Goal: Task Accomplishment & Management: Complete application form

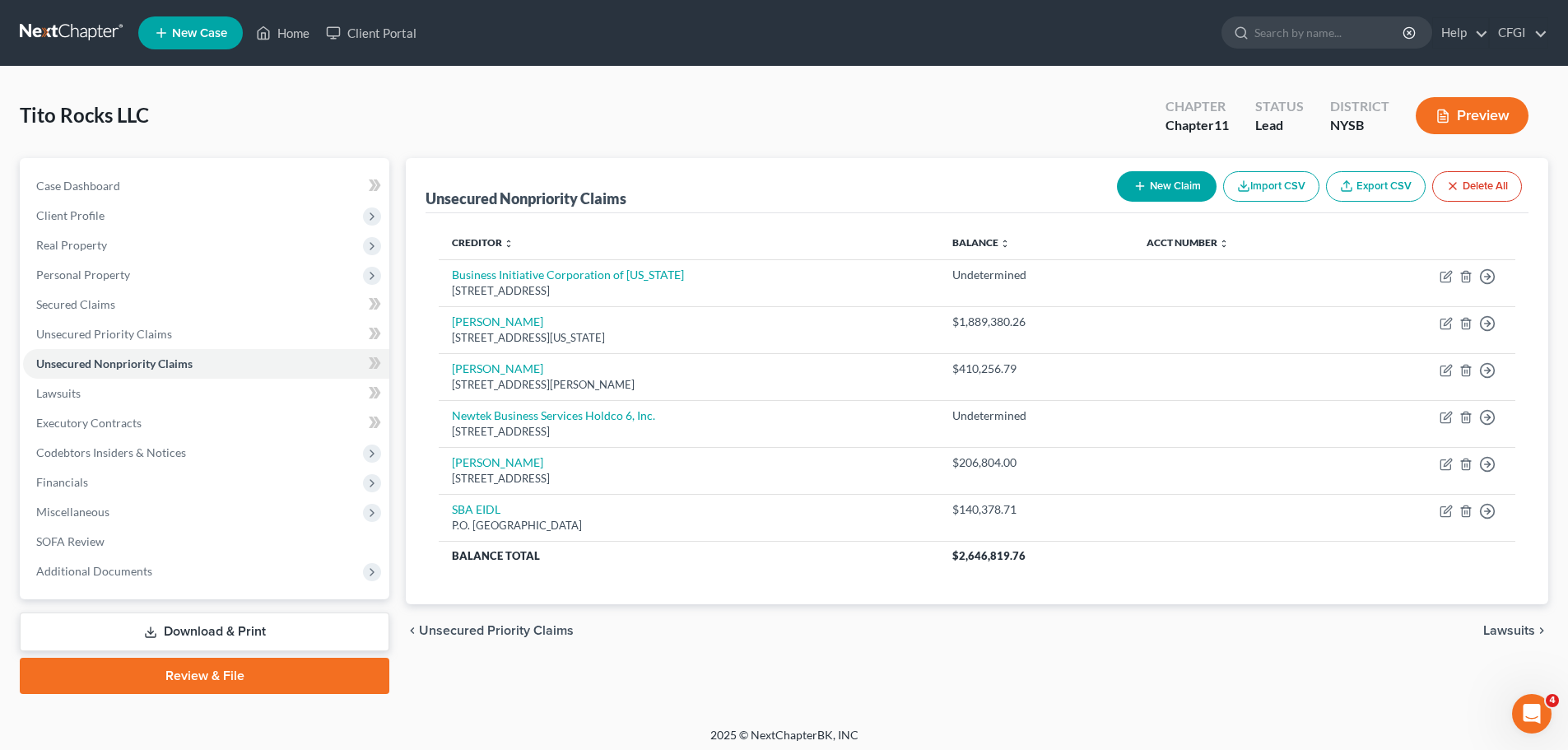
click at [70, 36] on link at bounding box center [73, 33] width 106 height 30
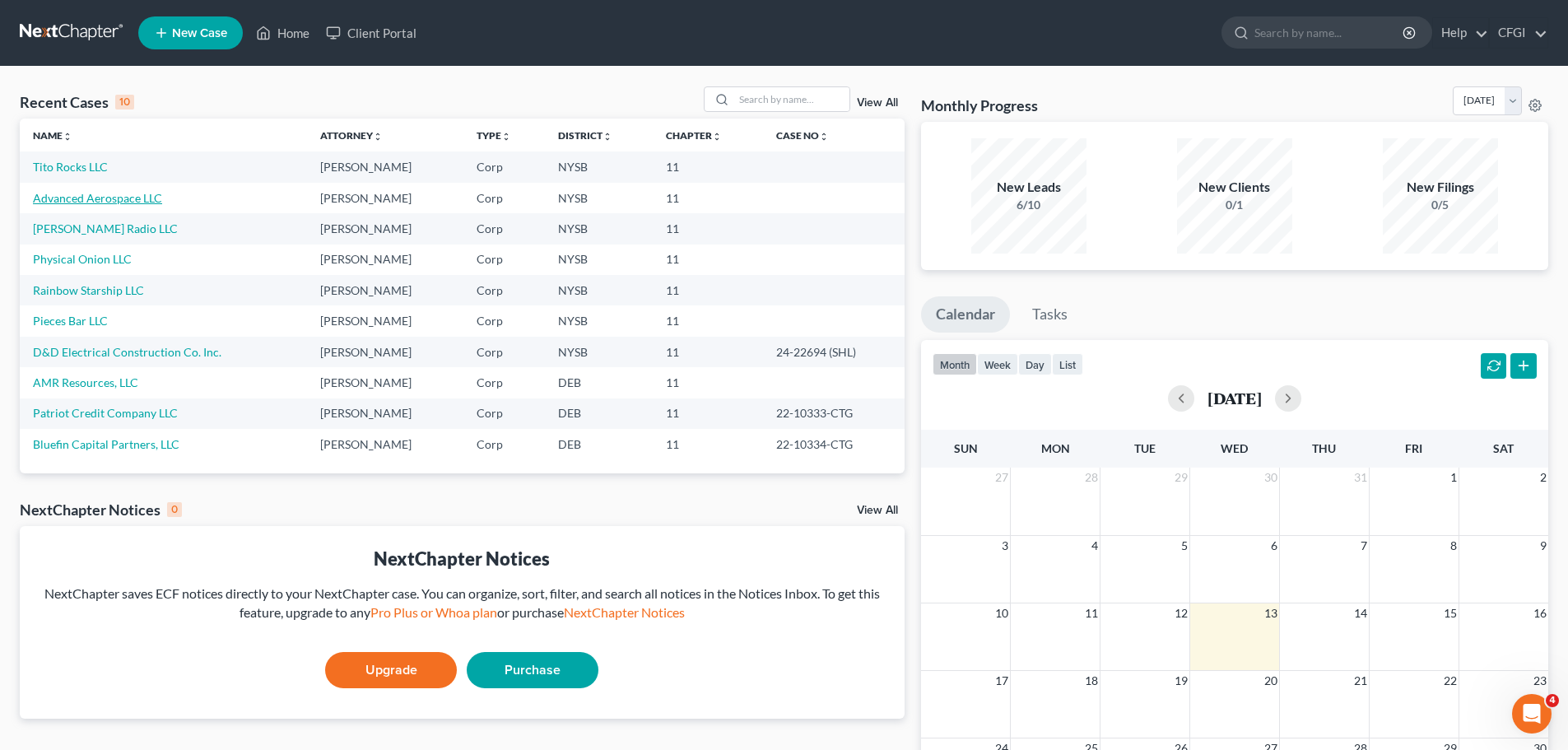
click at [82, 200] on link "Advanced Aerospace LLC" at bounding box center [98, 197] width 129 height 14
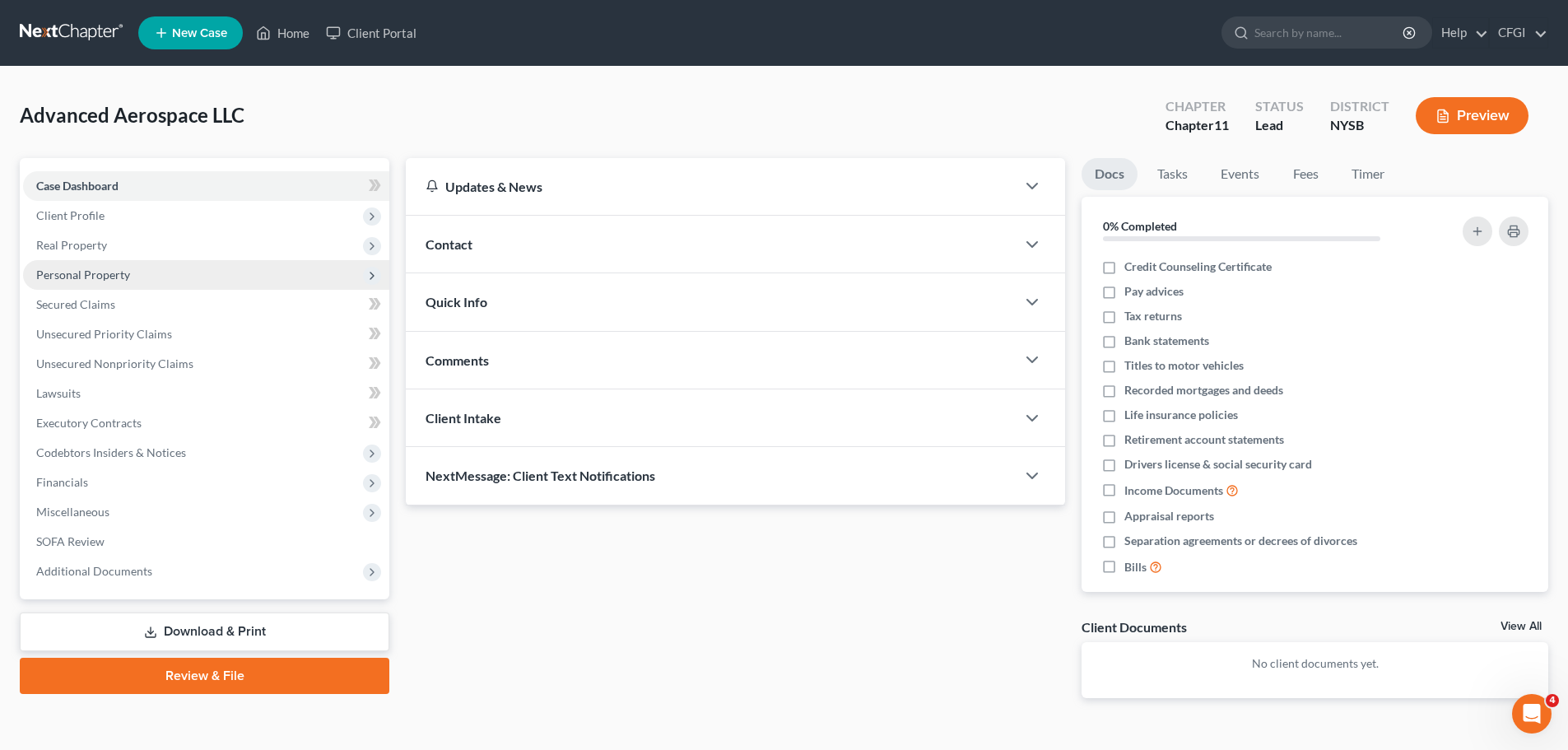
click at [106, 271] on span "Personal Property" at bounding box center [83, 273] width 94 height 14
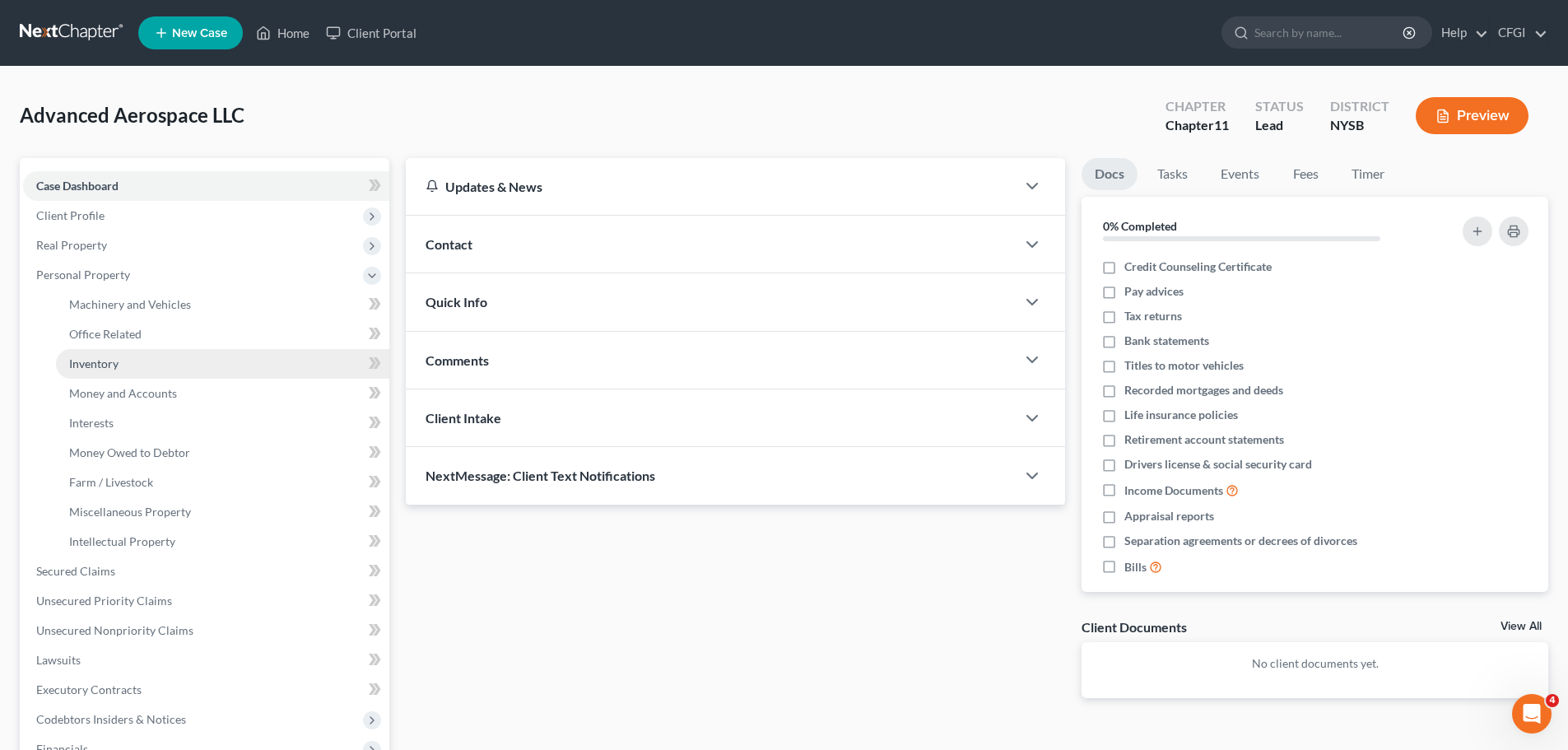
click at [115, 369] on span "Inventory" at bounding box center [94, 363] width 49 height 14
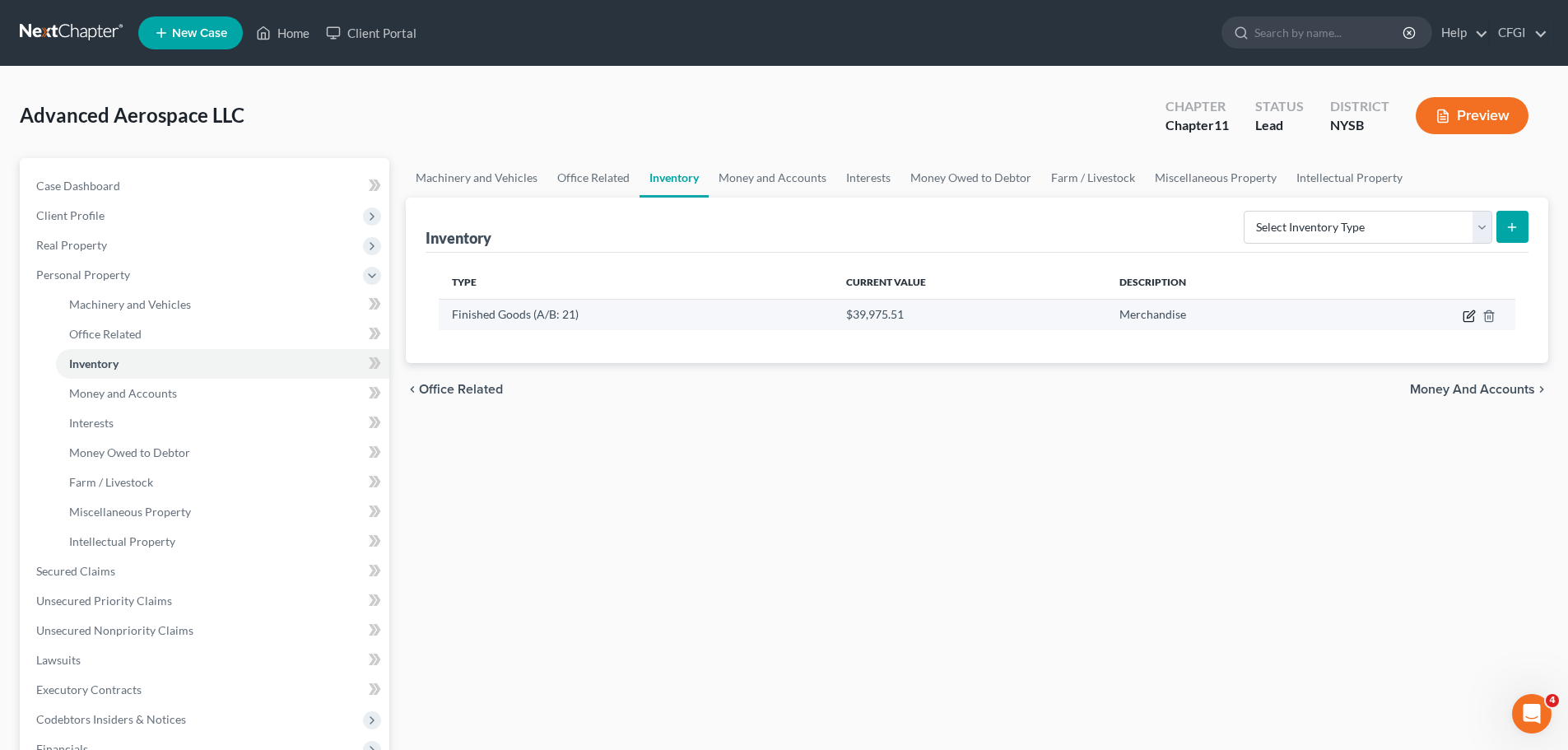
click at [1471, 313] on icon "button" at bounding box center [1469, 315] width 13 height 13
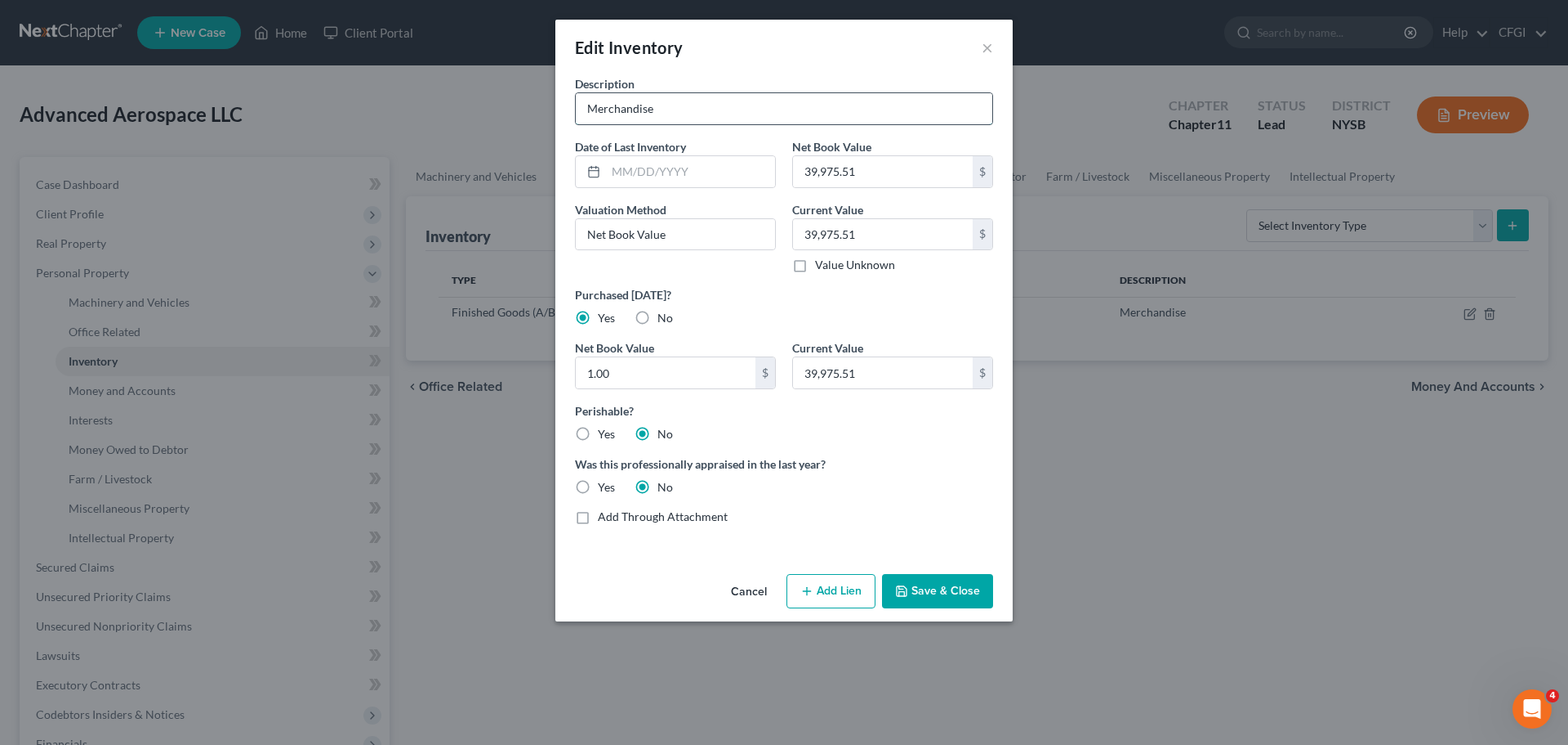
click at [679, 113] on input "Merchandise" at bounding box center [784, 109] width 416 height 31
drag, startPoint x: 689, startPoint y: 114, endPoint x: 385, endPoint y: 105, distance: 304.1
click at [385, 105] on div "Edit Inventory × Description Merchandise Date of Last Inventory Net Book Value …" at bounding box center [784, 372] width 1568 height 745
type input "Bar Inventory"
click at [949, 594] on button "Save & Close" at bounding box center [937, 591] width 111 height 34
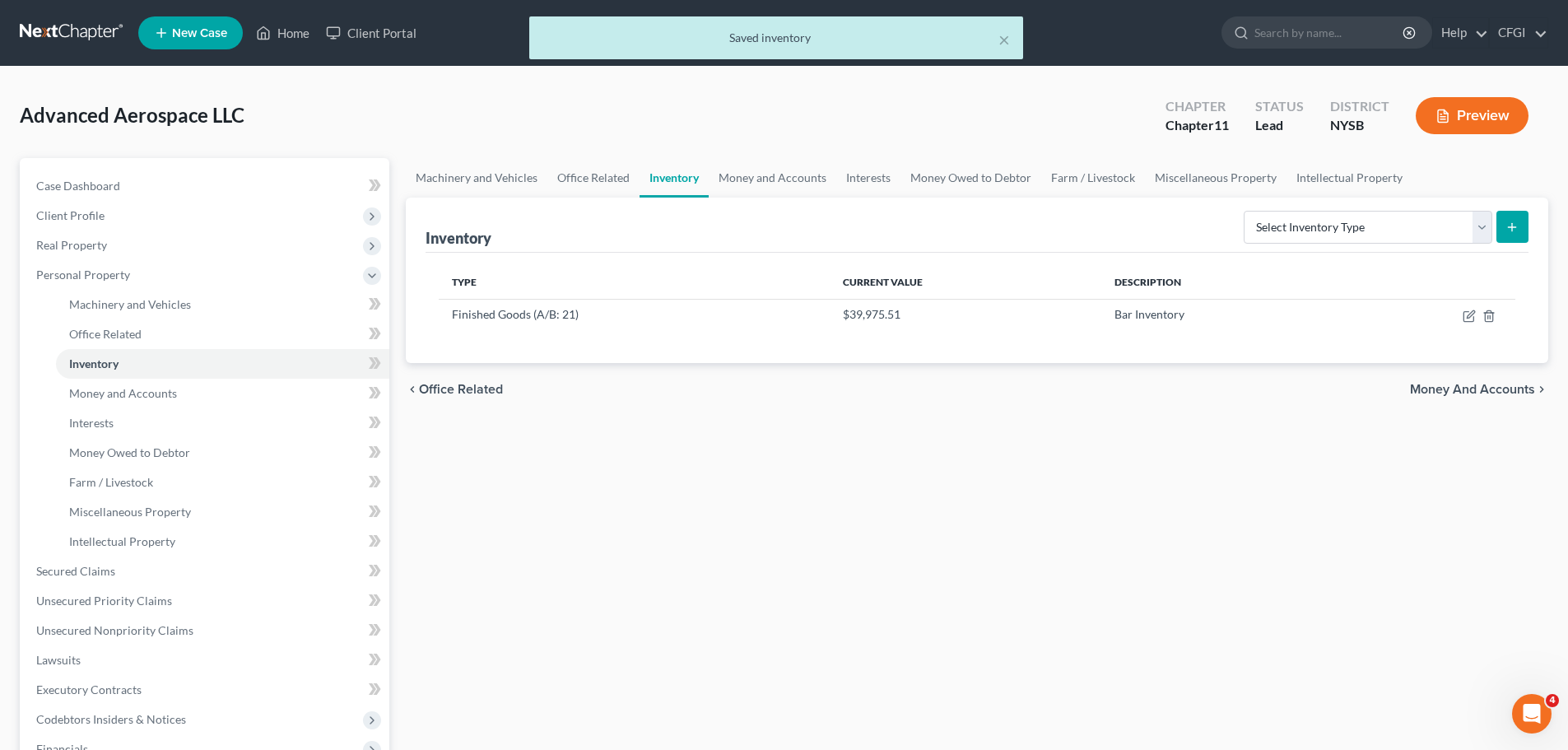
click at [90, 30] on div "× Saved inventory" at bounding box center [776, 42] width 1568 height 51
click at [78, 36] on div "× Saved inventory" at bounding box center [776, 42] width 1568 height 51
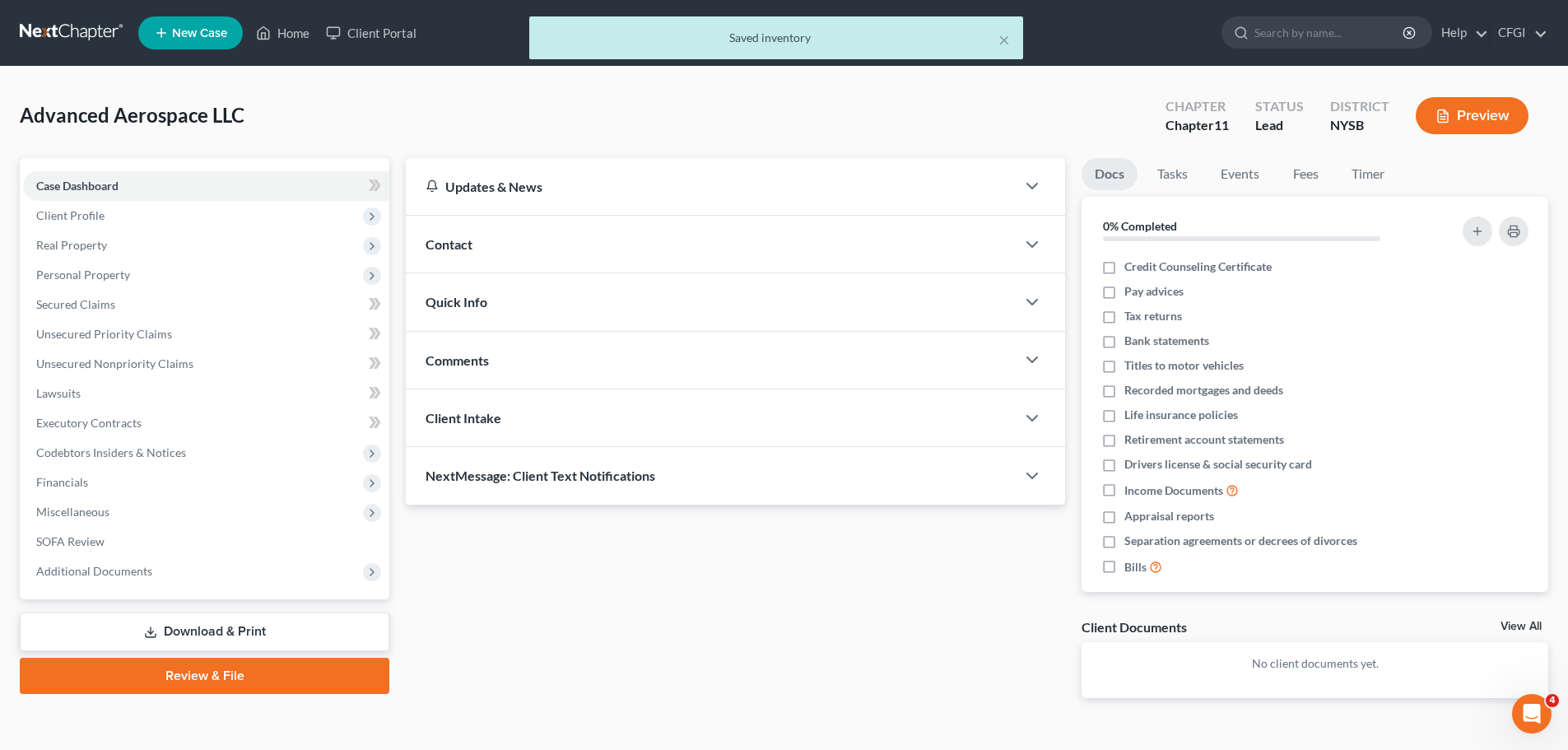
click at [67, 30] on div "Home New Case Client Portal CFGI snorowitz@cfgi.com My Account Settings Plan + …" at bounding box center [784, 393] width 1568 height 786
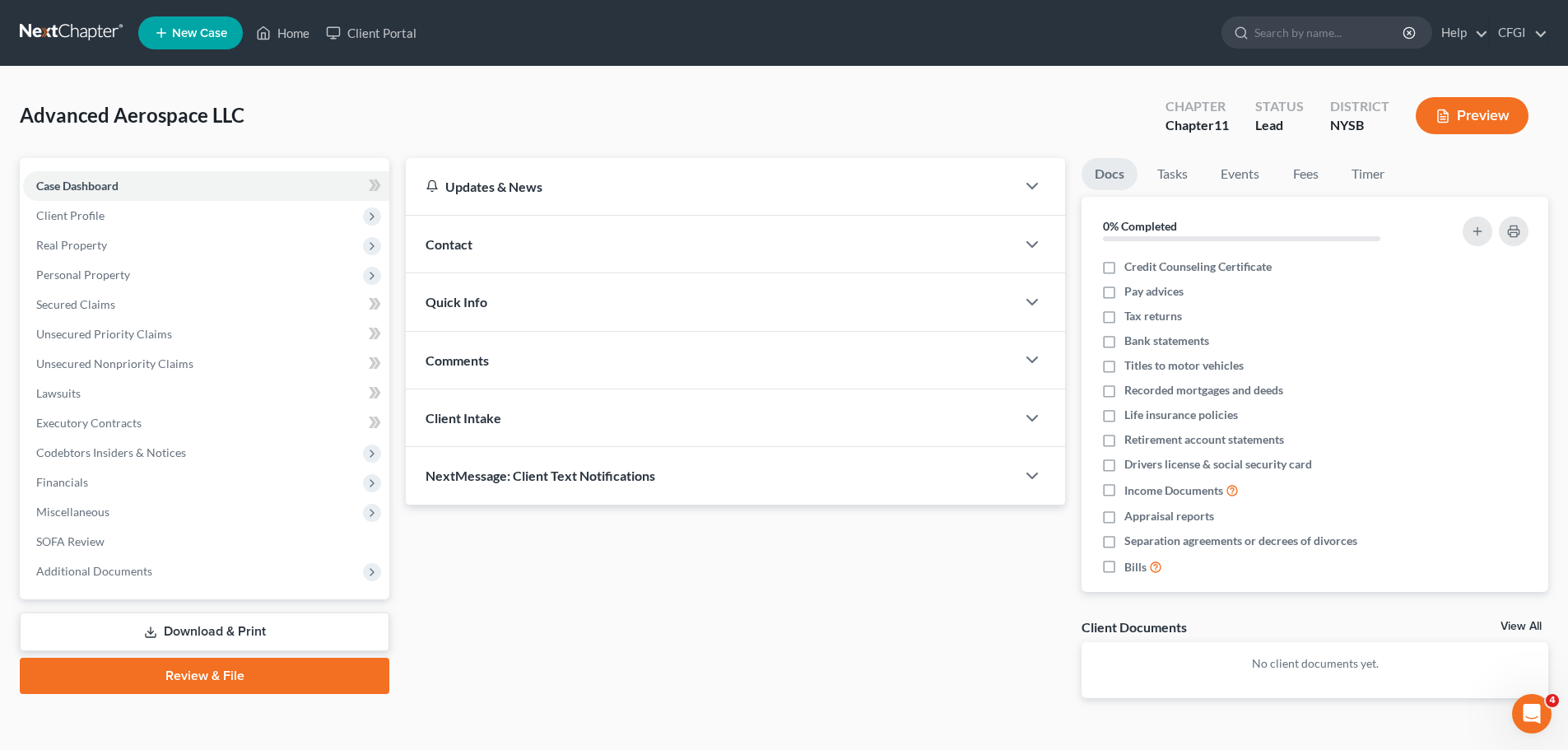
click at [57, 26] on link at bounding box center [73, 33] width 106 height 30
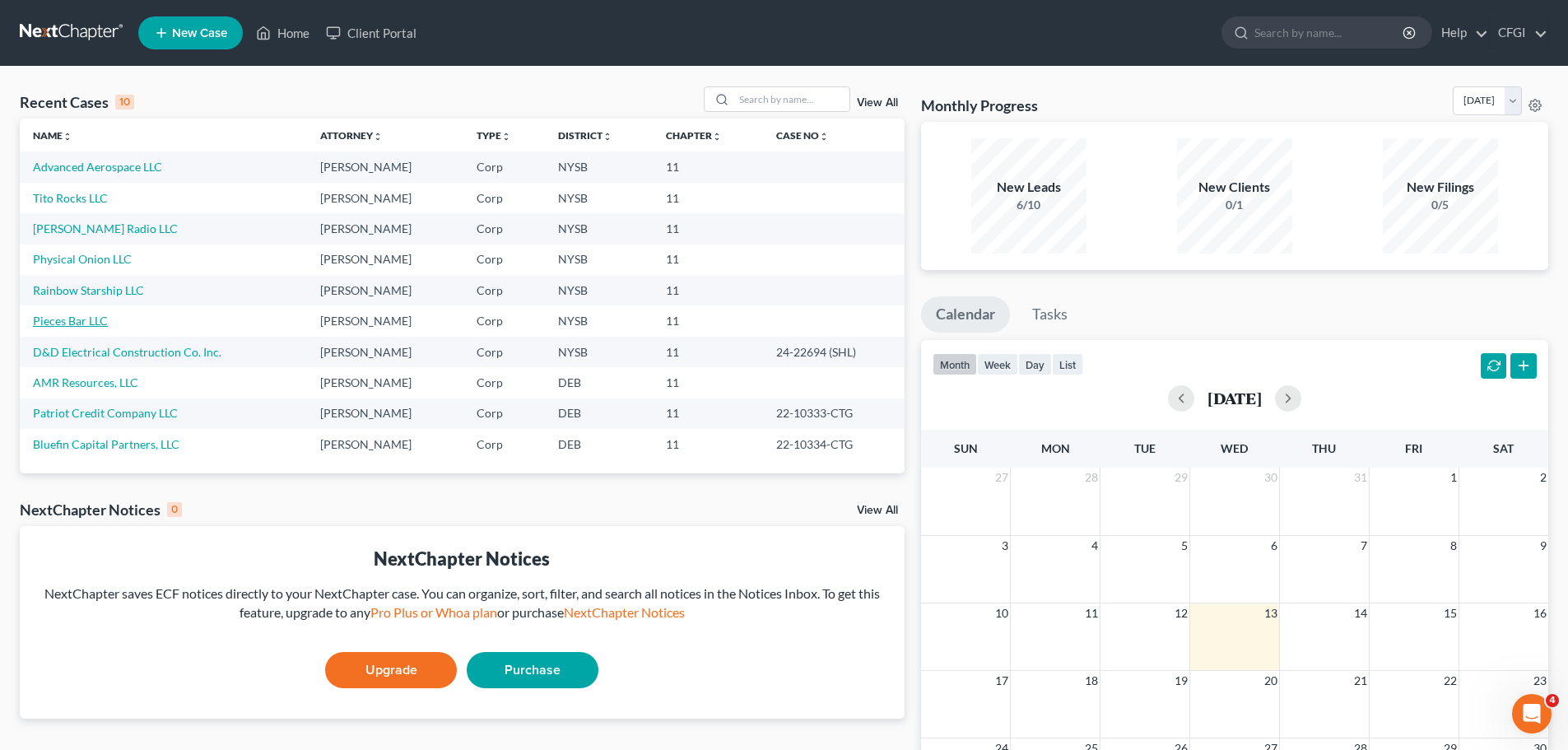
click at [84, 322] on link "Pieces Bar LLC" at bounding box center [70, 320] width 75 height 14
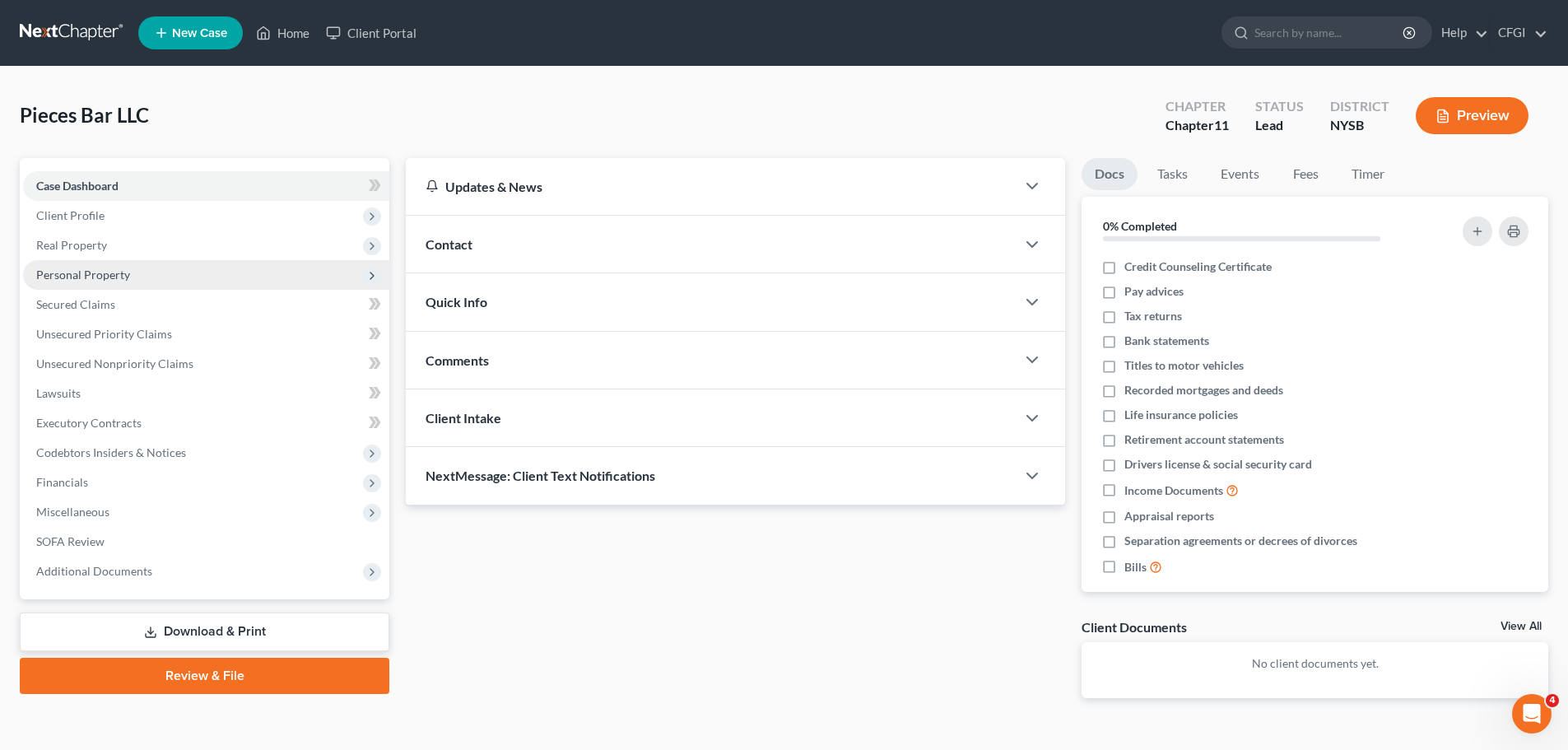
click at [91, 278] on span "Personal Property" at bounding box center [83, 273] width 94 height 14
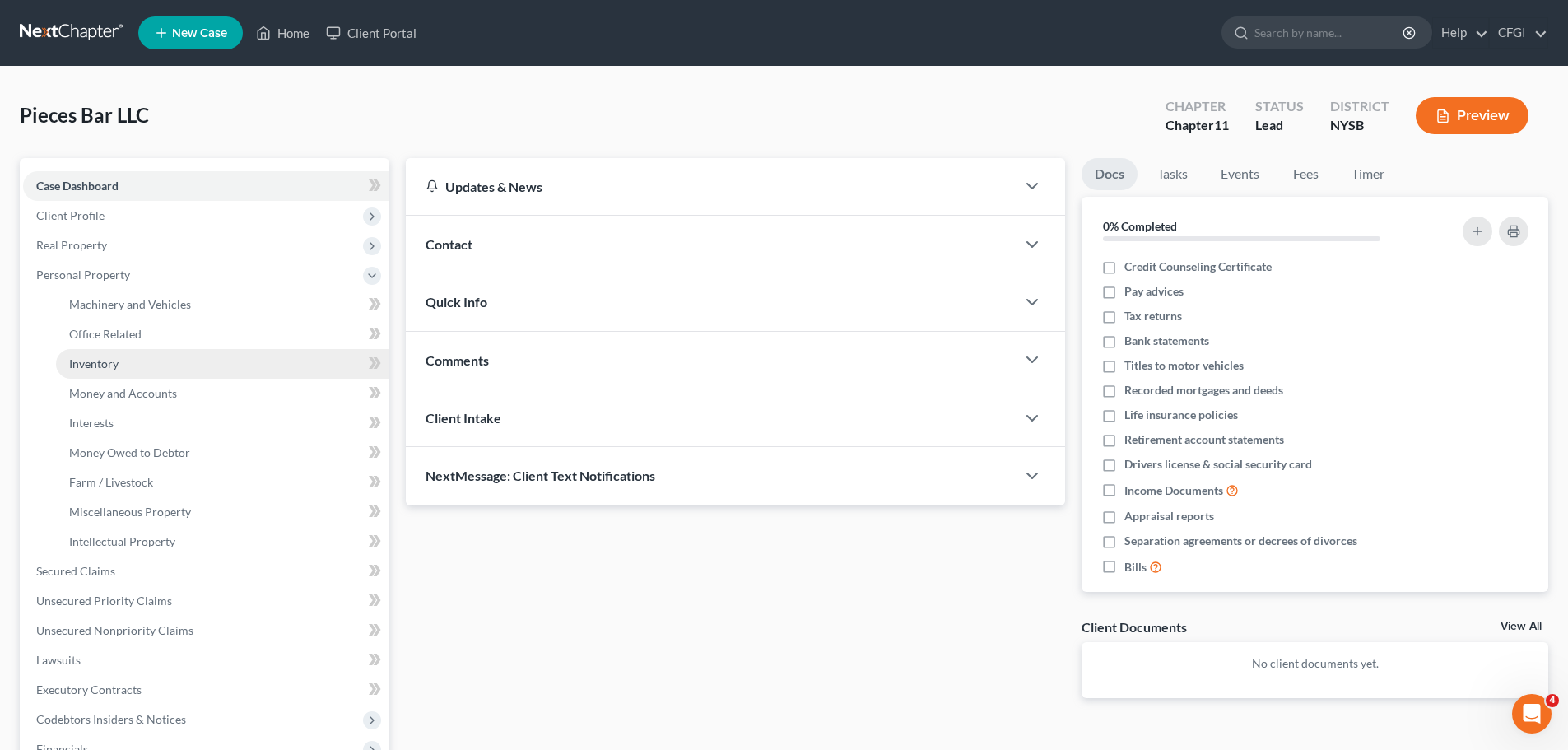
click at [103, 360] on span "Inventory" at bounding box center [94, 363] width 49 height 14
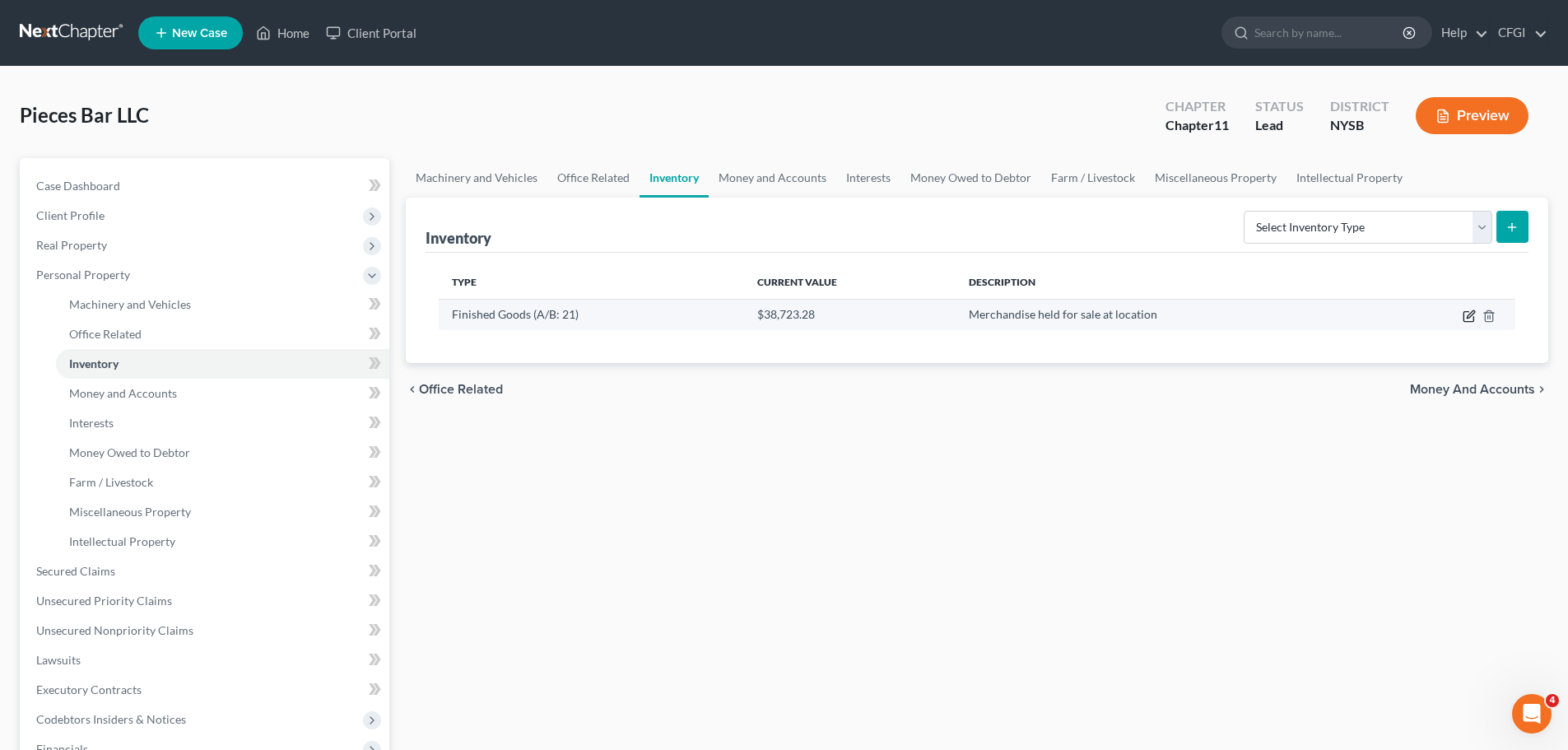
click at [1470, 310] on icon "button" at bounding box center [1469, 315] width 13 height 13
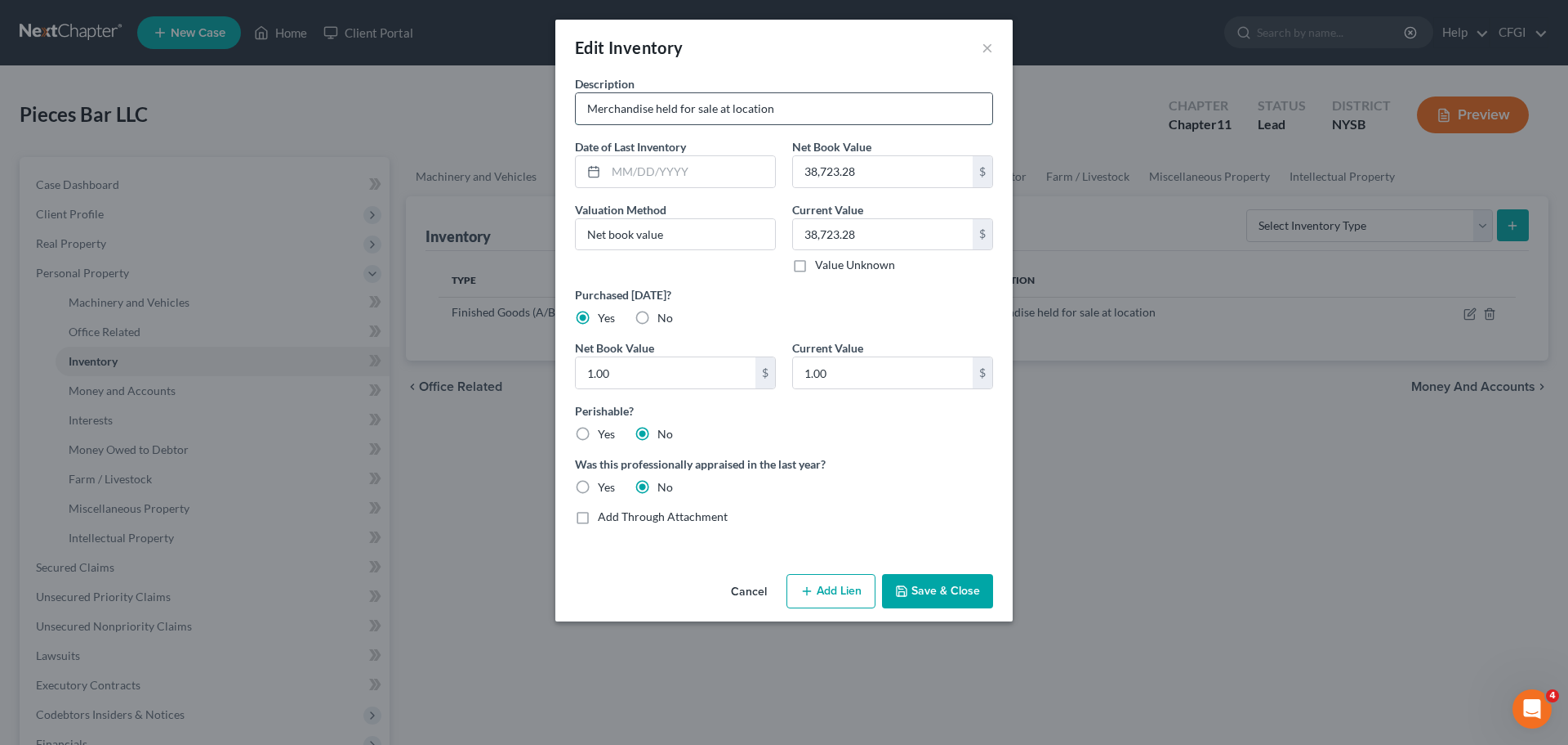
click at [751, 106] on input "Merchandise held for sale at location" at bounding box center [784, 109] width 416 height 31
drag, startPoint x: 830, startPoint y: 109, endPoint x: 373, endPoint y: 76, distance: 458.2
click at [373, 76] on div "Edit Inventory × Description Merchandise held for sale at location Date of Last…" at bounding box center [784, 372] width 1568 height 745
type input "Bar Inventory"
click at [936, 589] on button "Save & Close" at bounding box center [937, 591] width 111 height 34
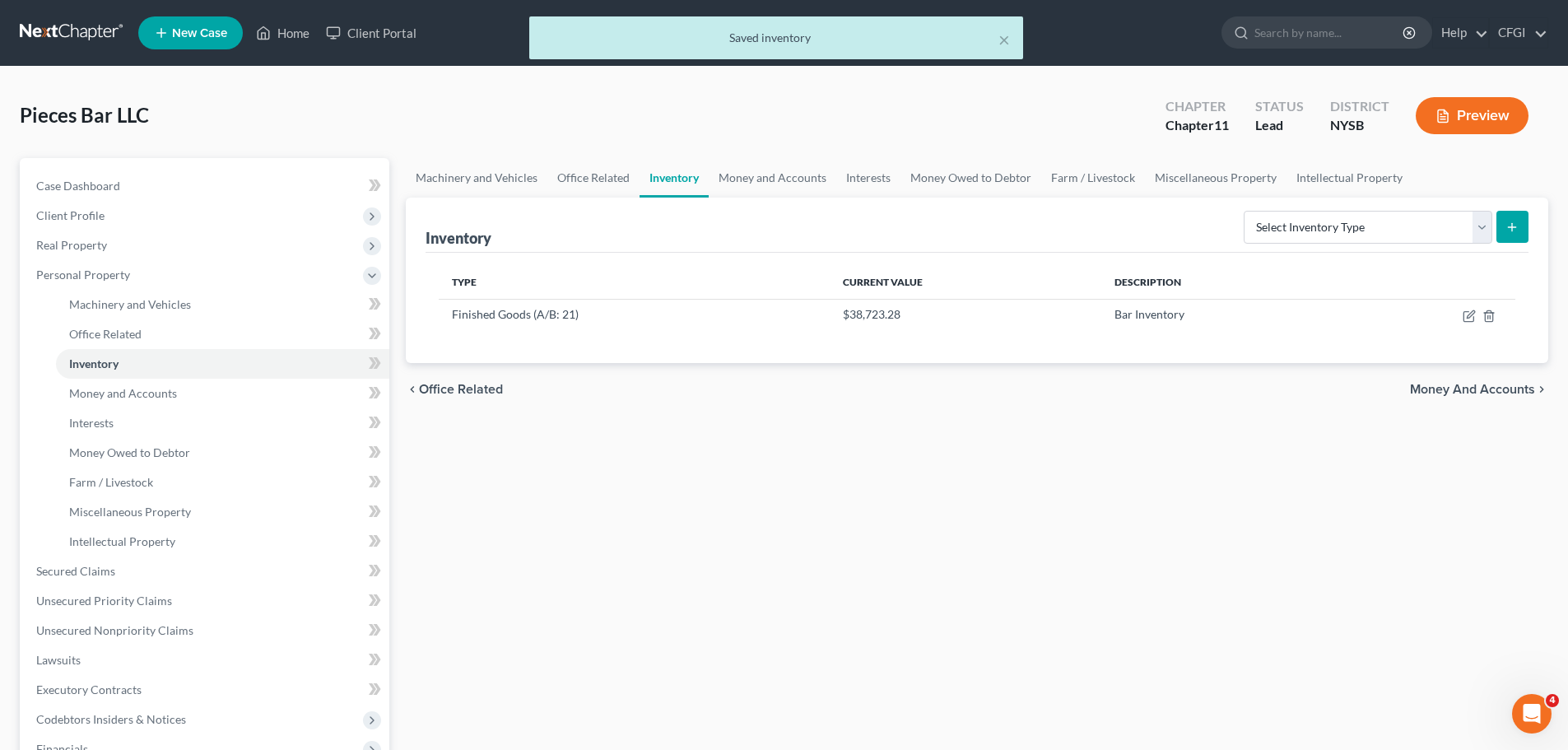
click at [74, 32] on div "× Saved inventory" at bounding box center [776, 42] width 1568 height 51
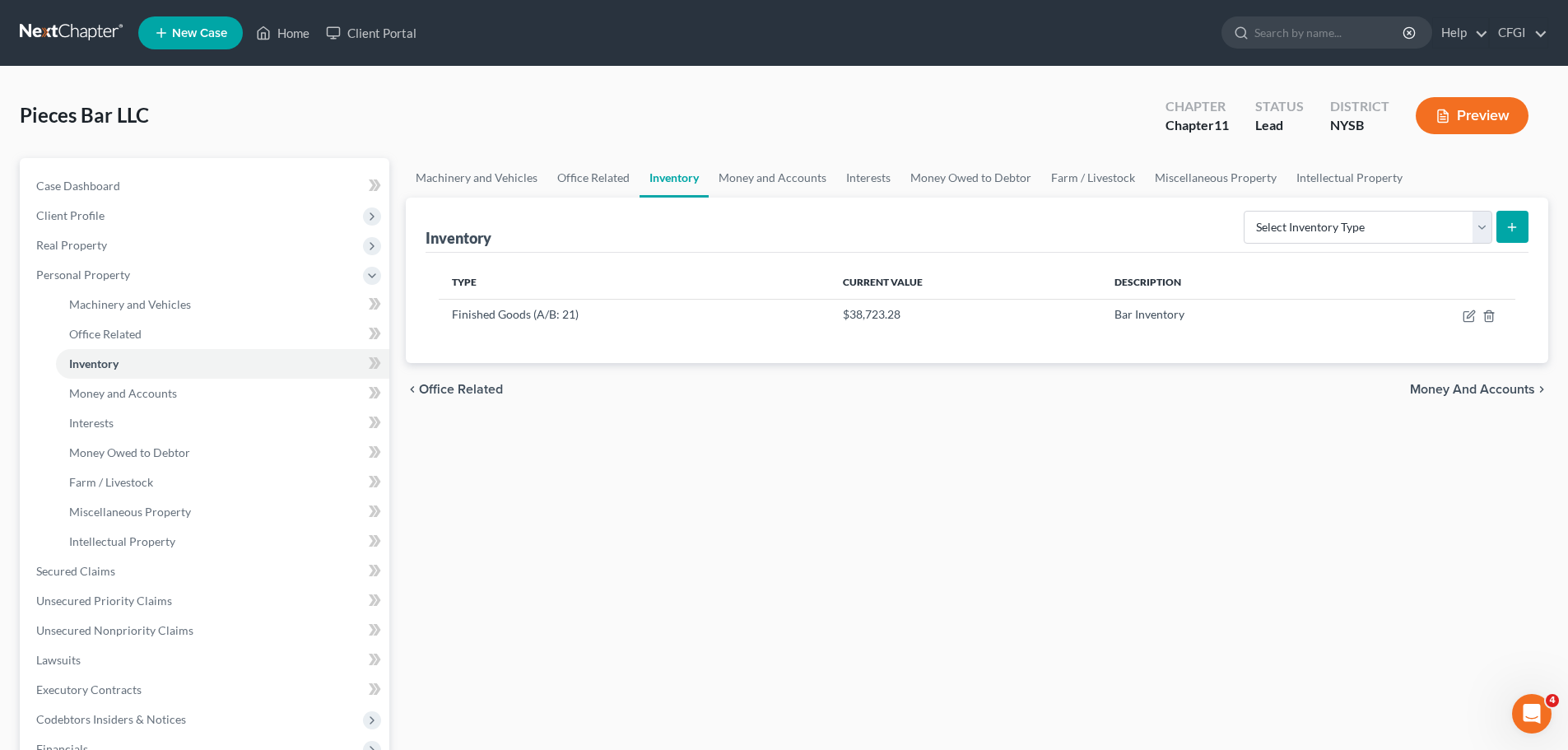
click at [83, 41] on link at bounding box center [73, 33] width 106 height 30
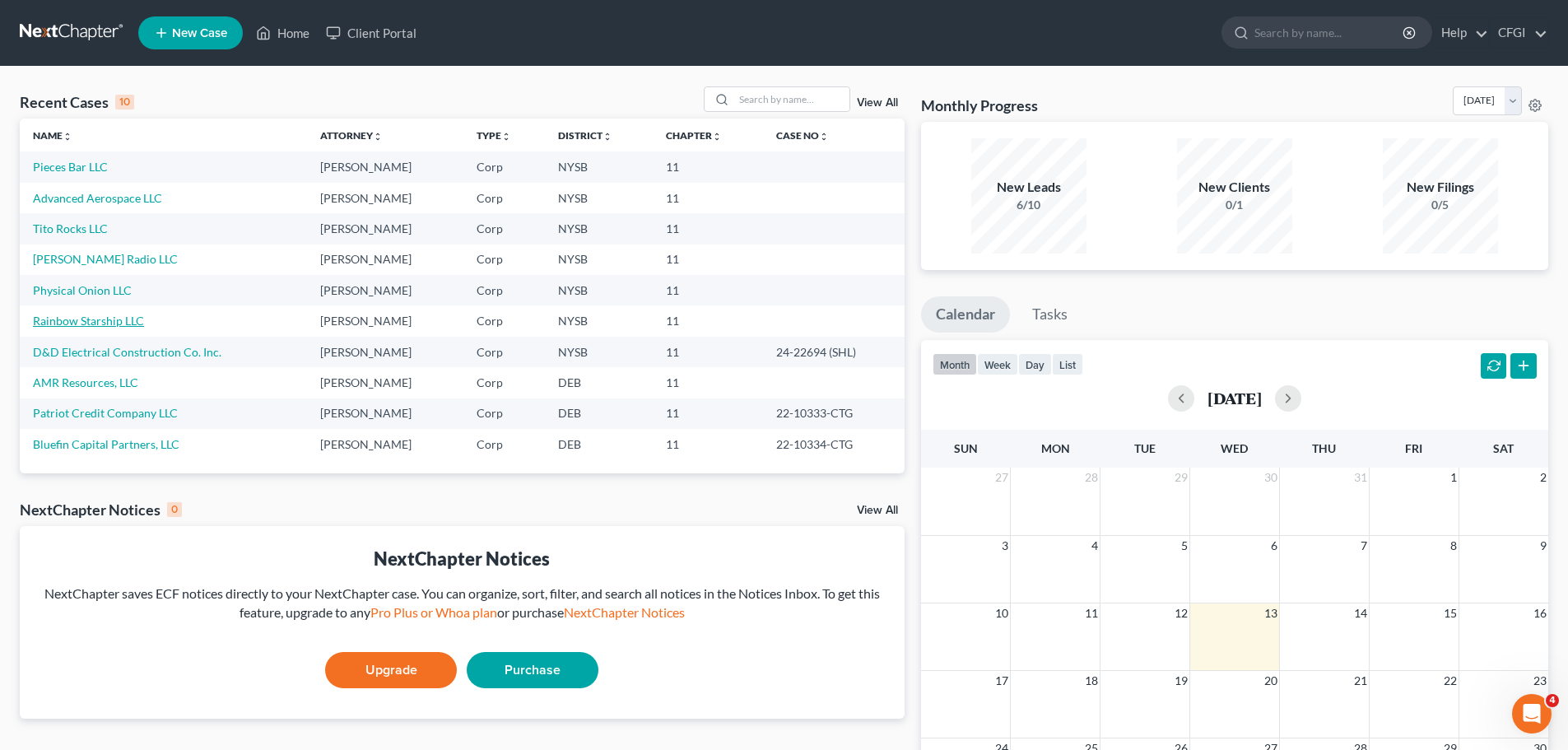
click at [88, 323] on link "Rainbow Starship LLC" at bounding box center [88, 320] width 111 height 14
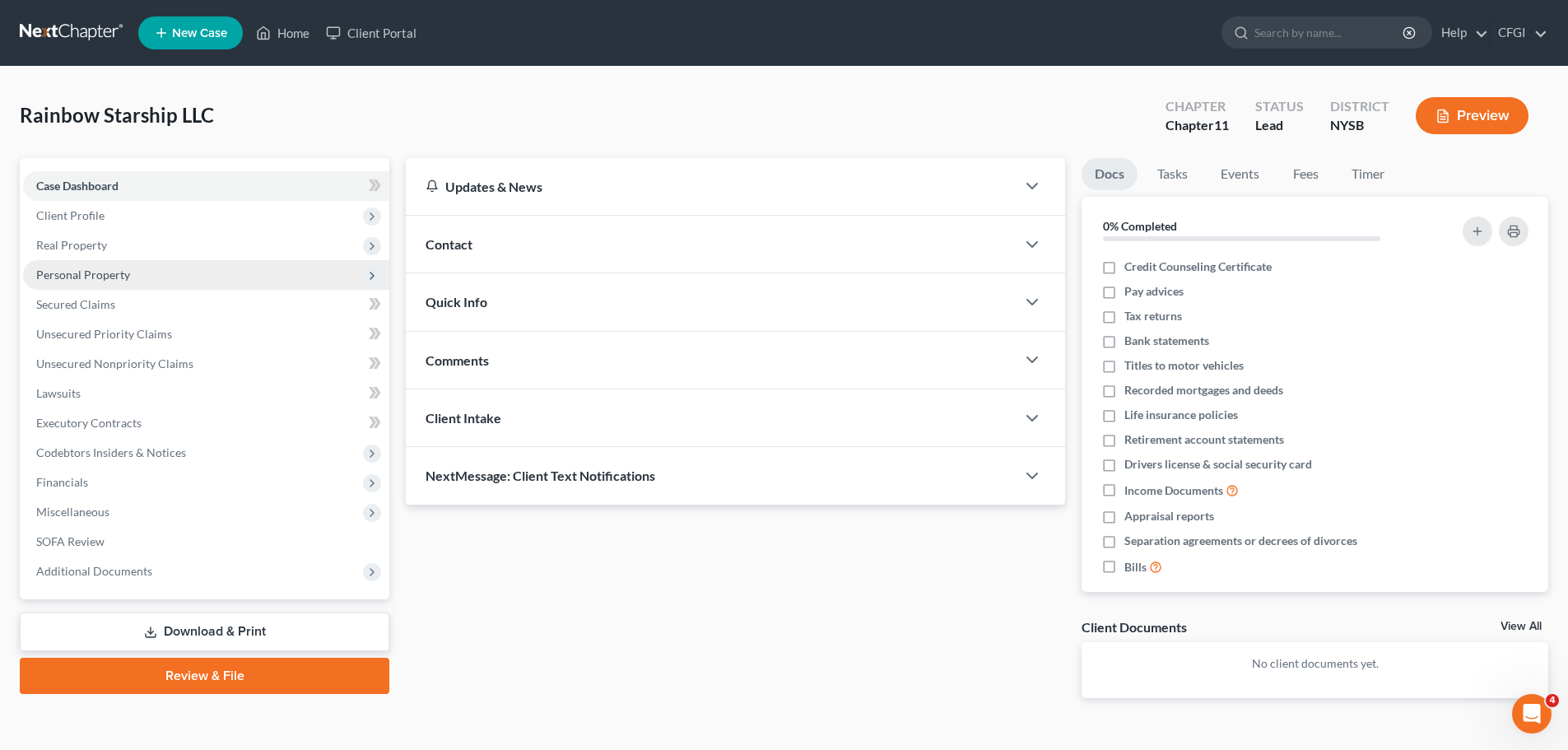
click at [103, 283] on span "Personal Property" at bounding box center [206, 274] width 366 height 30
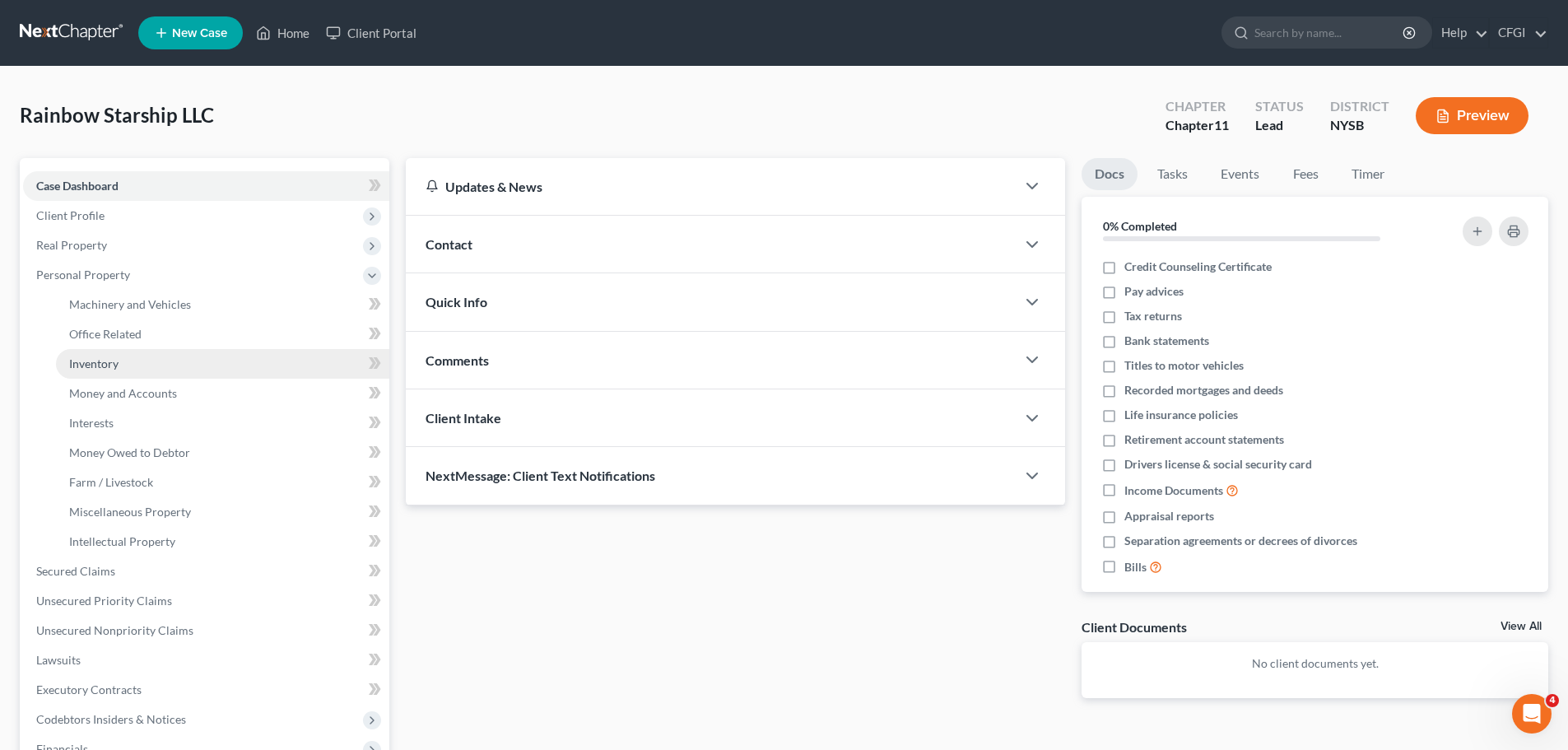
click at [115, 367] on span "Inventory" at bounding box center [94, 363] width 49 height 14
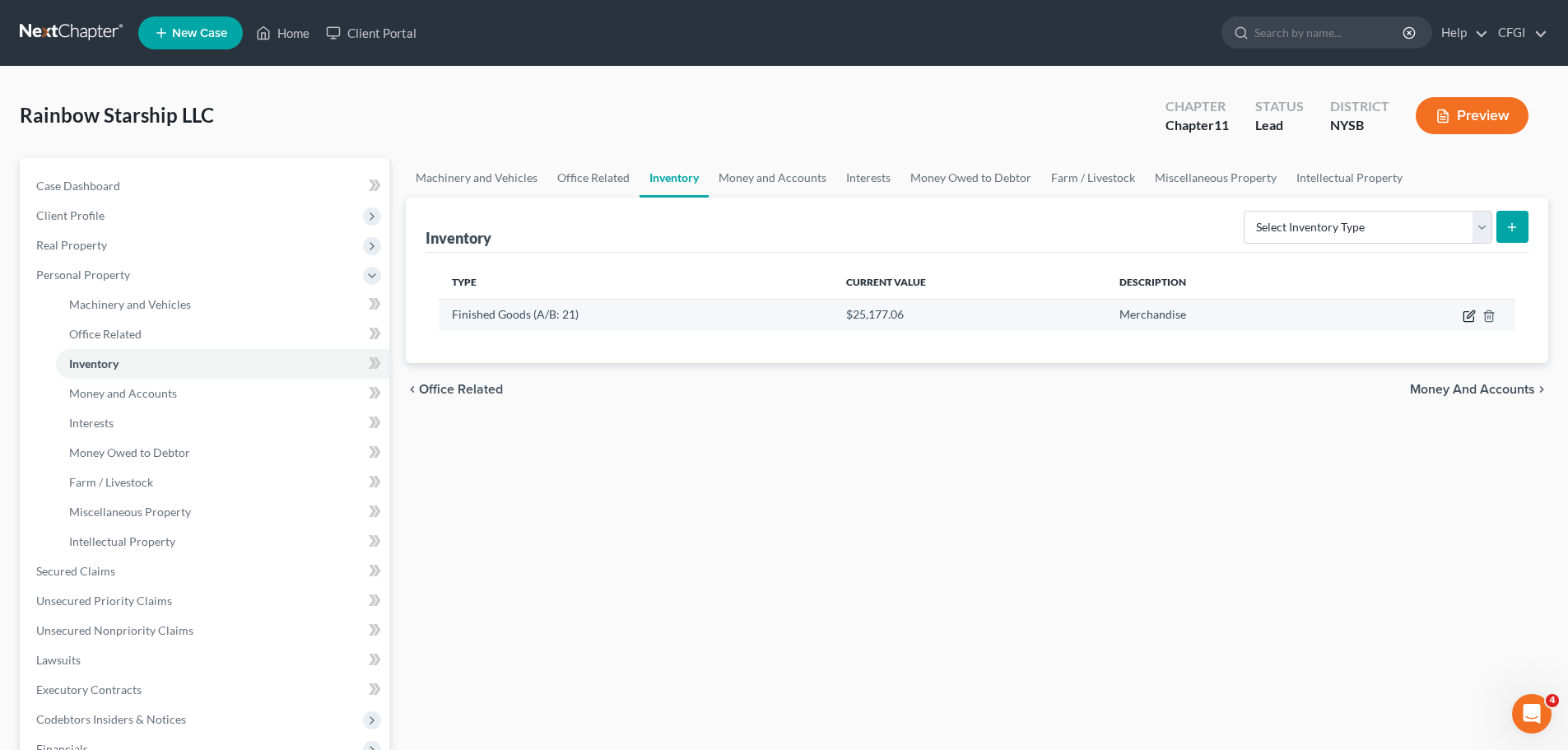
click at [1470, 315] on icon "button" at bounding box center [1469, 315] width 13 height 13
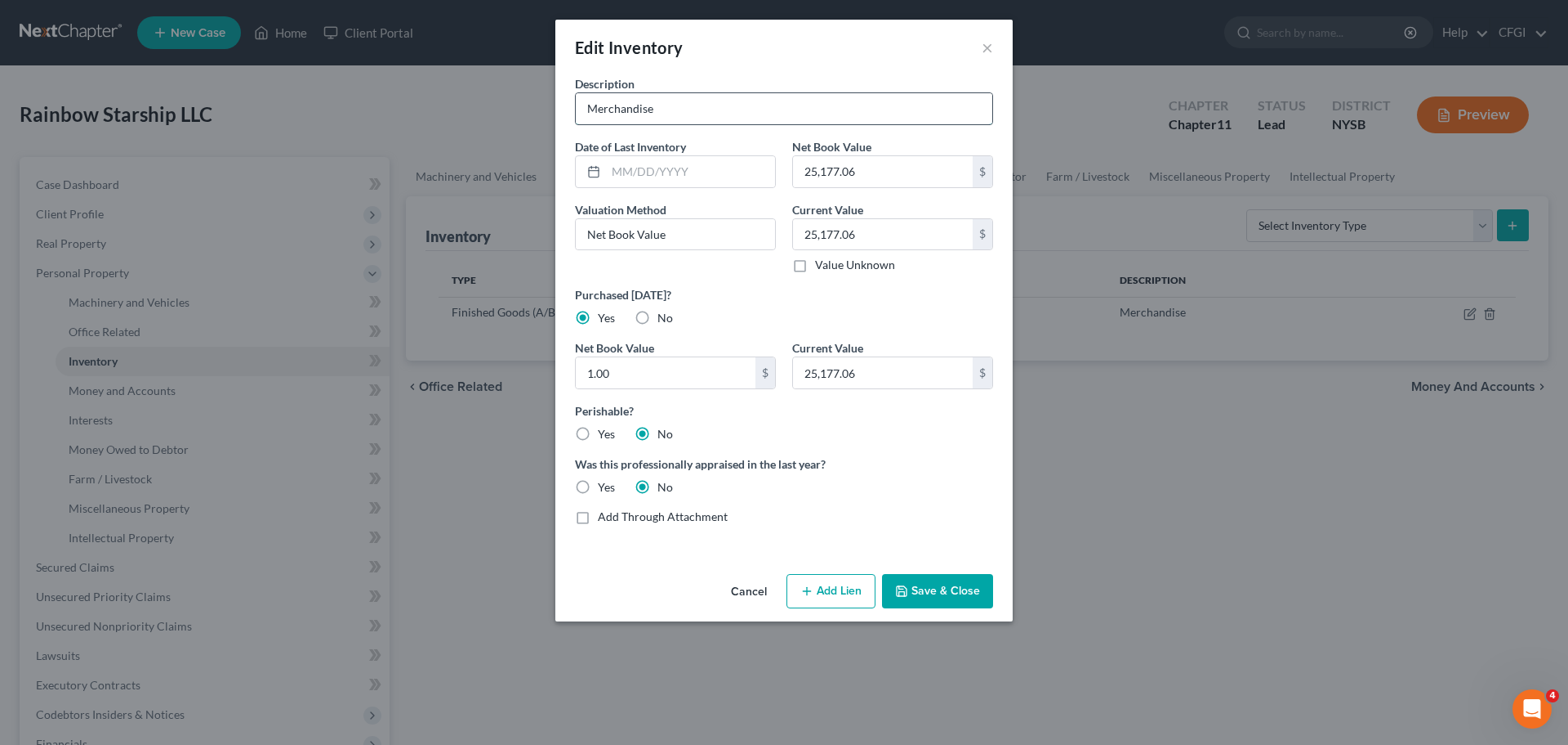
click at [665, 108] on input "Merchandise" at bounding box center [784, 109] width 416 height 31
drag, startPoint x: 677, startPoint y: 108, endPoint x: 366, endPoint y: 92, distance: 311.4
click at [366, 92] on div "Edit Inventory × Description Merchandise Date of Last Inventory Net Book Value …" at bounding box center [784, 372] width 1568 height 745
click at [631, 102] on input "Bar Invetory" at bounding box center [784, 109] width 416 height 31
type input "Bar Inventory"
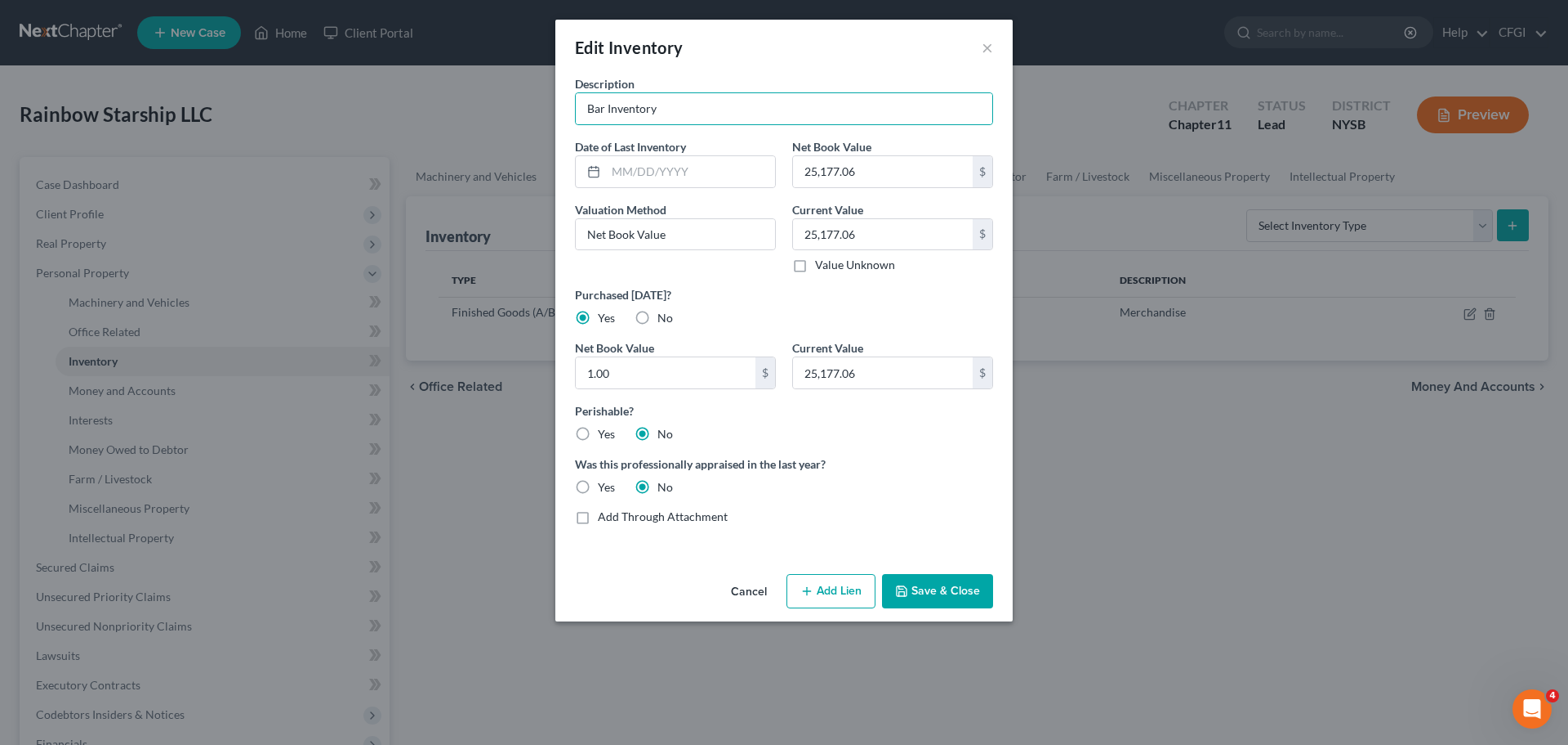
click at [935, 597] on button "Save & Close" at bounding box center [937, 591] width 111 height 34
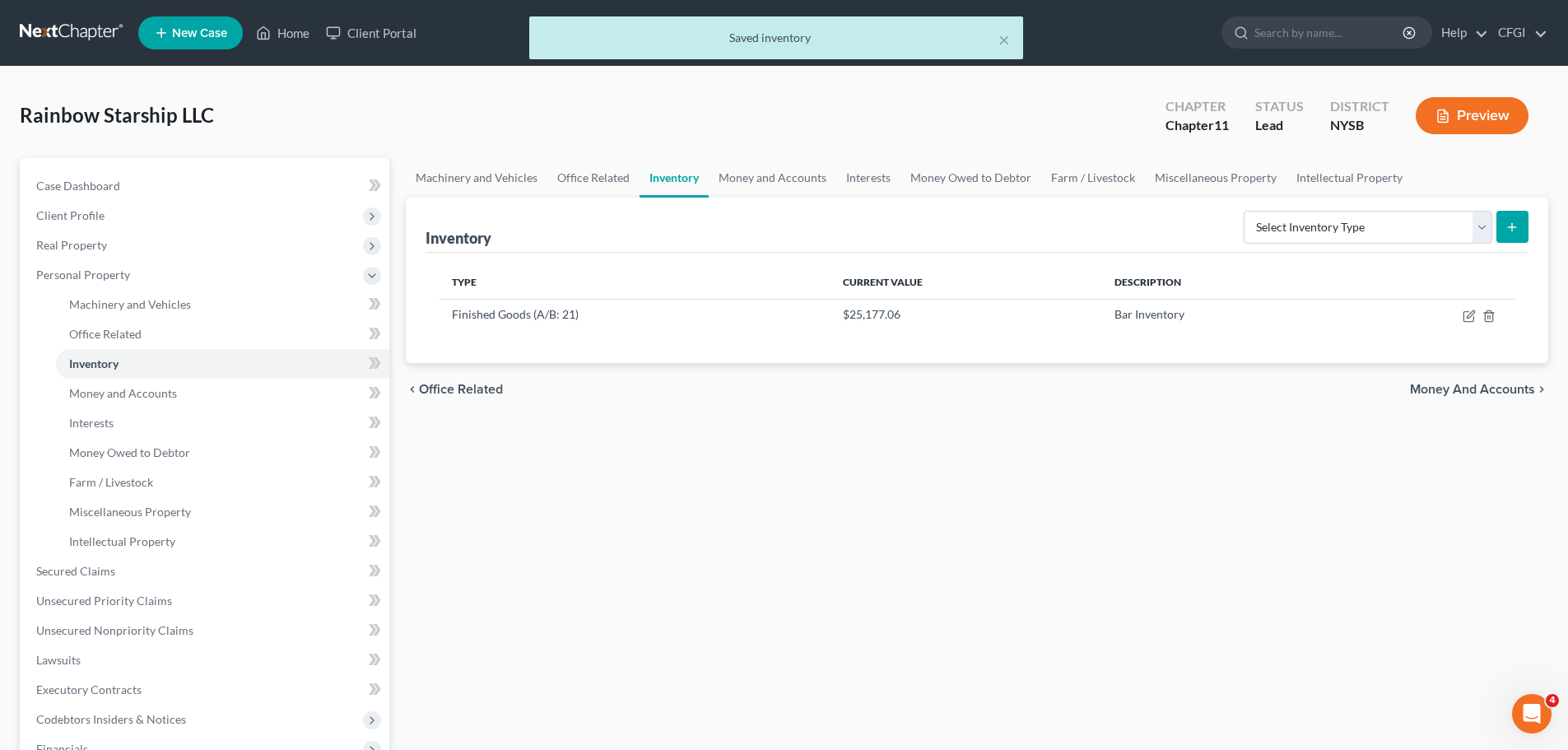
click at [80, 37] on div "× Saved inventory" at bounding box center [776, 42] width 1568 height 51
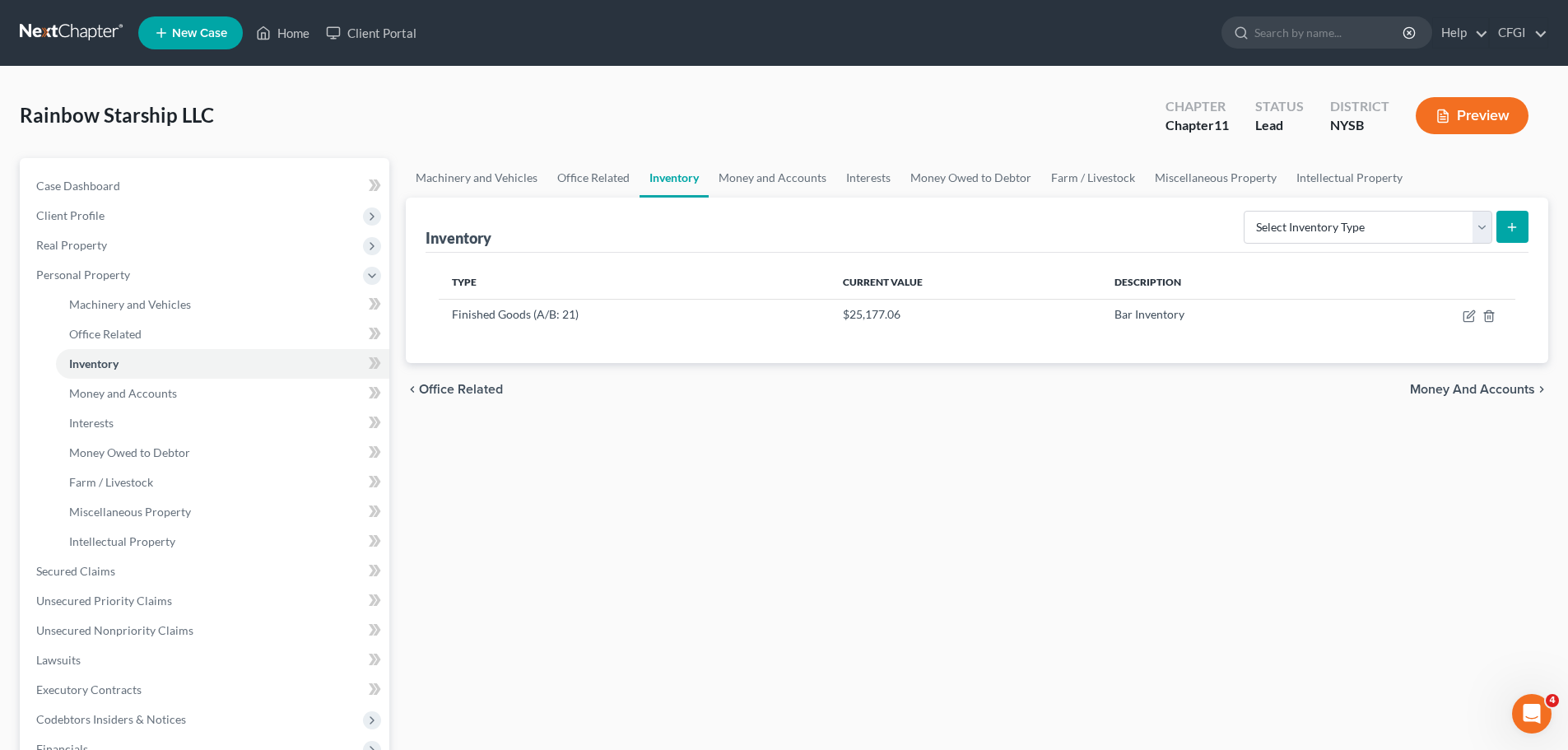
click at [70, 43] on link at bounding box center [73, 33] width 106 height 30
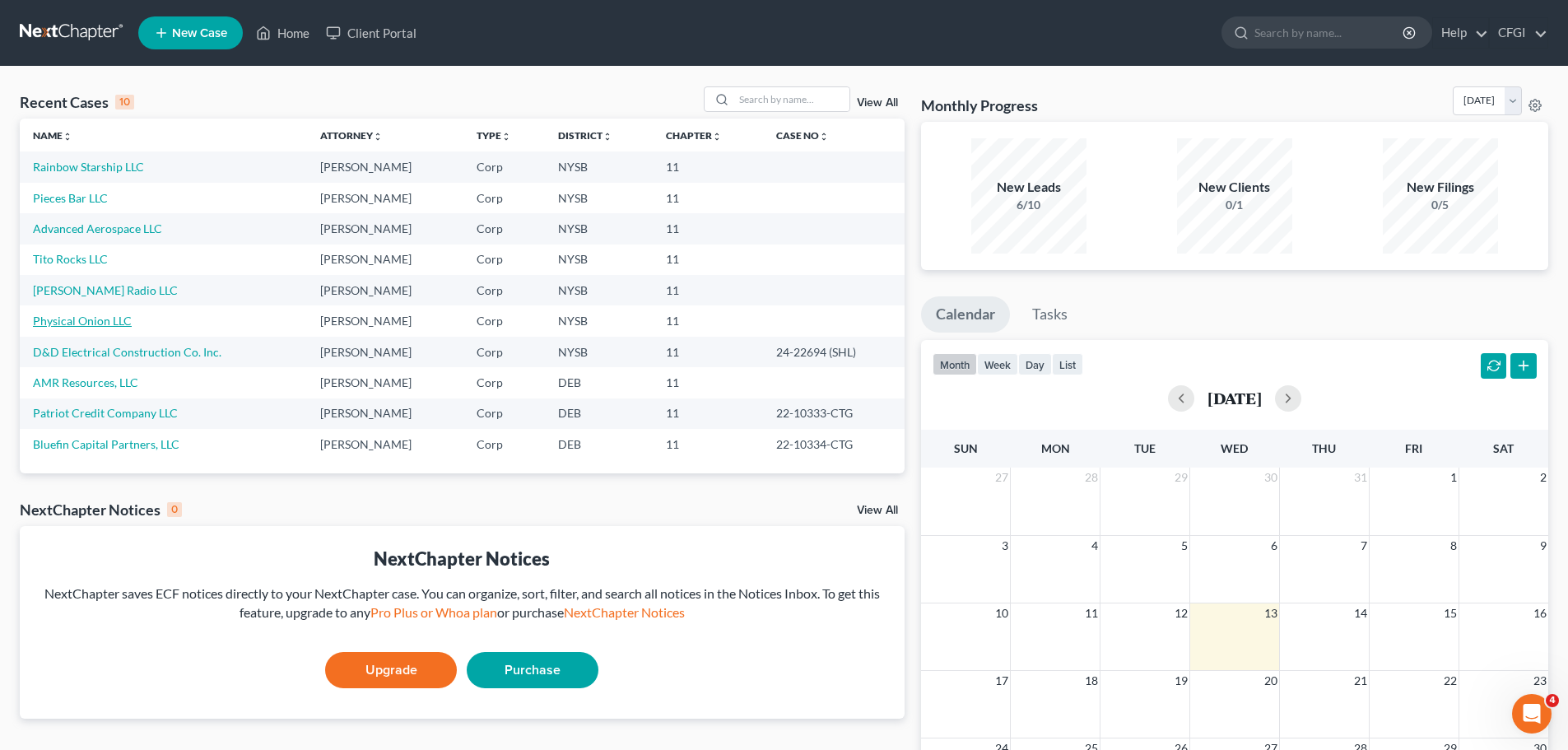
click at [81, 318] on link "Physical Onion LLC" at bounding box center [82, 320] width 98 height 14
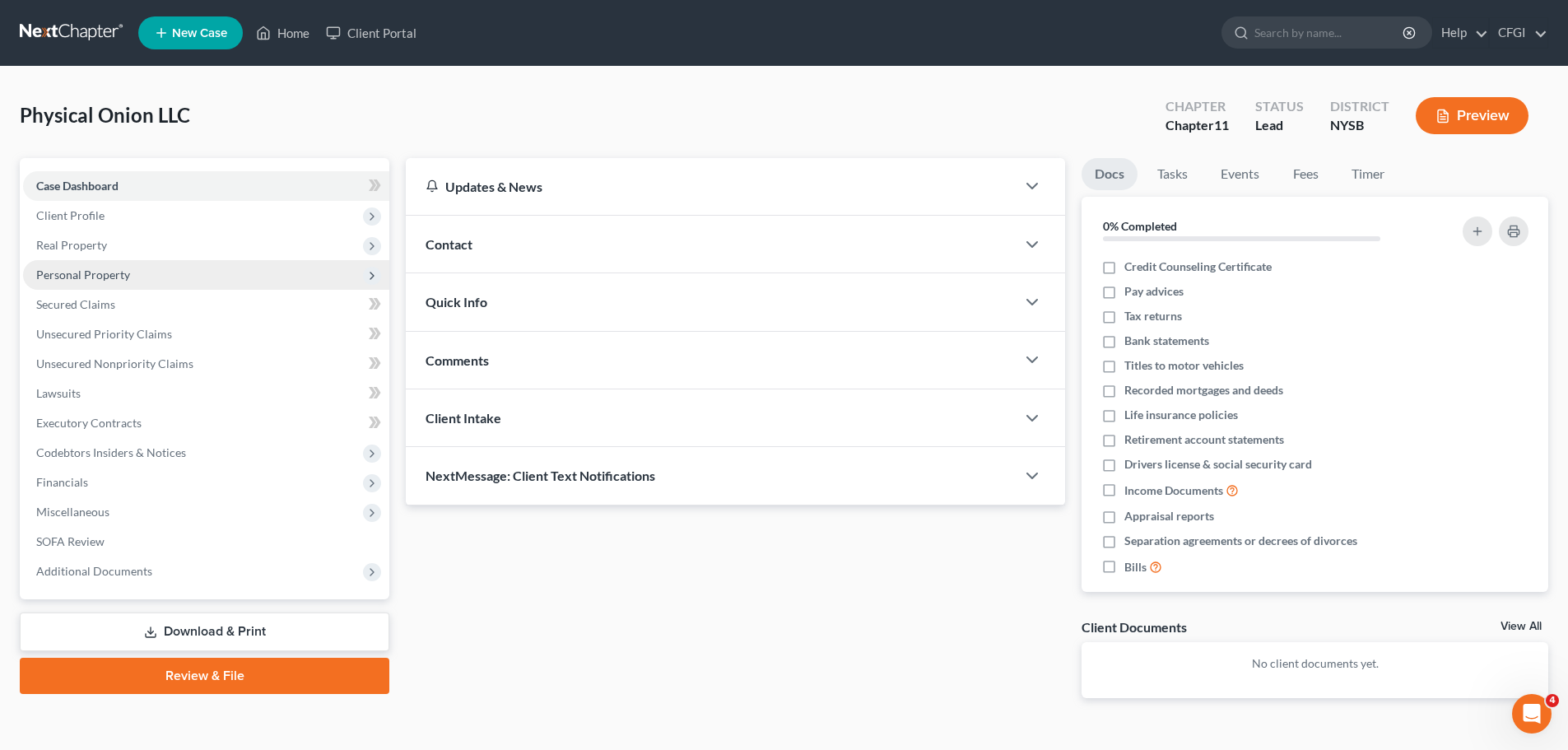
click at [89, 275] on span "Personal Property" at bounding box center [83, 273] width 94 height 14
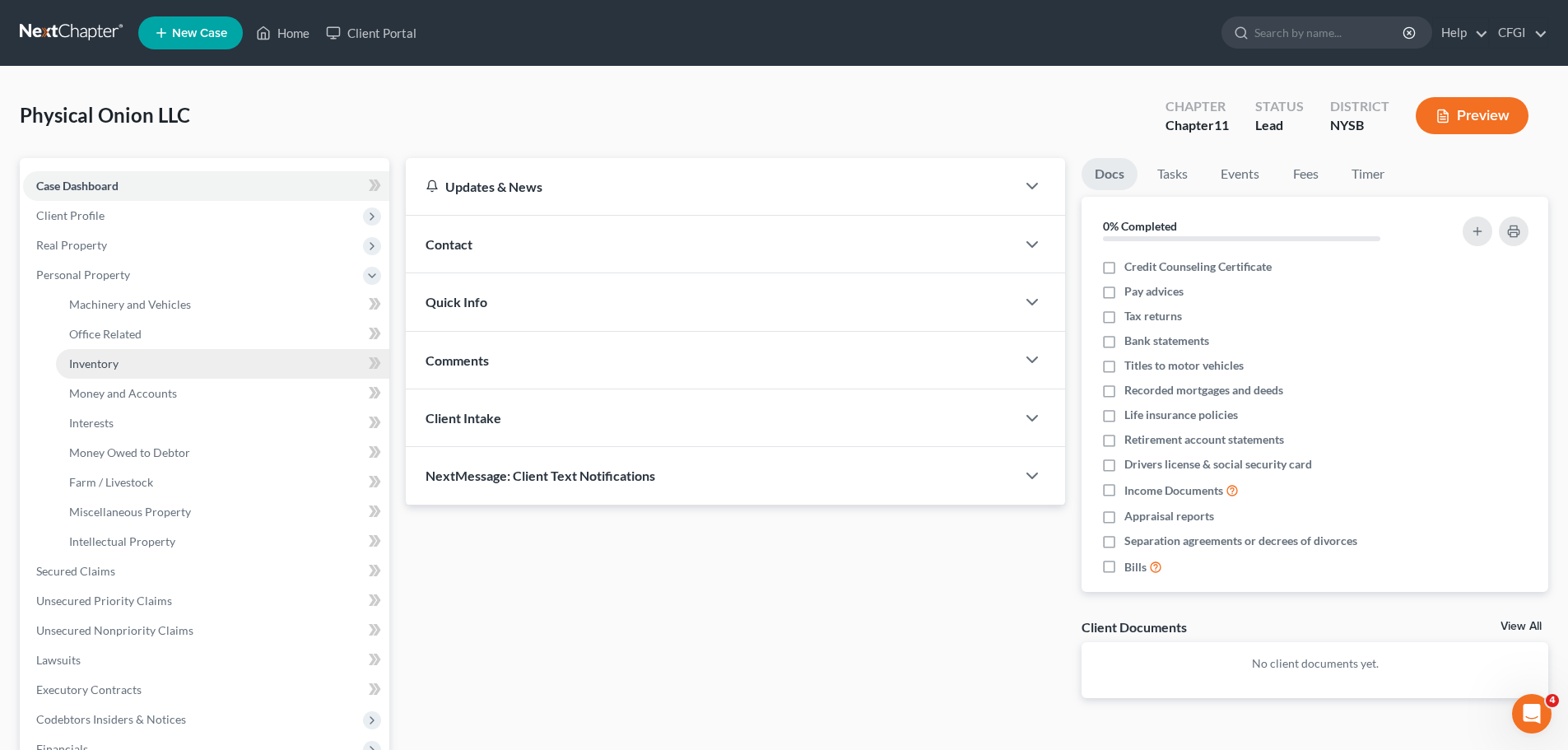
click at [113, 363] on span "Inventory" at bounding box center [94, 363] width 49 height 14
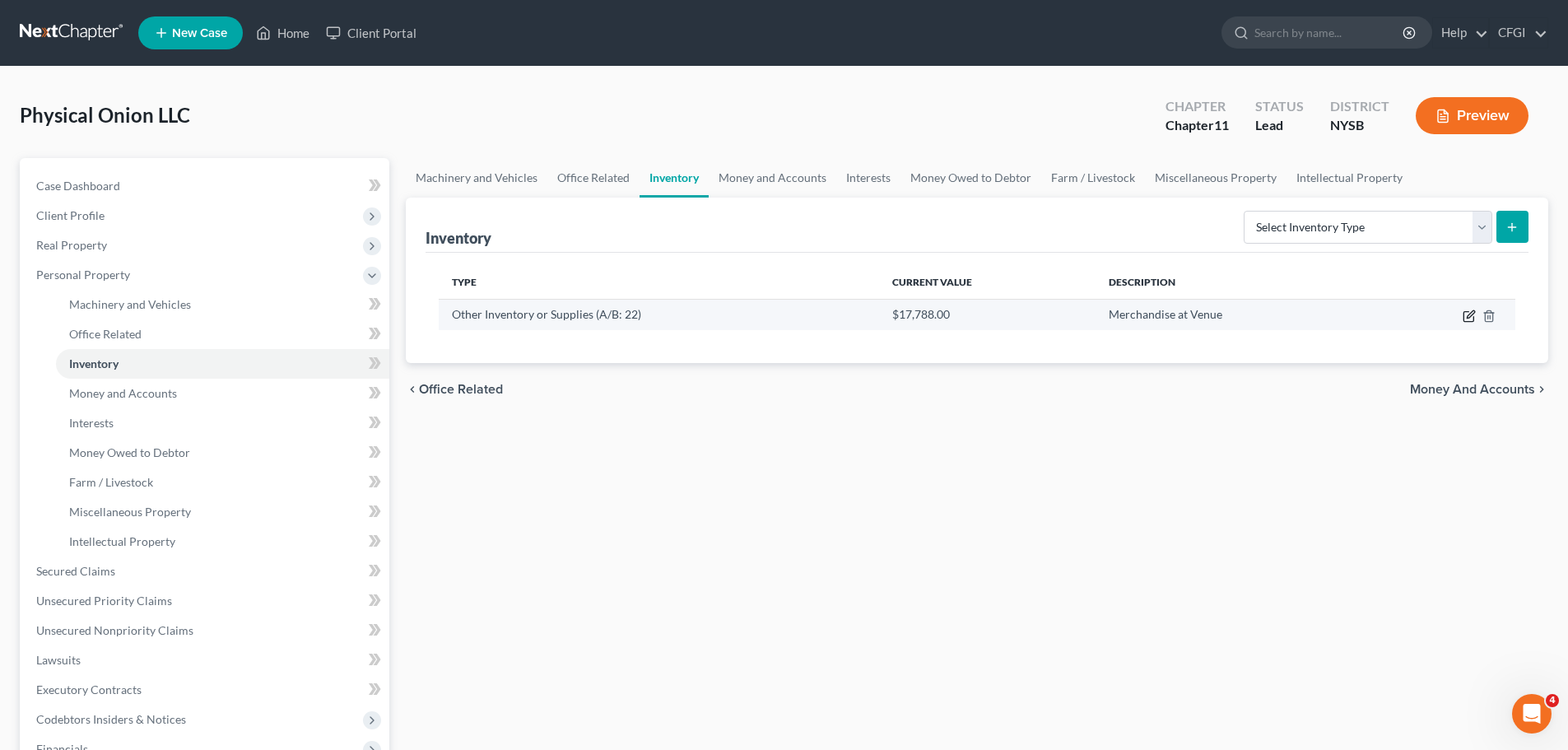
click at [1463, 316] on icon "button" at bounding box center [1468, 315] width 10 height 10
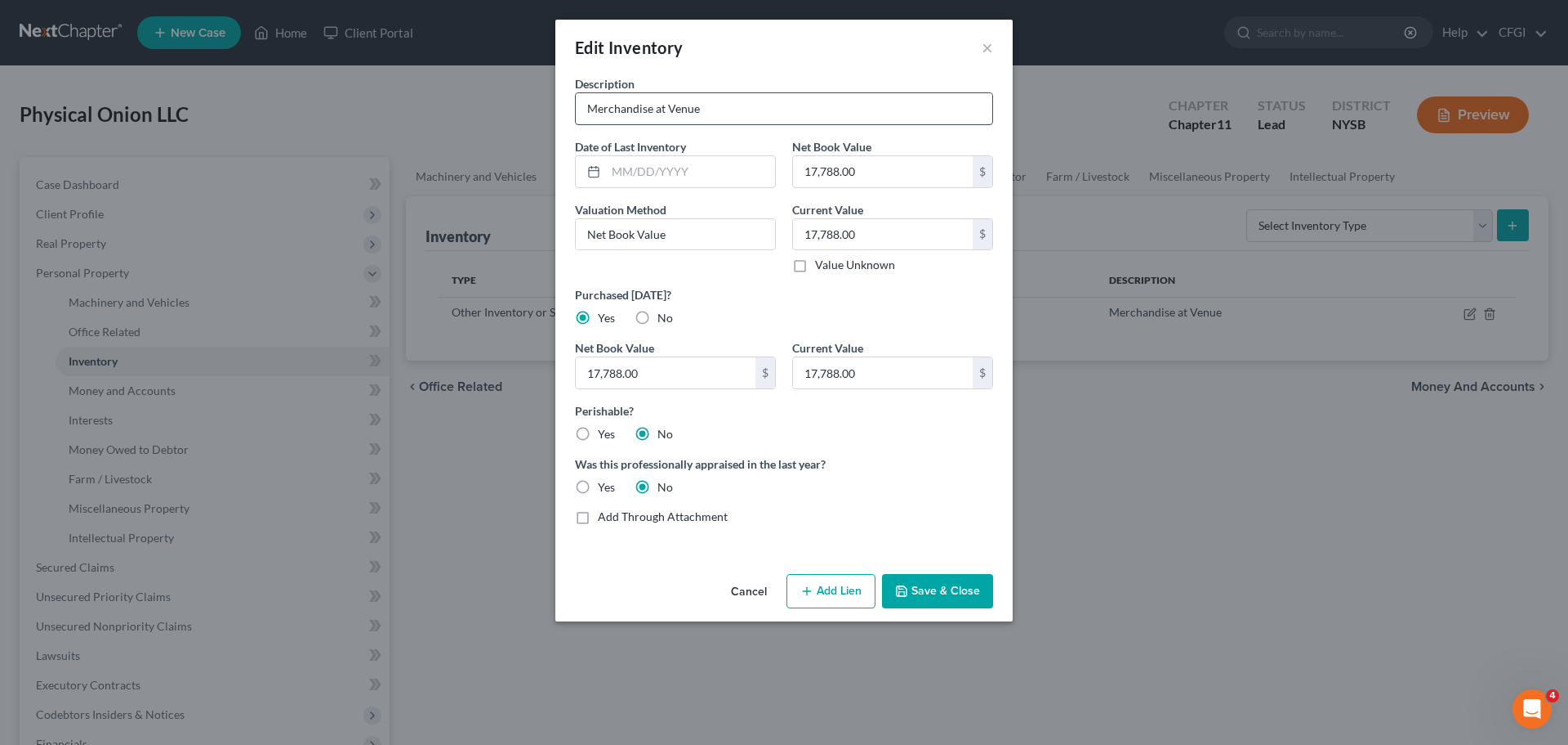
click at [701, 119] on input "Merchandise at Venue" at bounding box center [784, 109] width 416 height 31
drag, startPoint x: 724, startPoint y: 114, endPoint x: 302, endPoint y: 81, distance: 423.3
click at [302, 81] on div "Edit Inventory × Description Merchandise at Venue Date of Last Inventory Net Bo…" at bounding box center [784, 372] width 1568 height 745
type input "Bar Inventory"
click at [964, 584] on button "Save & Close" at bounding box center [937, 591] width 111 height 34
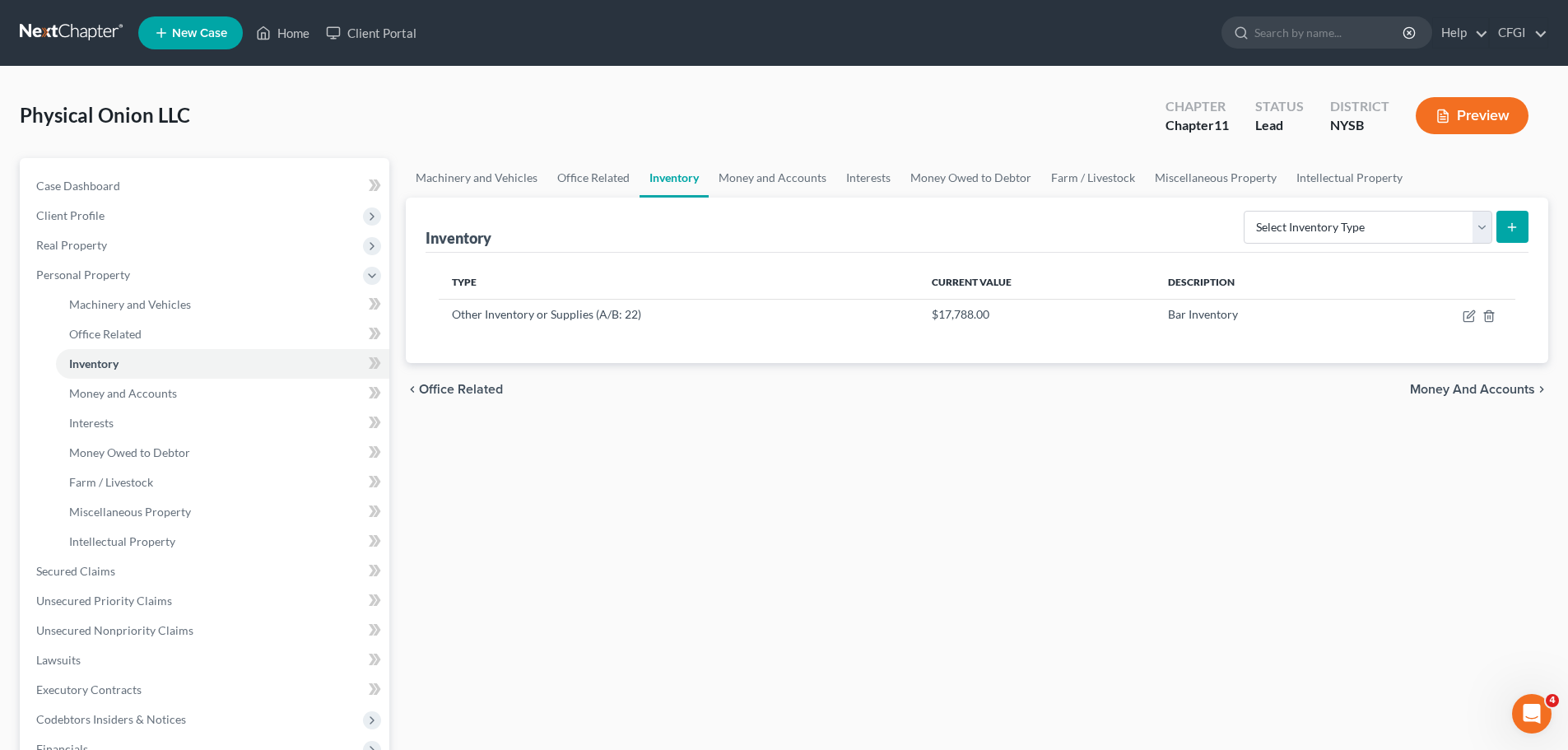
click at [74, 35] on link at bounding box center [73, 33] width 106 height 30
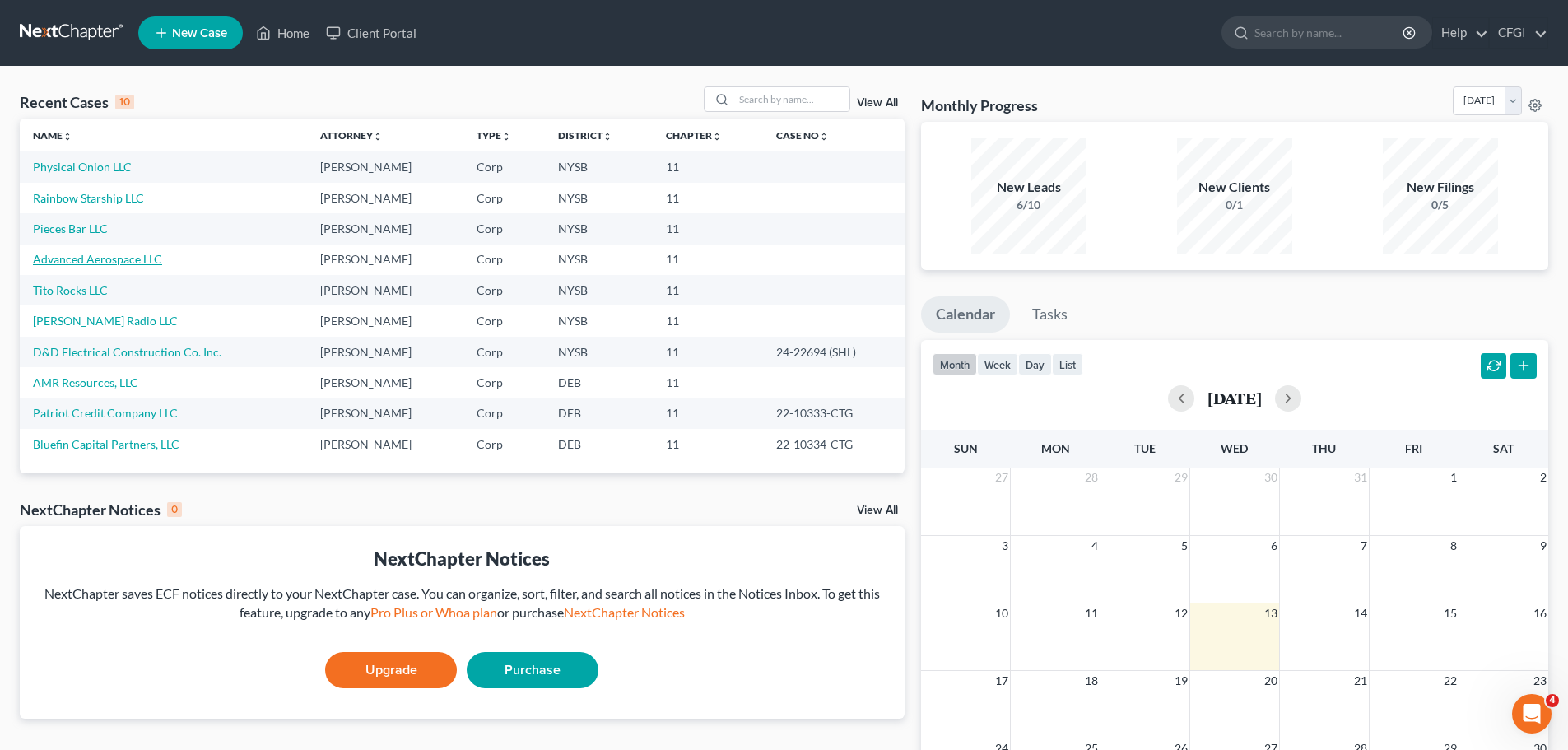
click at [89, 259] on link "Advanced Aerospace LLC" at bounding box center [98, 258] width 129 height 14
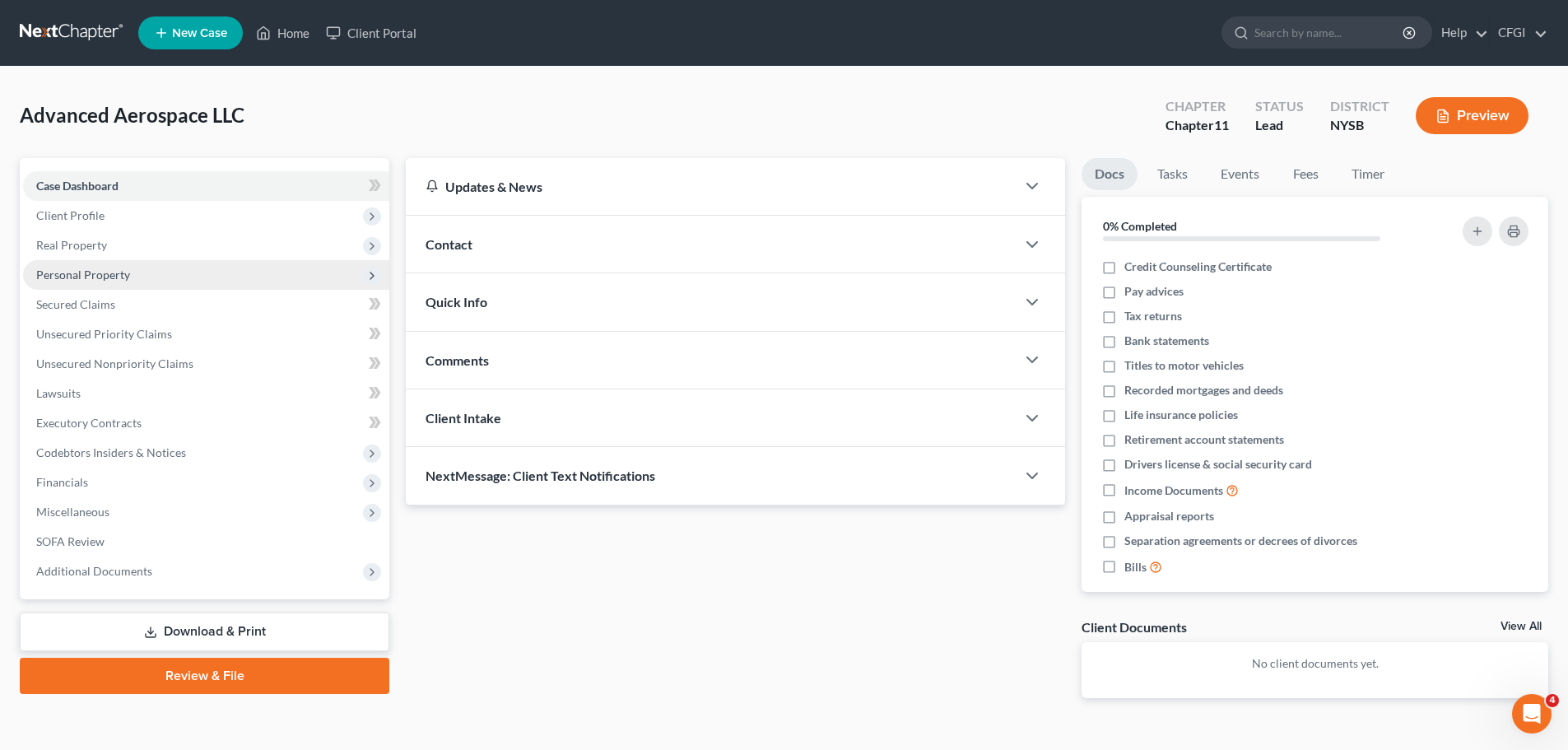
click at [95, 276] on span "Personal Property" at bounding box center [83, 273] width 94 height 14
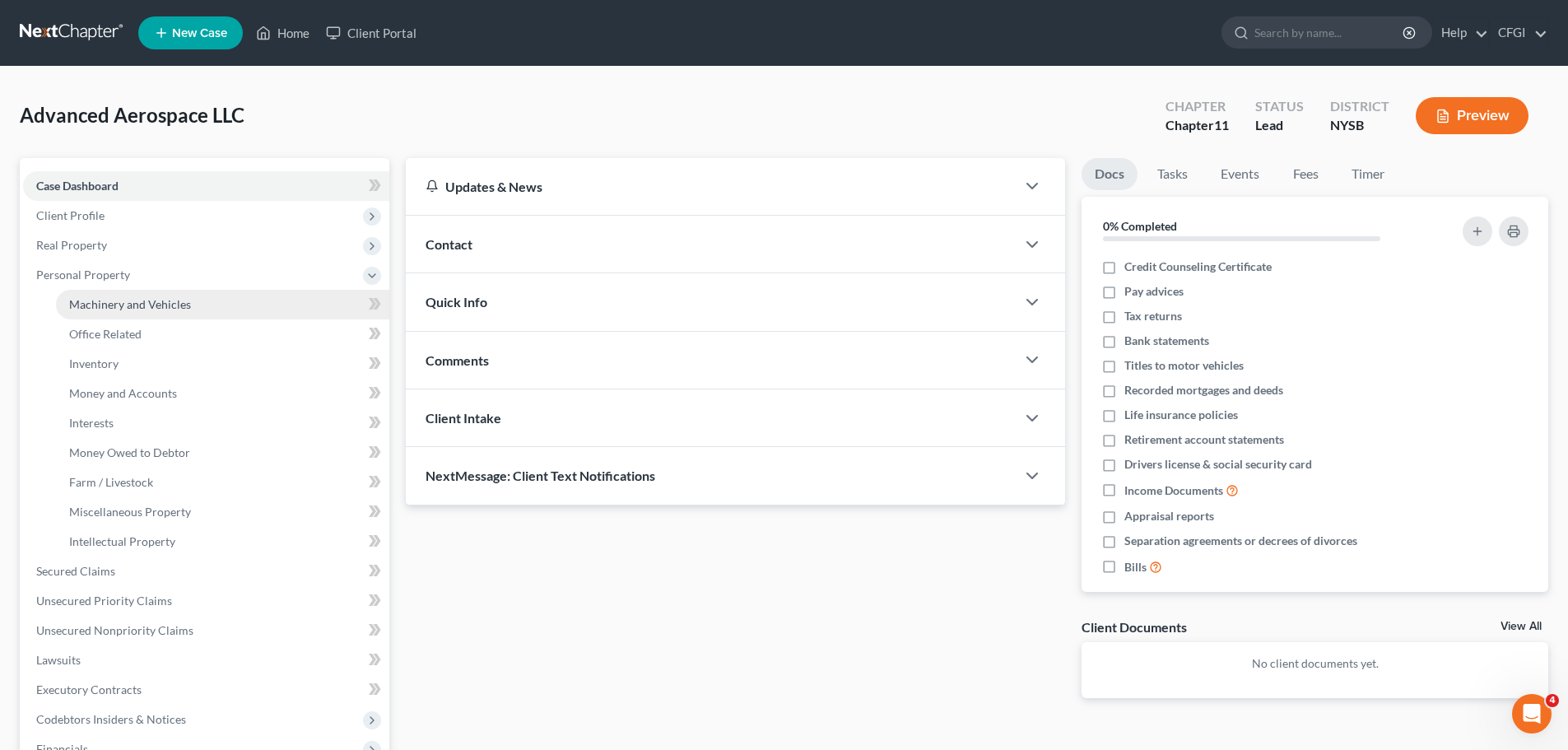
click at [127, 307] on span "Machinery and Vehicles" at bounding box center [130, 303] width 122 height 14
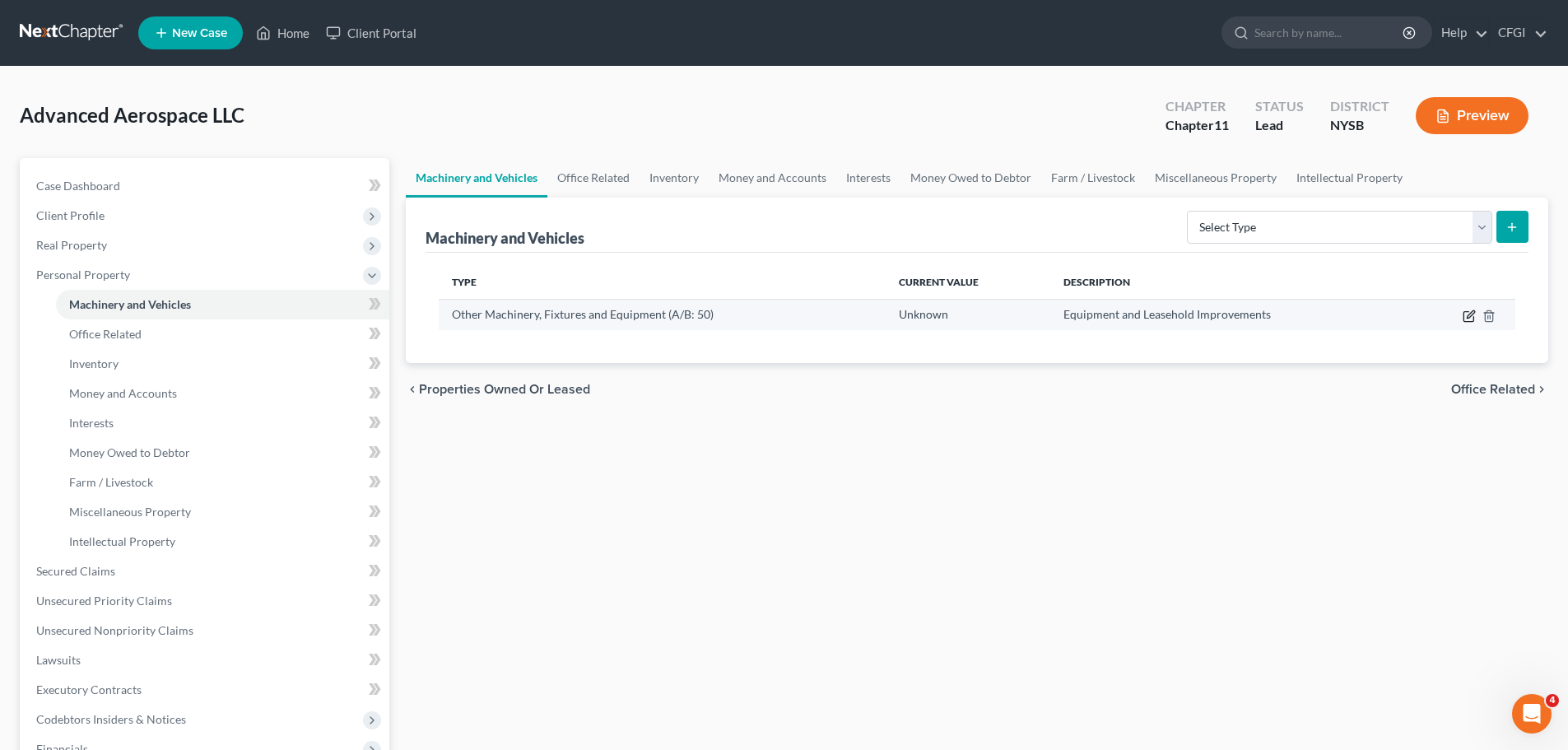
click at [1475, 318] on icon "button" at bounding box center [1469, 315] width 13 height 13
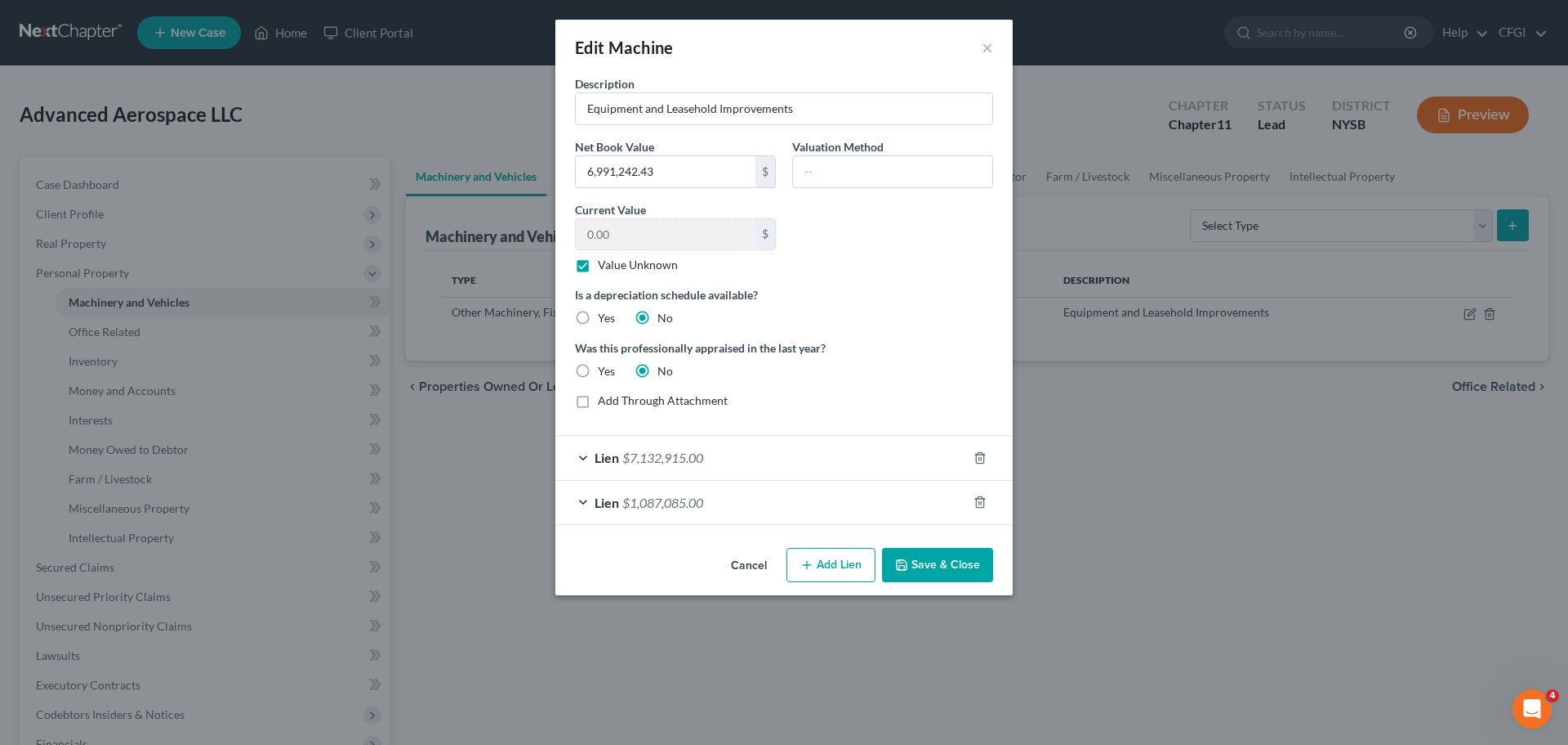
click at [751, 570] on button "Cancel" at bounding box center [749, 566] width 62 height 33
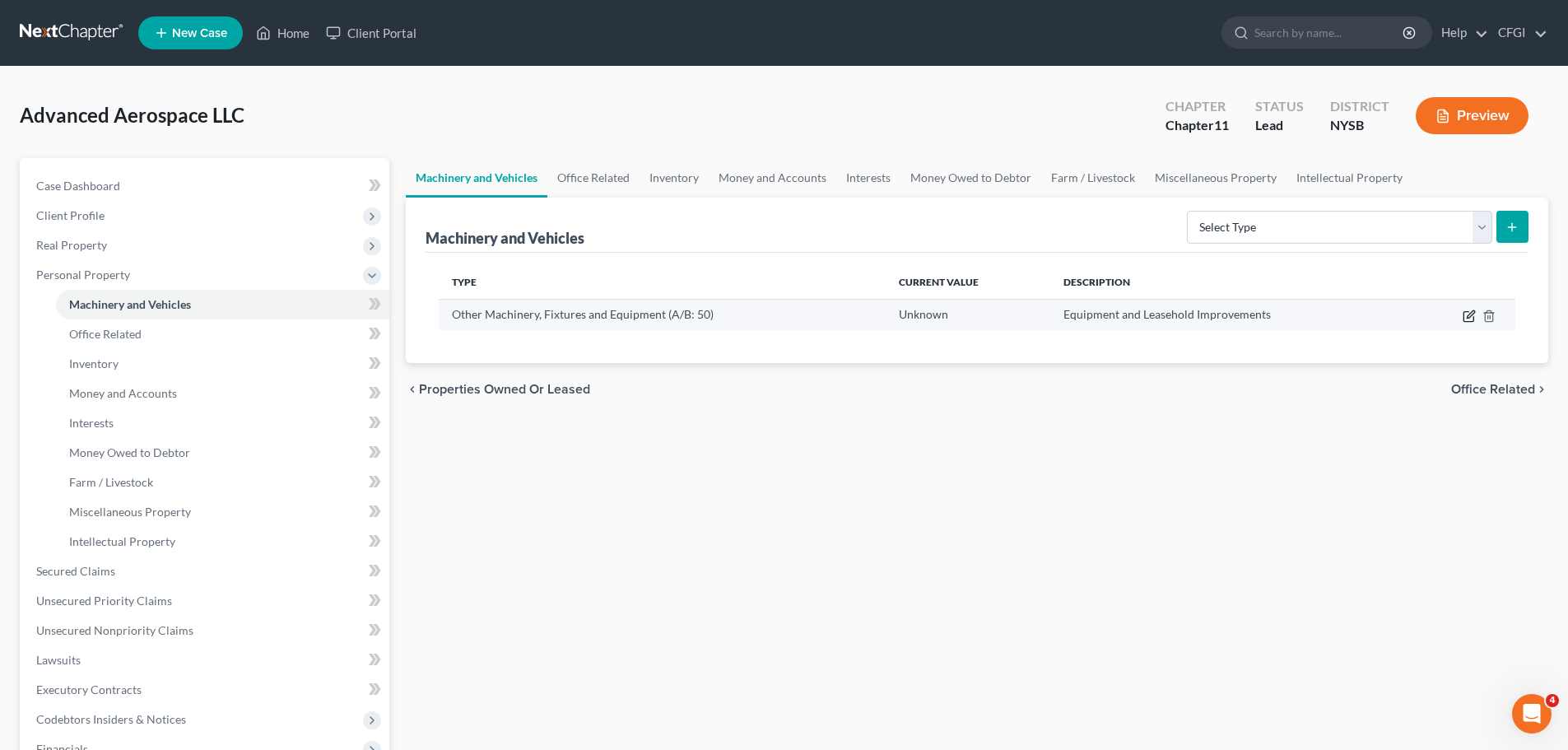
click at [1470, 319] on icon "button" at bounding box center [1469, 315] width 13 height 13
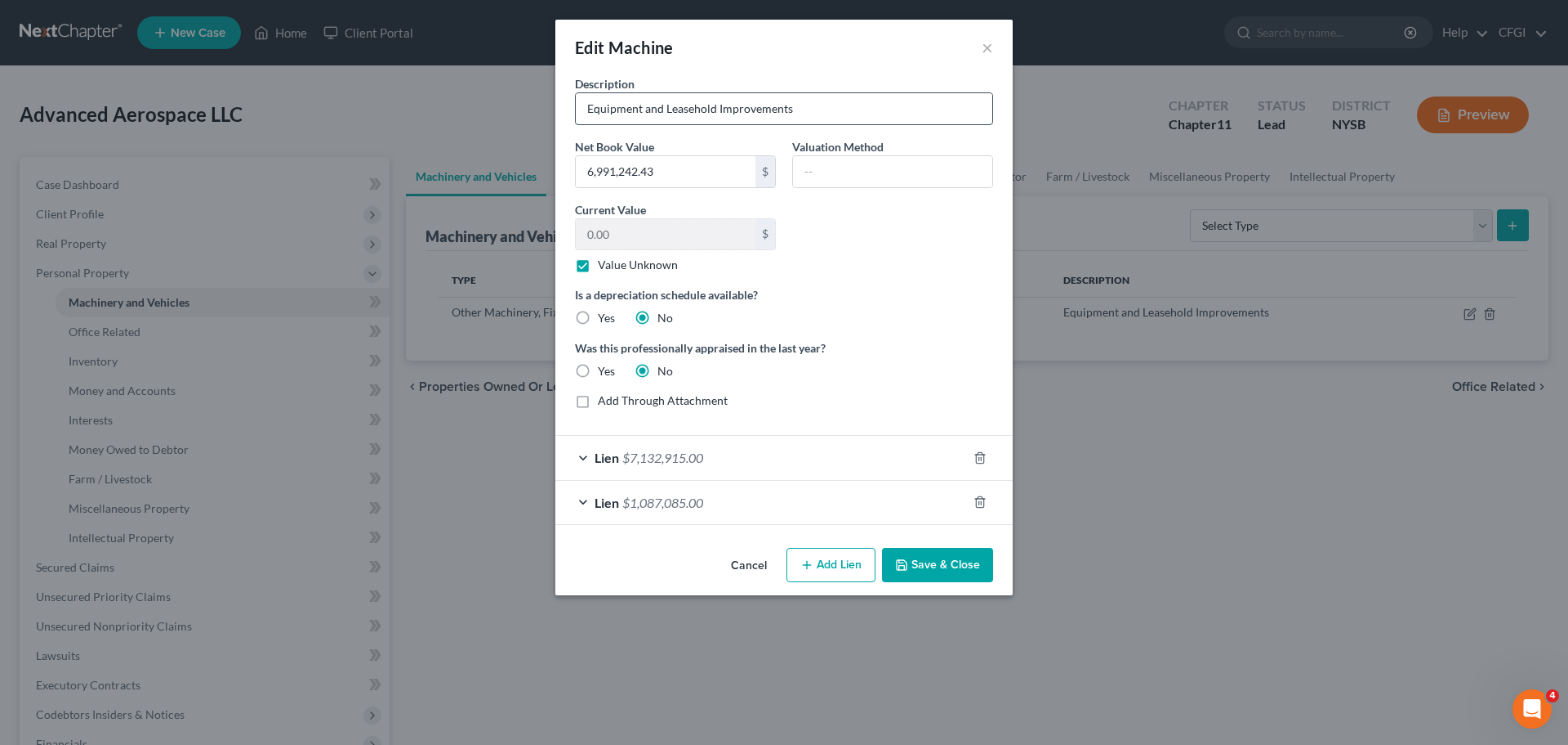
click at [589, 111] on input "Equipment and Leasehold Improvements" at bounding box center [784, 109] width 416 height 31
click at [584, 111] on input "Equipment and Leasehold Improvements" at bounding box center [784, 109] width 416 height 31
click at [693, 108] on input "Furniture, Equipment and Leasehold Improvements" at bounding box center [784, 109] width 416 height 31
type input "Furniture, Equipment, and Leasehold Improvements"
click at [923, 568] on button "Save & Close" at bounding box center [937, 565] width 111 height 34
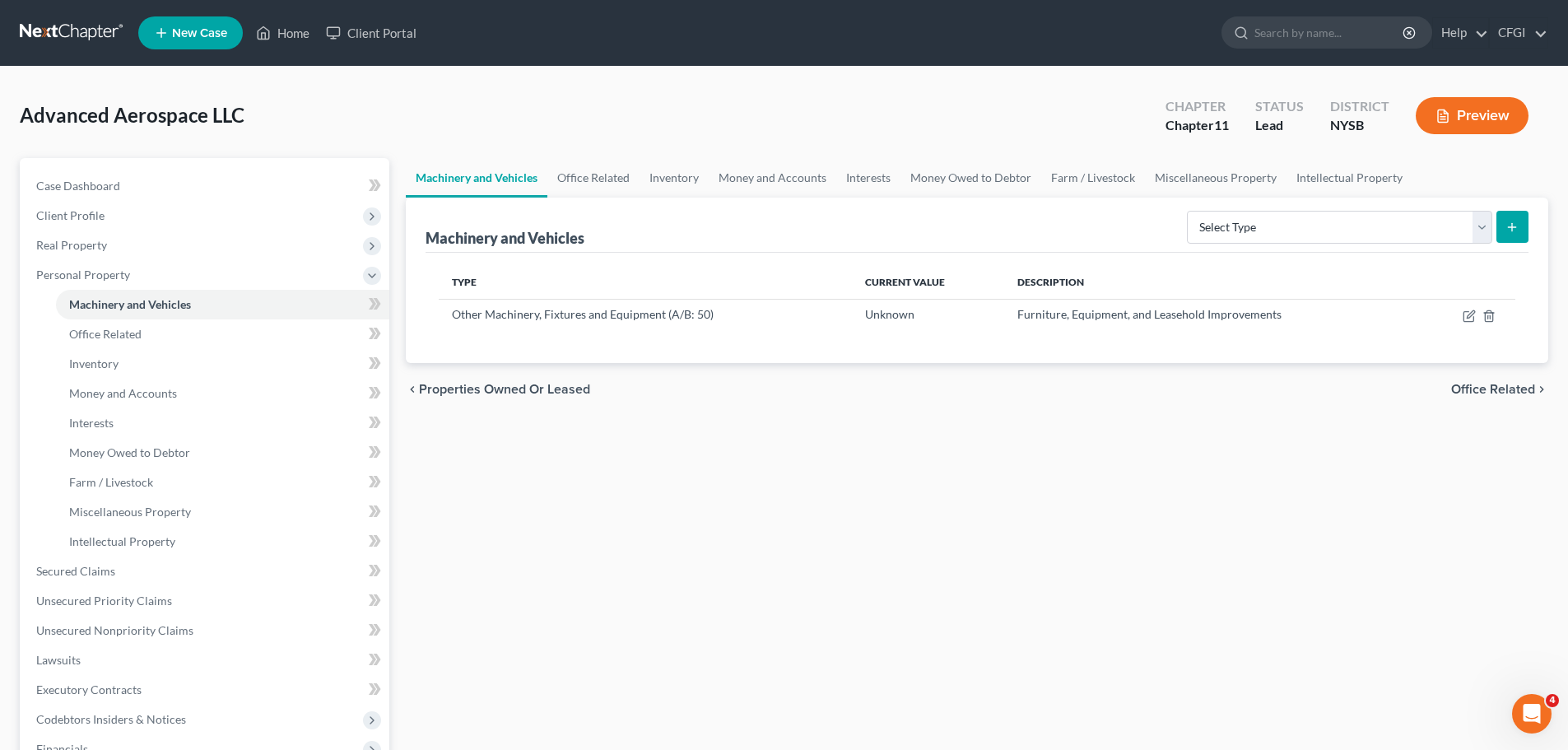
click at [73, 39] on link at bounding box center [73, 33] width 106 height 30
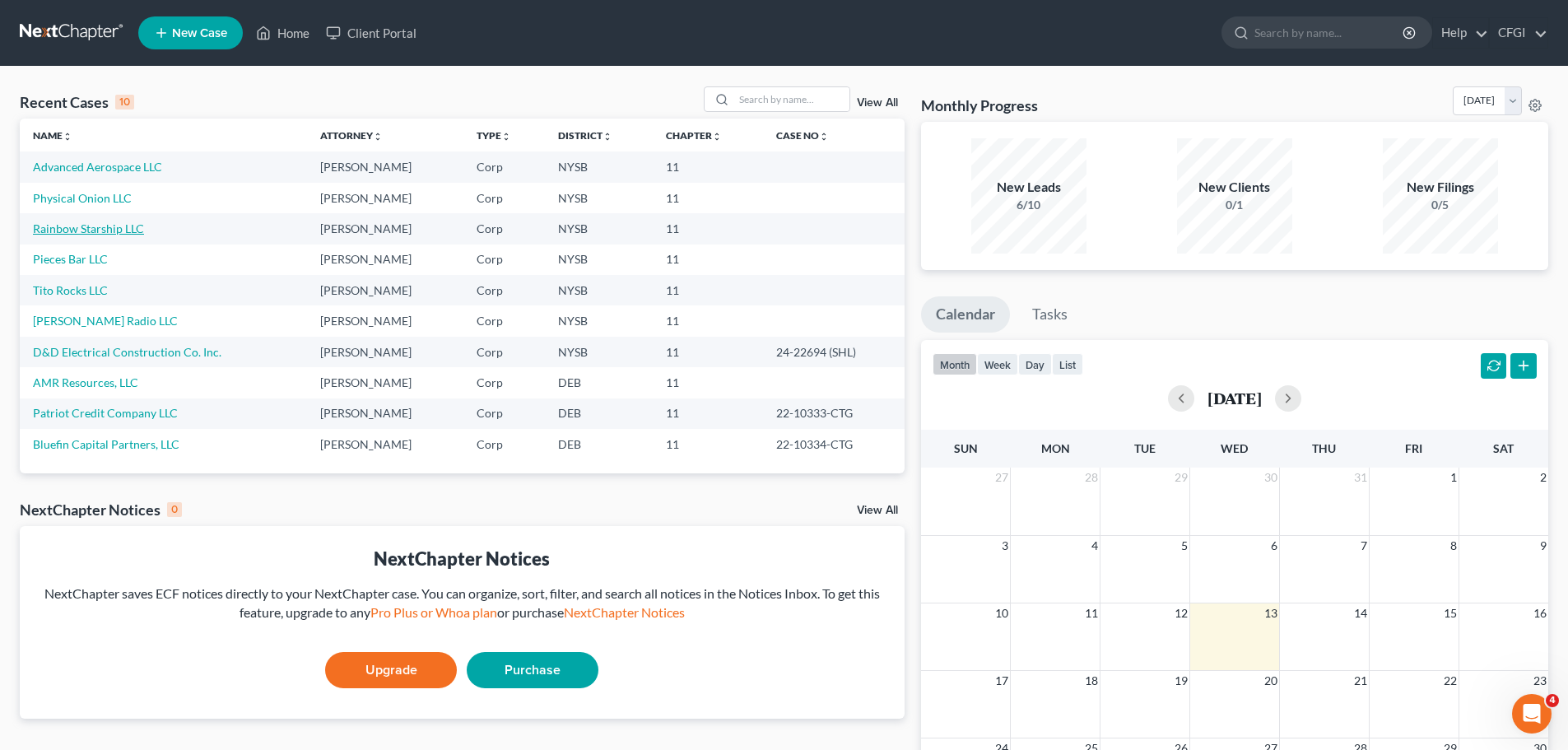
click at [99, 231] on link "Rainbow Starship LLC" at bounding box center [88, 228] width 111 height 14
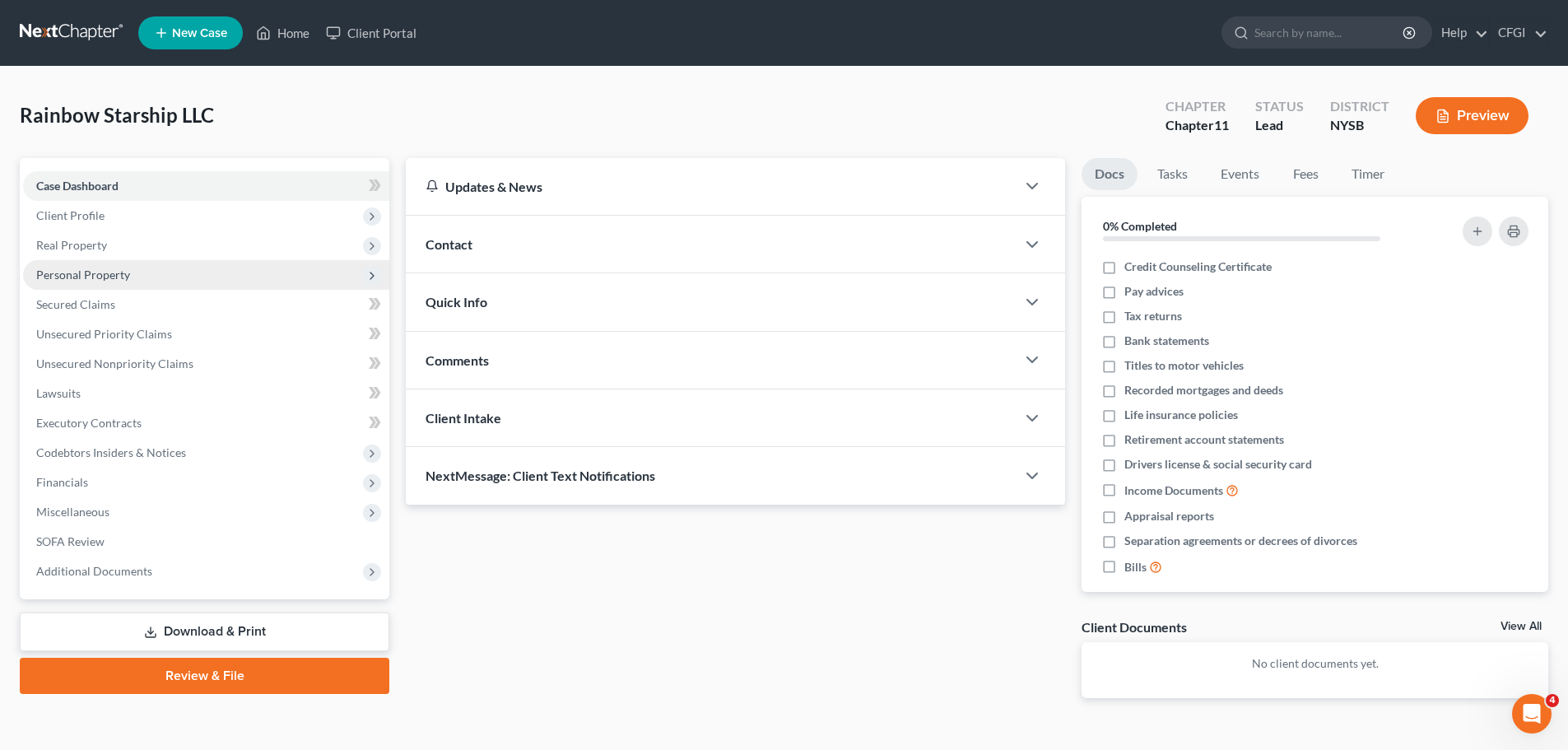
click at [92, 277] on span "Personal Property" at bounding box center [83, 273] width 94 height 14
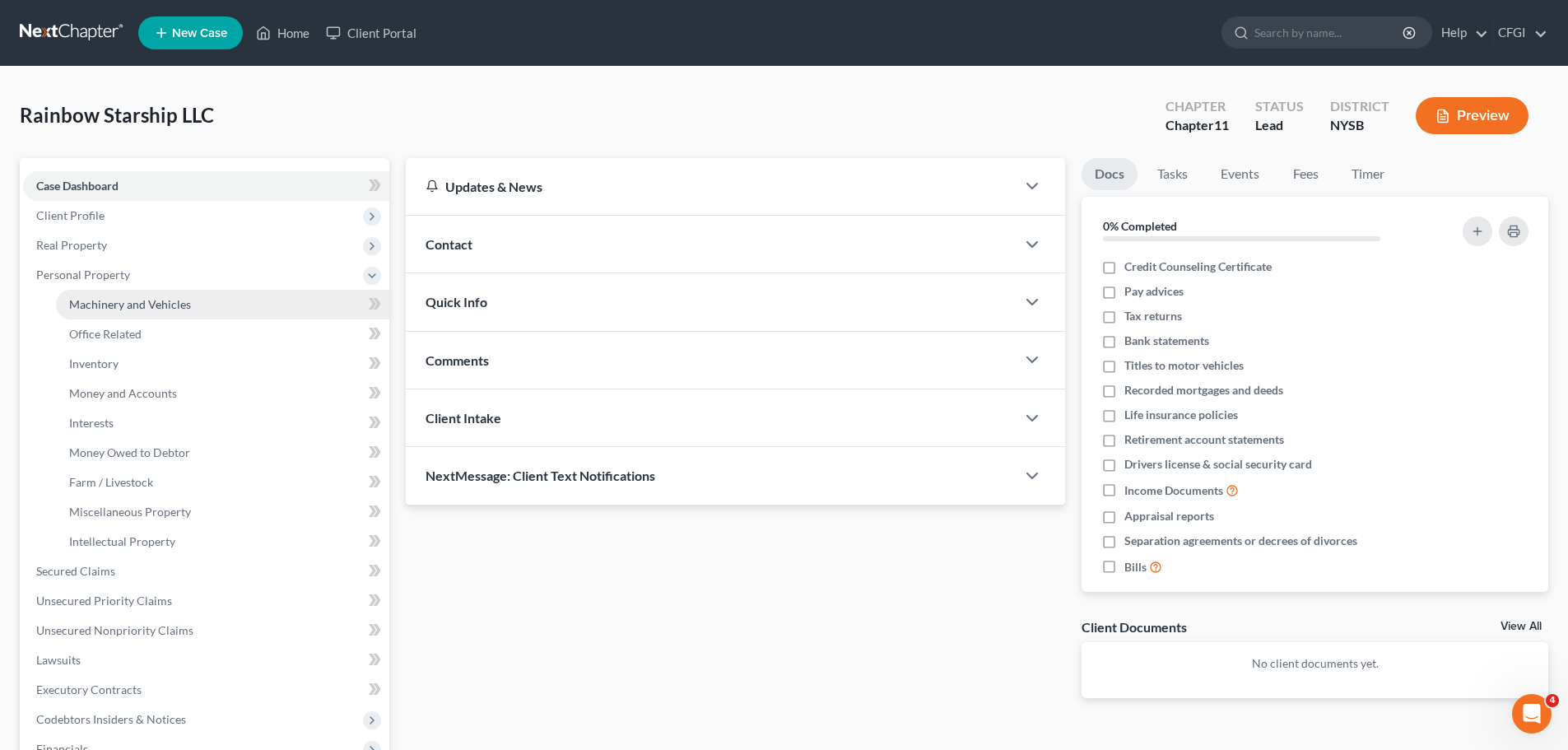
click at [150, 312] on link "Machinery and Vehicles" at bounding box center [222, 304] width 334 height 30
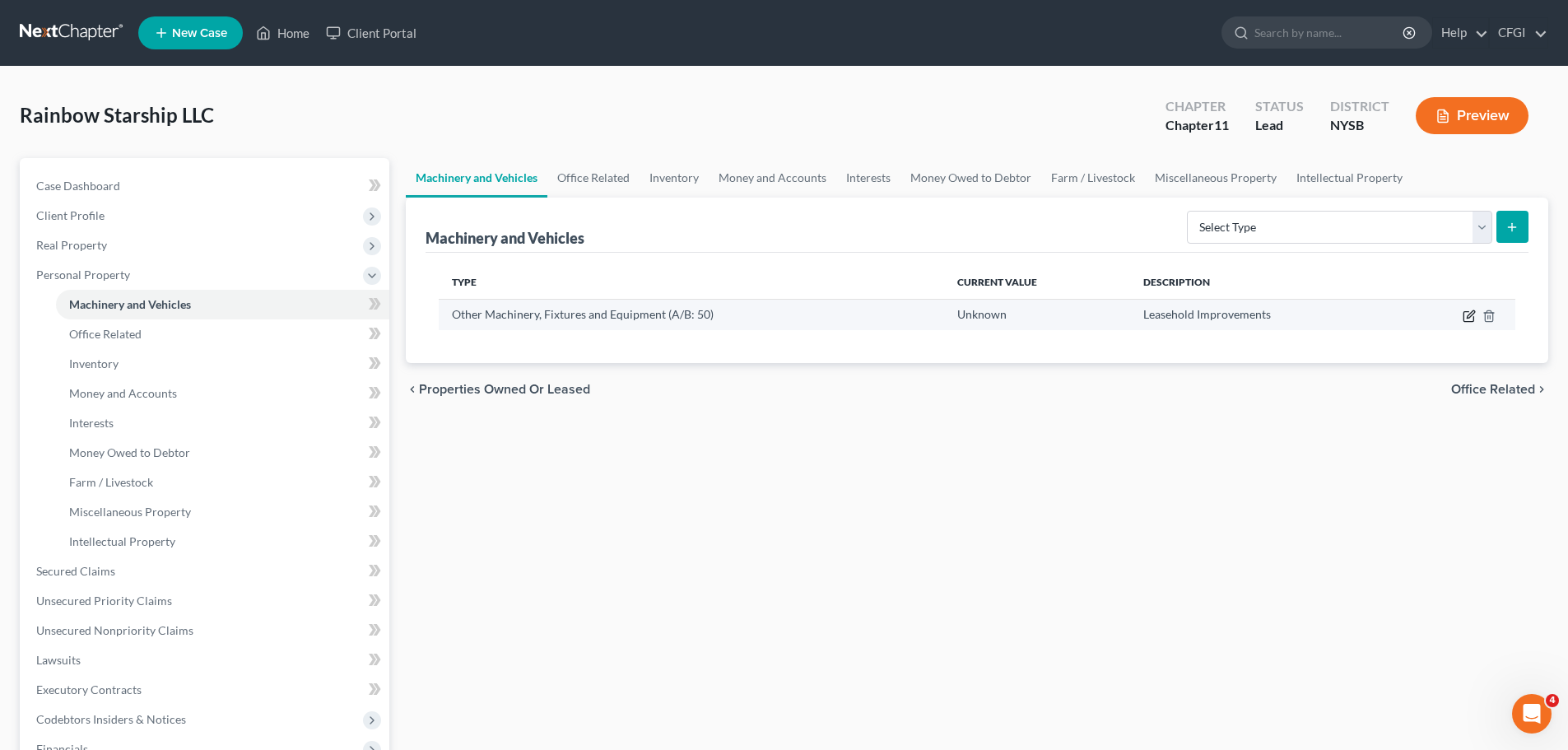
click at [1469, 316] on icon "button" at bounding box center [1469, 315] width 13 height 13
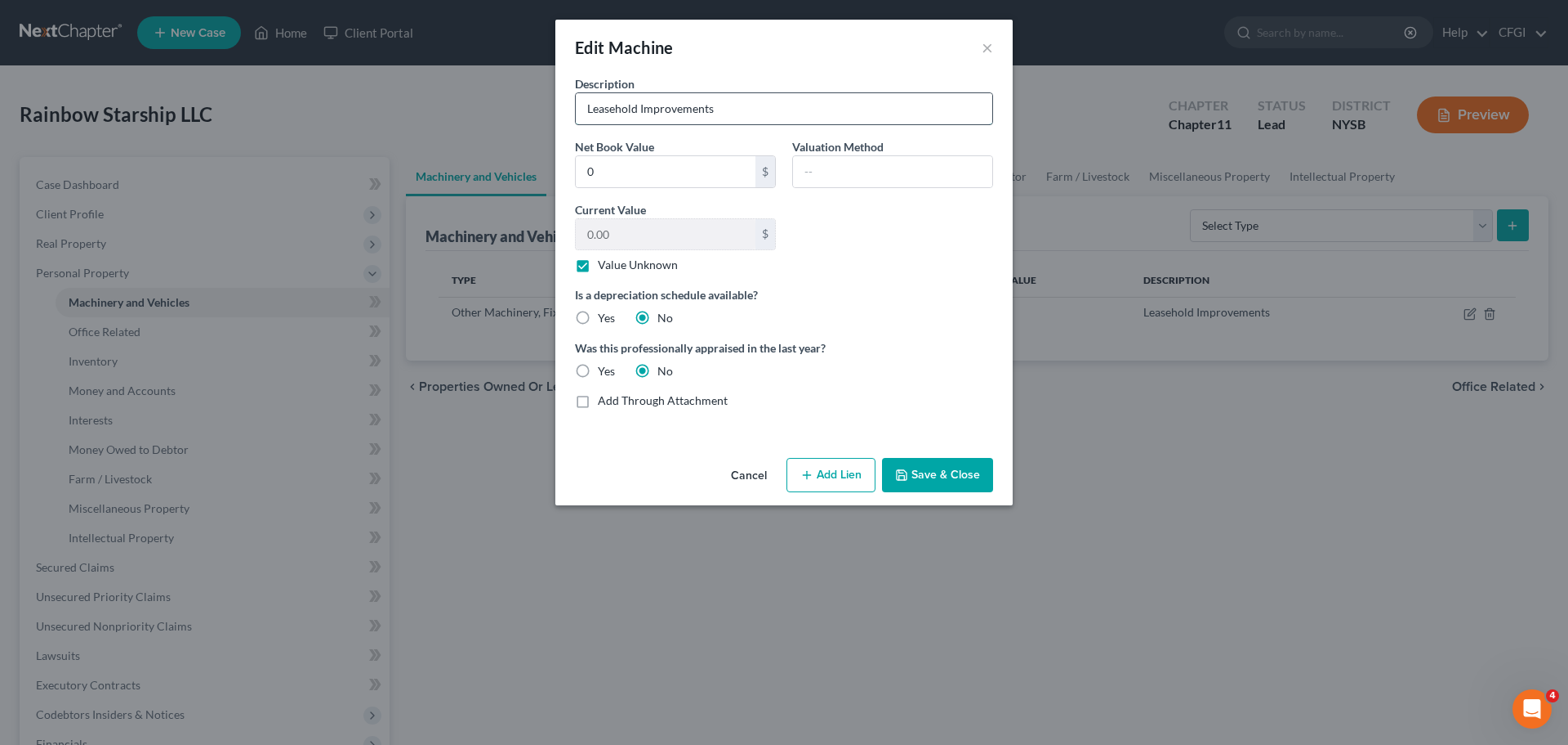
click at [699, 106] on input "Leasehold Improvements" at bounding box center [784, 109] width 416 height 31
click at [581, 110] on input "Leasehold Improvements" at bounding box center [784, 109] width 416 height 31
type input "Furniture, Equipment, and Leasehold Improvements"
click at [917, 473] on button "Save & Close" at bounding box center [937, 475] width 111 height 34
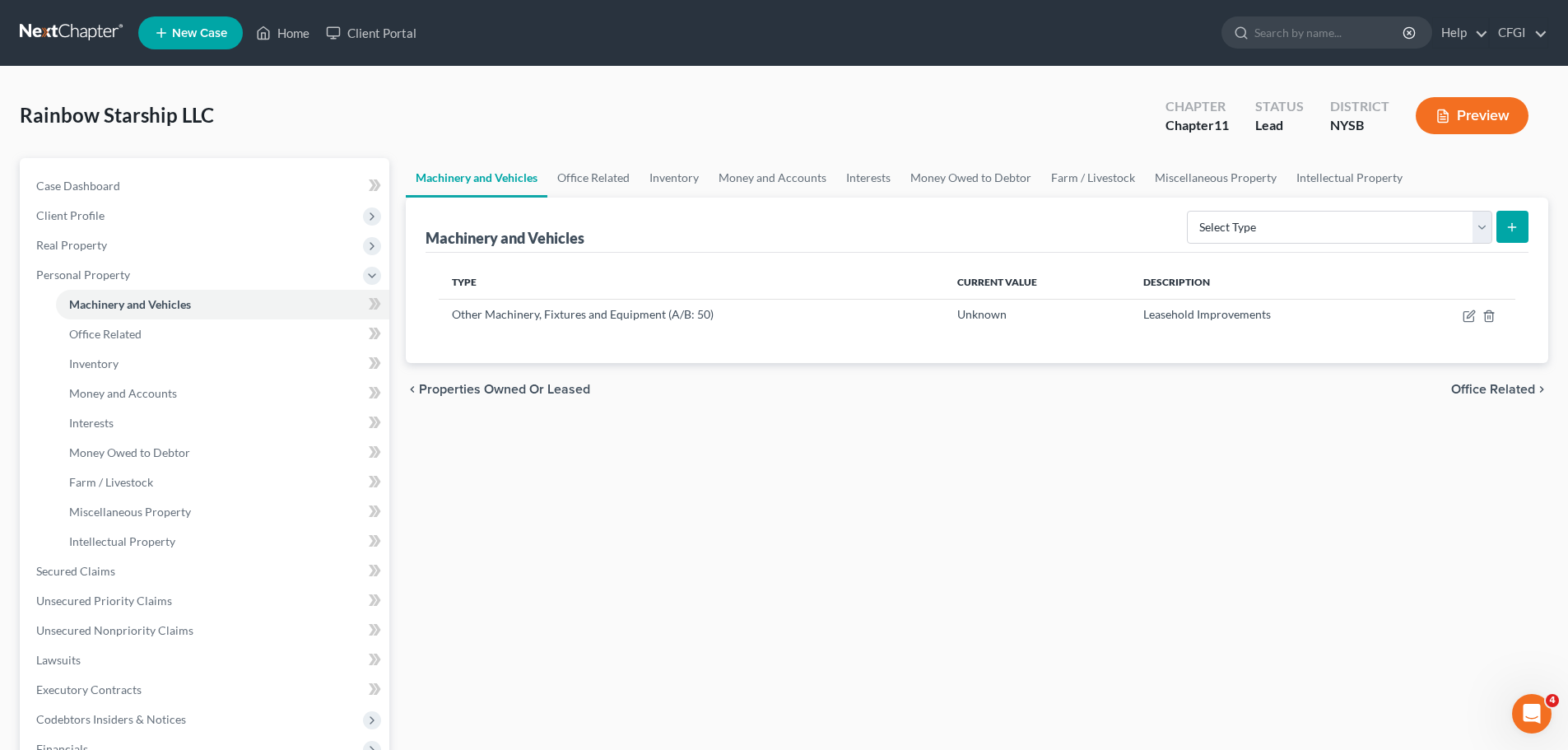
click at [38, 27] on link at bounding box center [73, 33] width 106 height 30
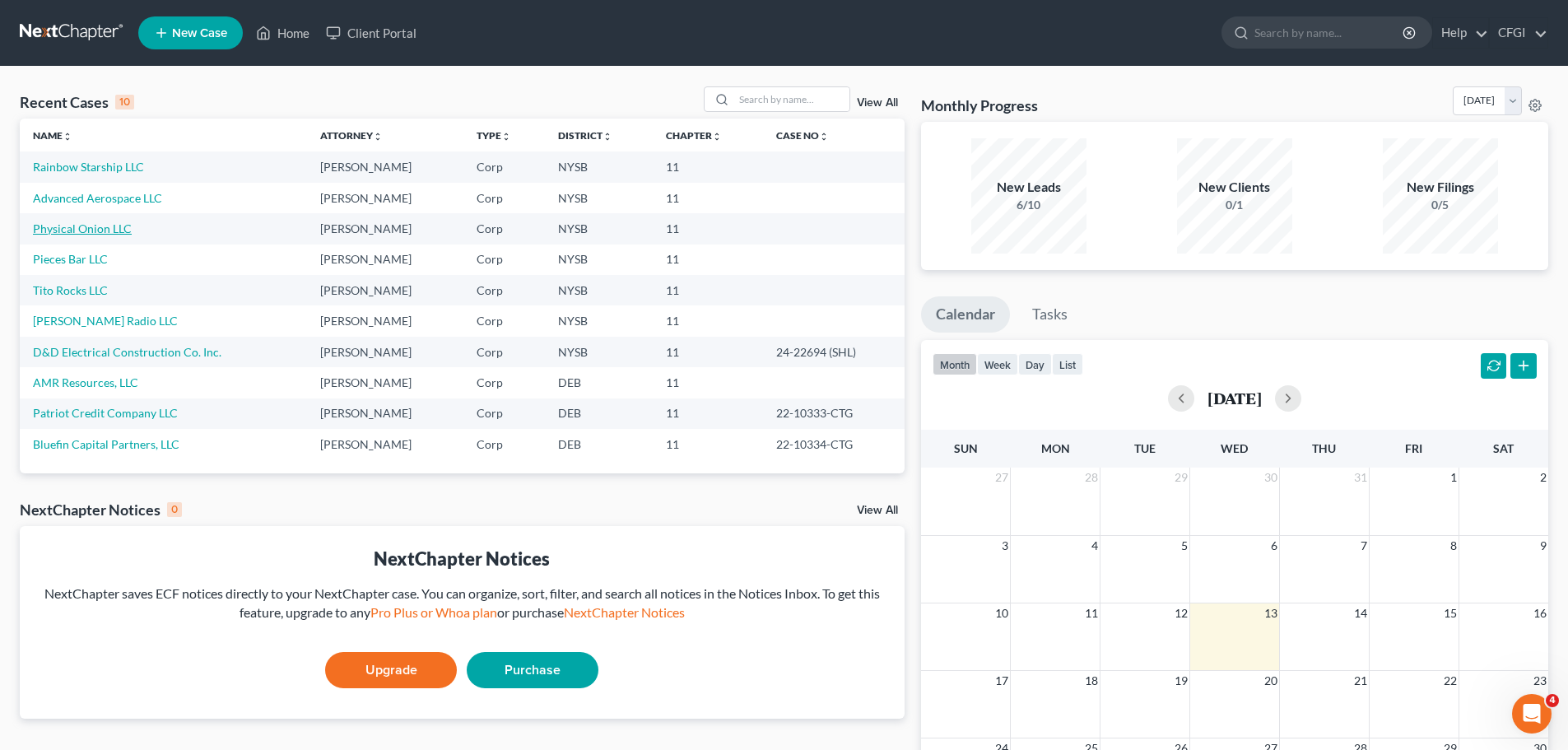
click at [74, 223] on link "Physical Onion LLC" at bounding box center [82, 228] width 98 height 14
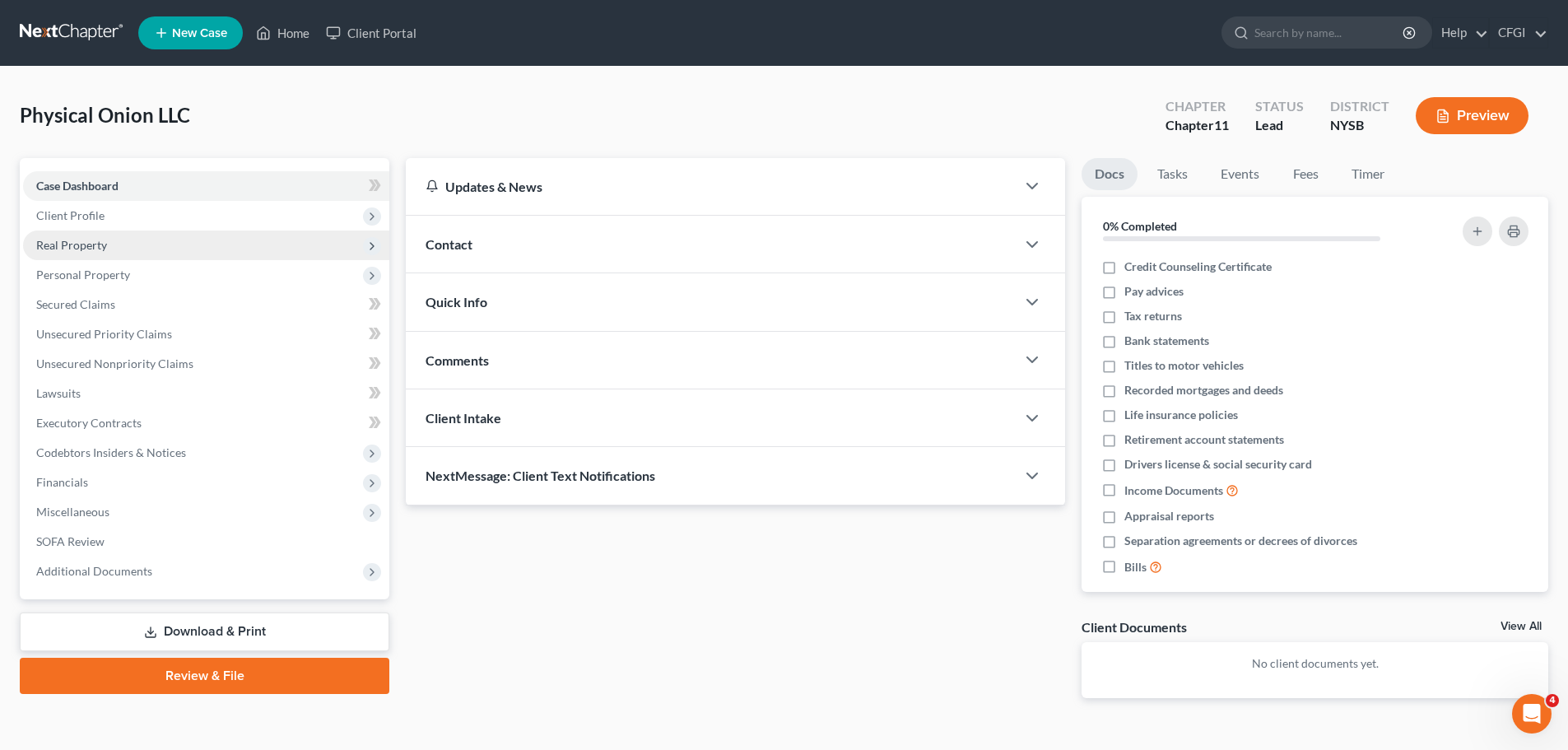
click at [104, 246] on span "Real Property" at bounding box center [72, 244] width 71 height 14
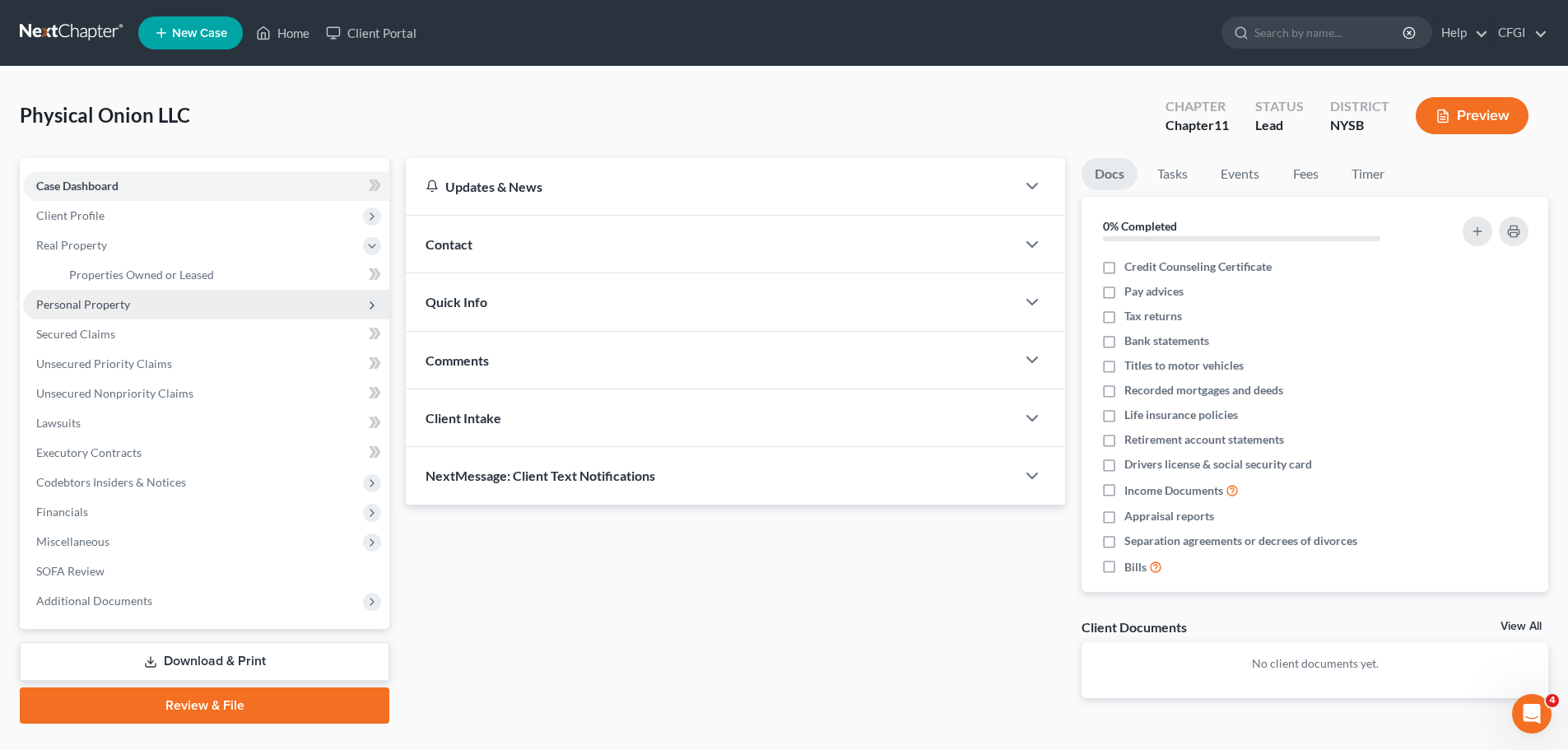
click at [110, 301] on span "Personal Property" at bounding box center [83, 303] width 94 height 14
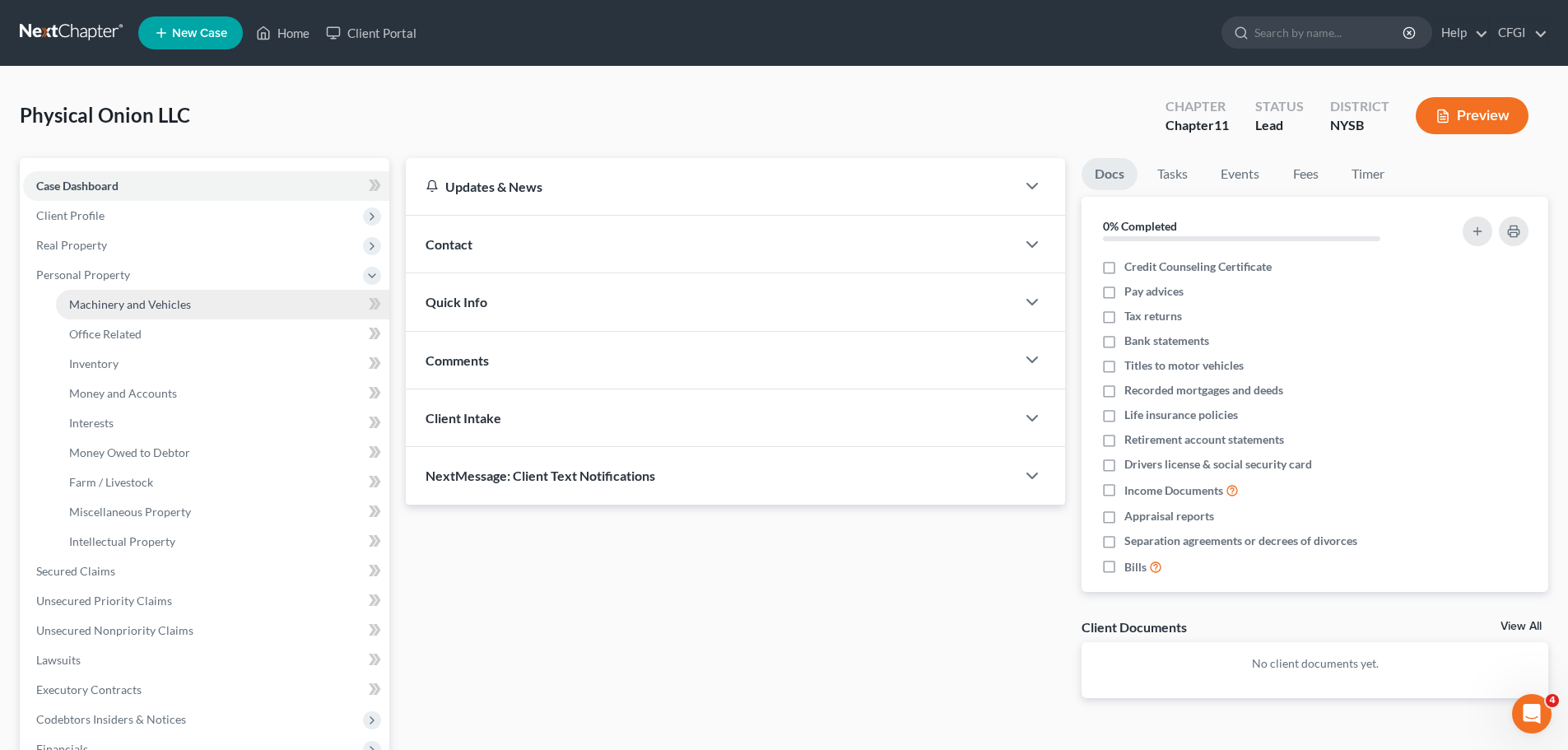
click at [158, 309] on span "Machinery and Vehicles" at bounding box center [130, 303] width 122 height 14
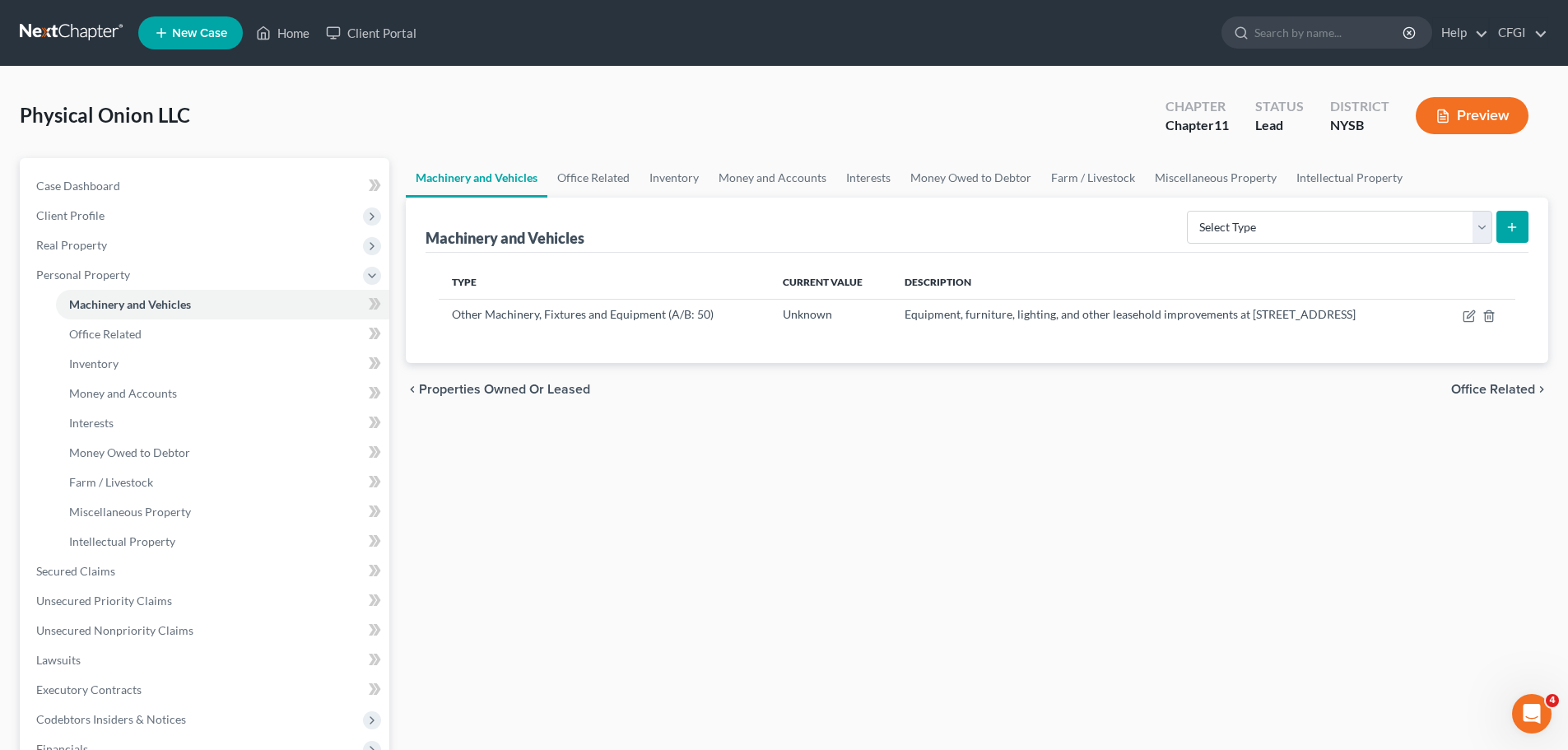
click at [80, 22] on link at bounding box center [73, 33] width 106 height 30
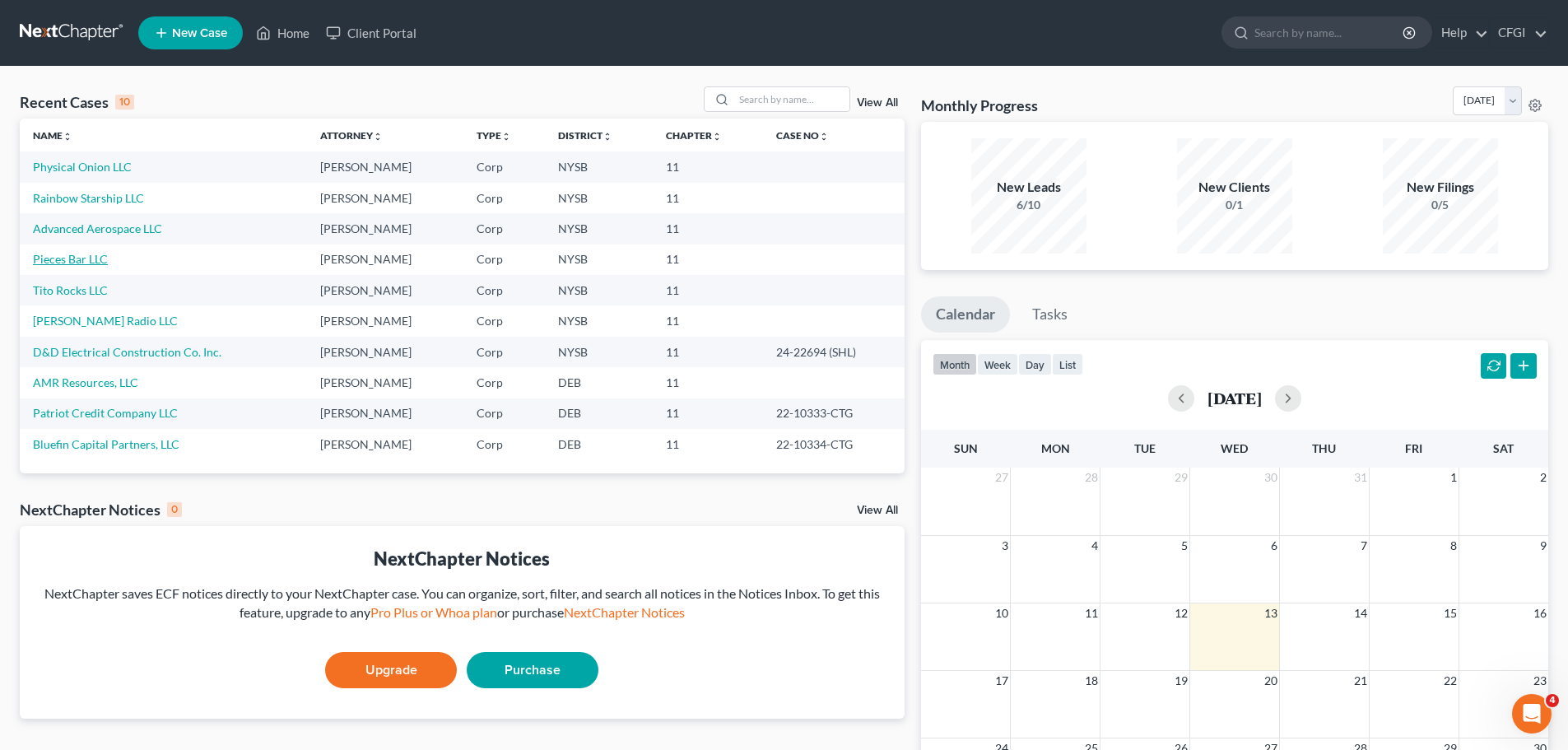
click at [86, 257] on link "Pieces Bar LLC" at bounding box center [70, 258] width 75 height 14
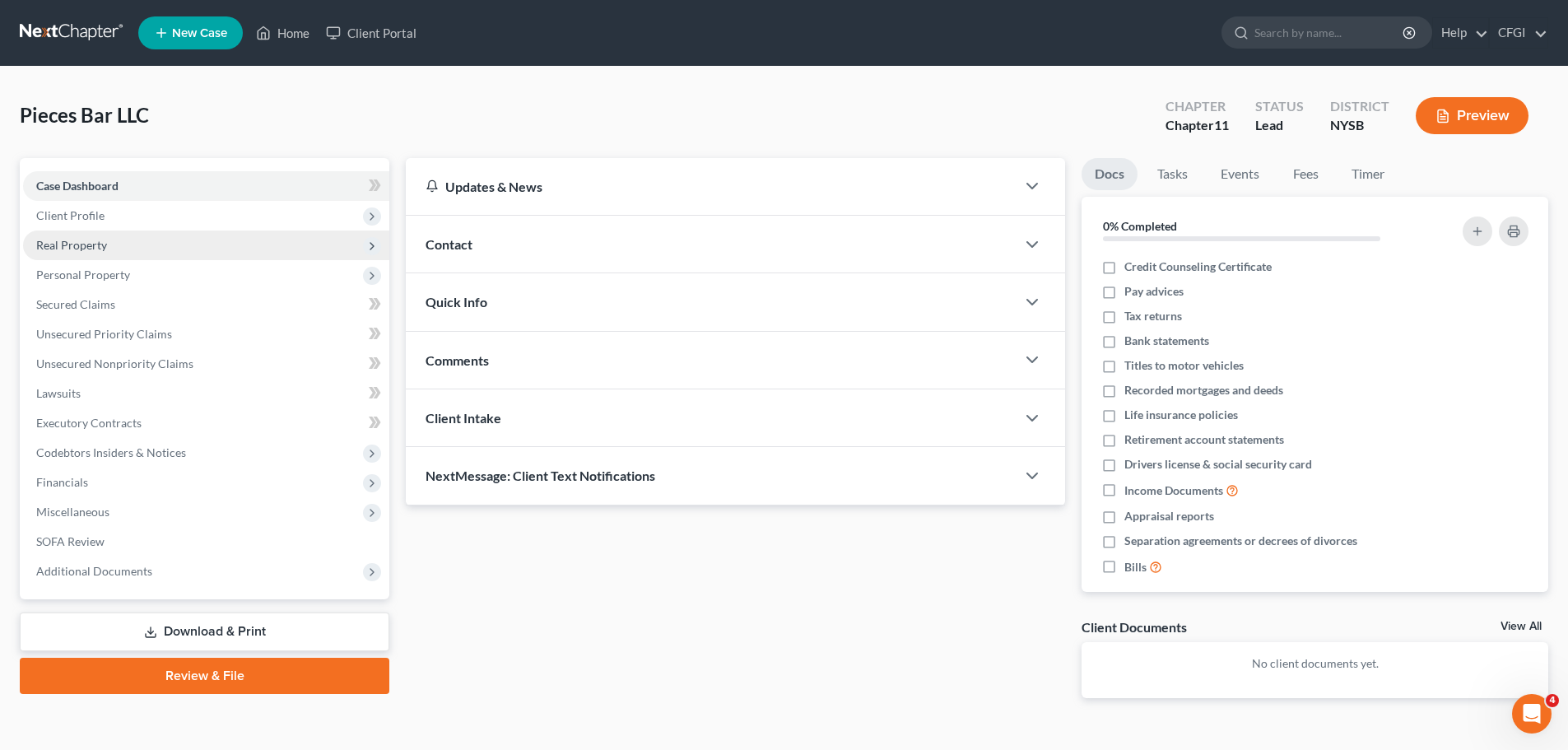
click at [100, 240] on span "Real Property" at bounding box center [72, 244] width 71 height 14
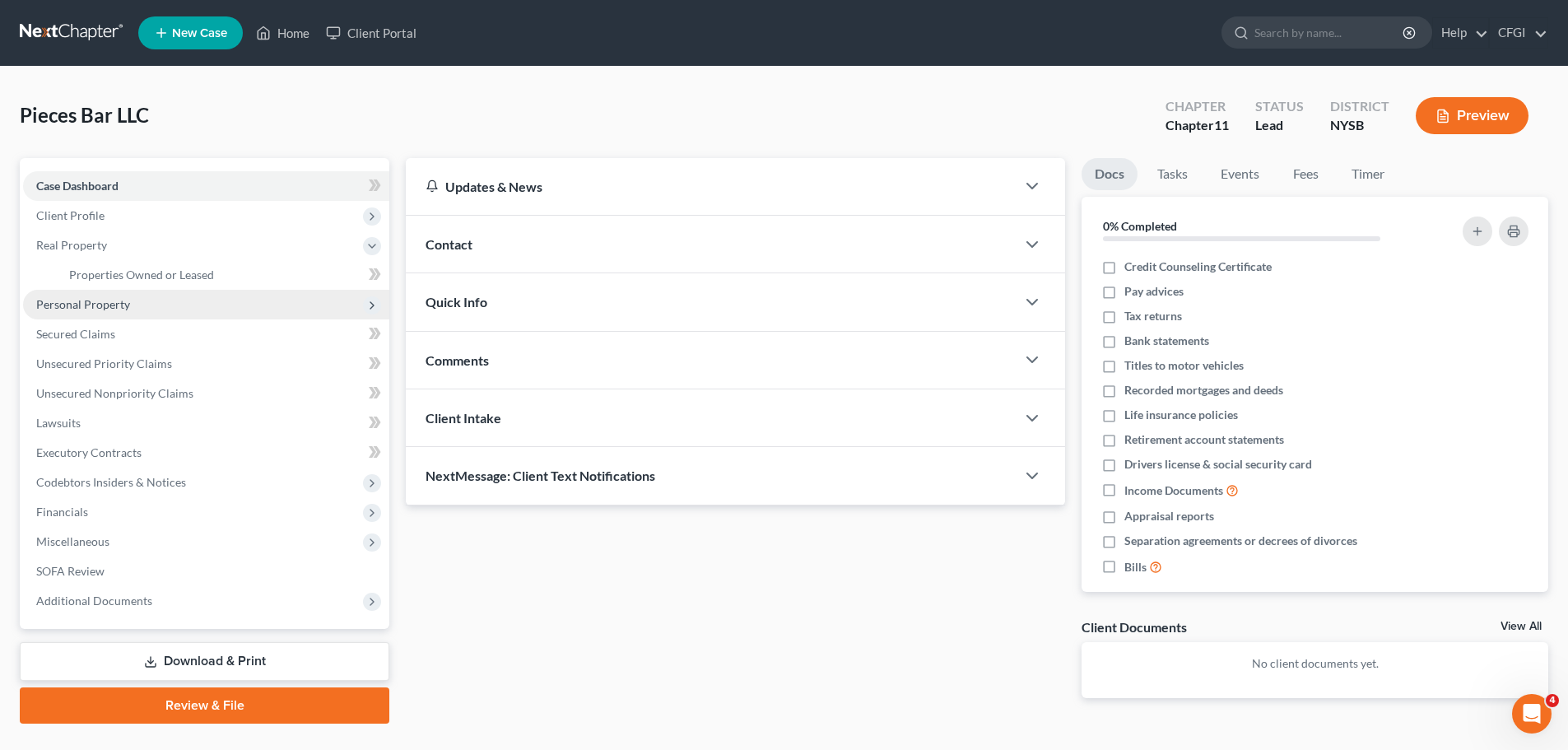
click at [98, 297] on span "Personal Property" at bounding box center [83, 303] width 94 height 14
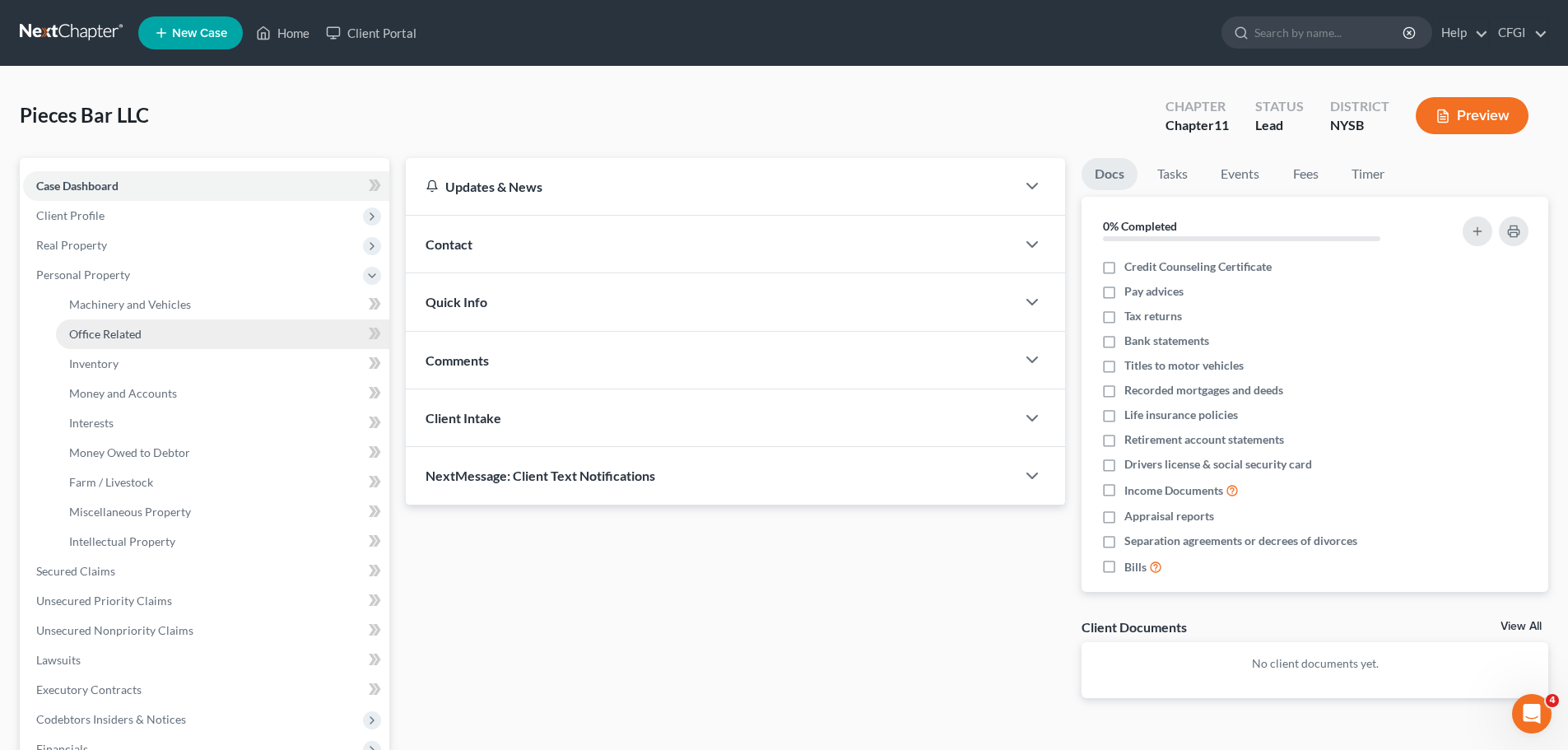
click at [120, 334] on span "Office Related" at bounding box center [105, 333] width 72 height 14
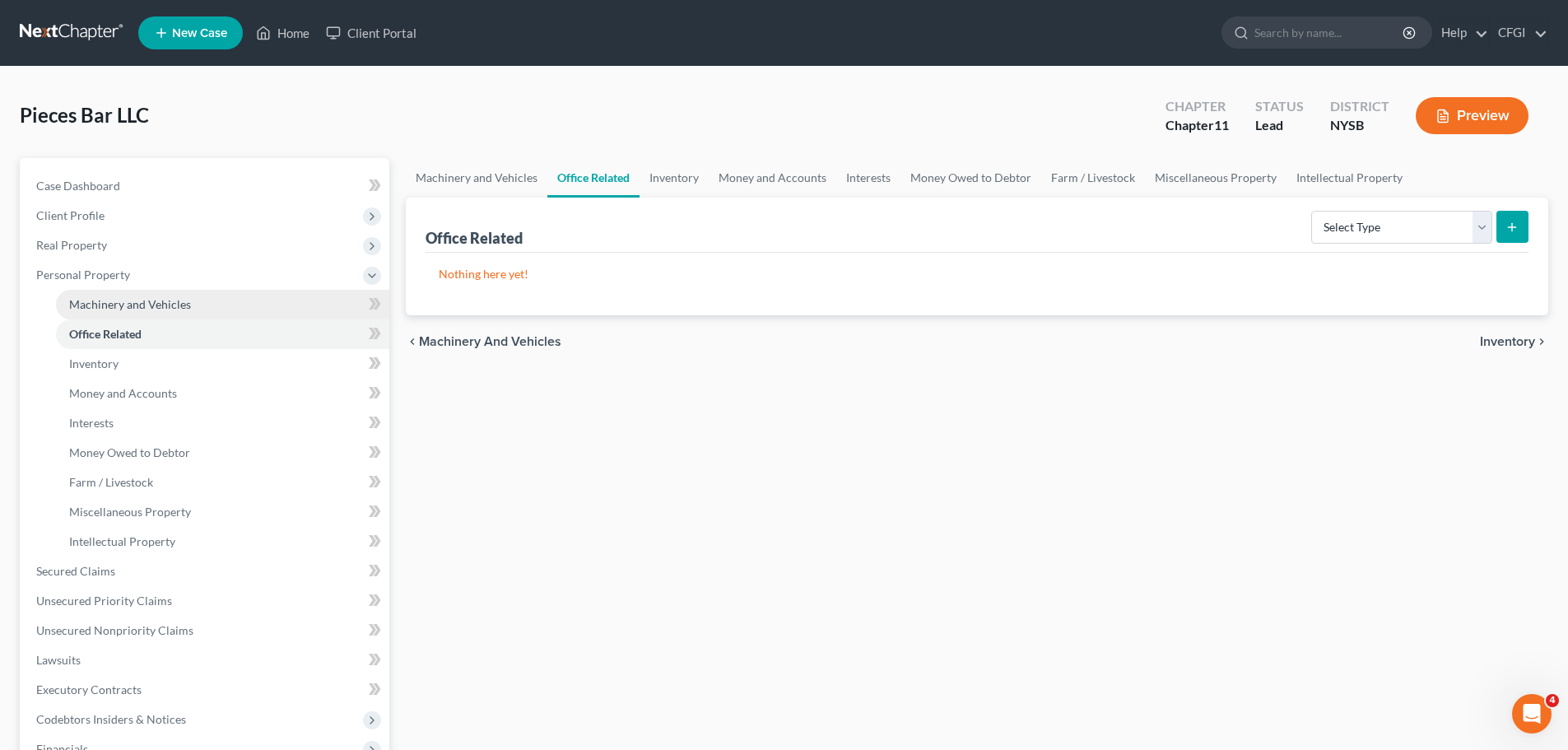
click at [127, 305] on span "Machinery and Vehicles" at bounding box center [130, 303] width 122 height 14
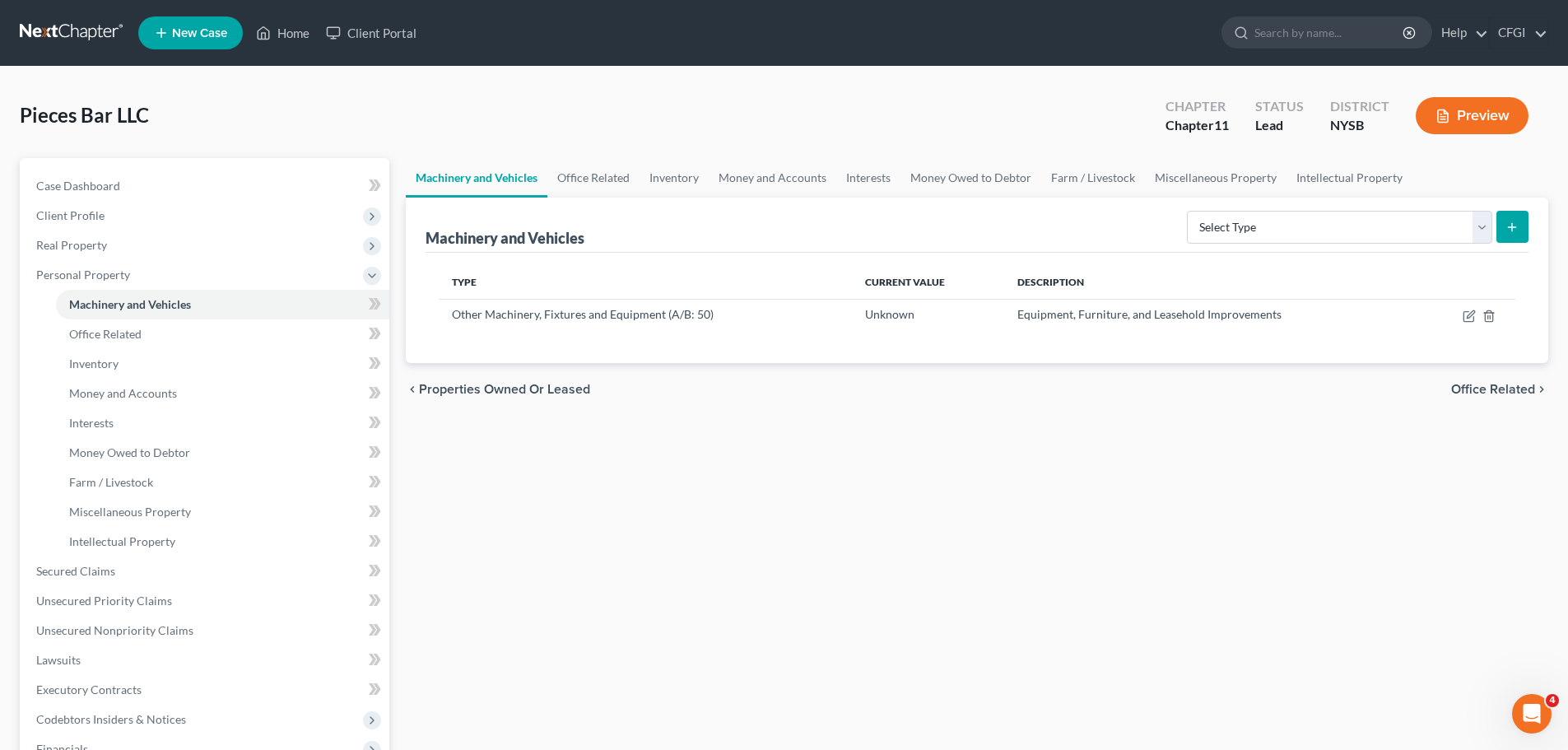
click at [91, 31] on link at bounding box center [73, 33] width 106 height 30
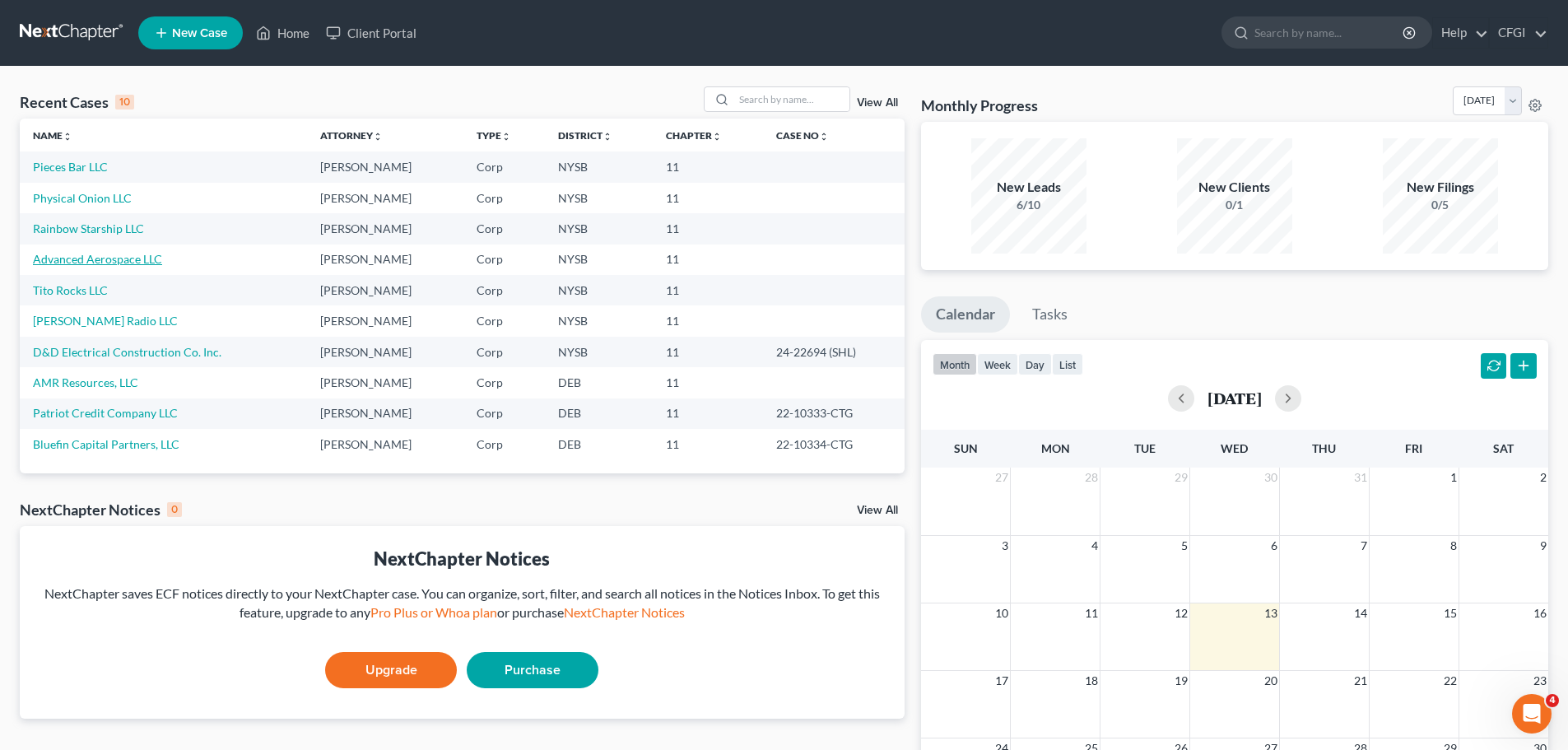
click at [98, 253] on link "Advanced Aerospace LLC" at bounding box center [98, 258] width 129 height 14
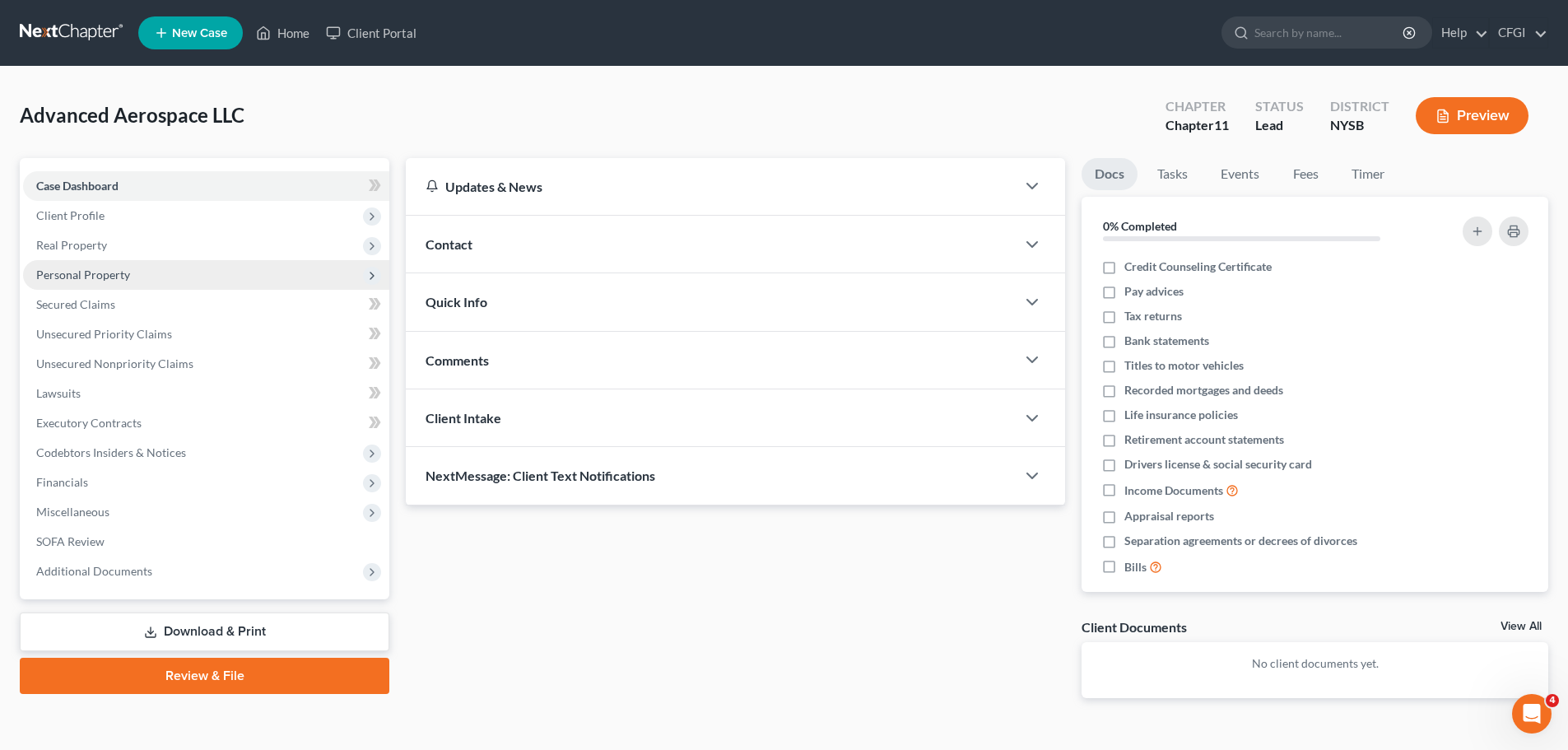
click at [104, 272] on span "Personal Property" at bounding box center [83, 273] width 94 height 14
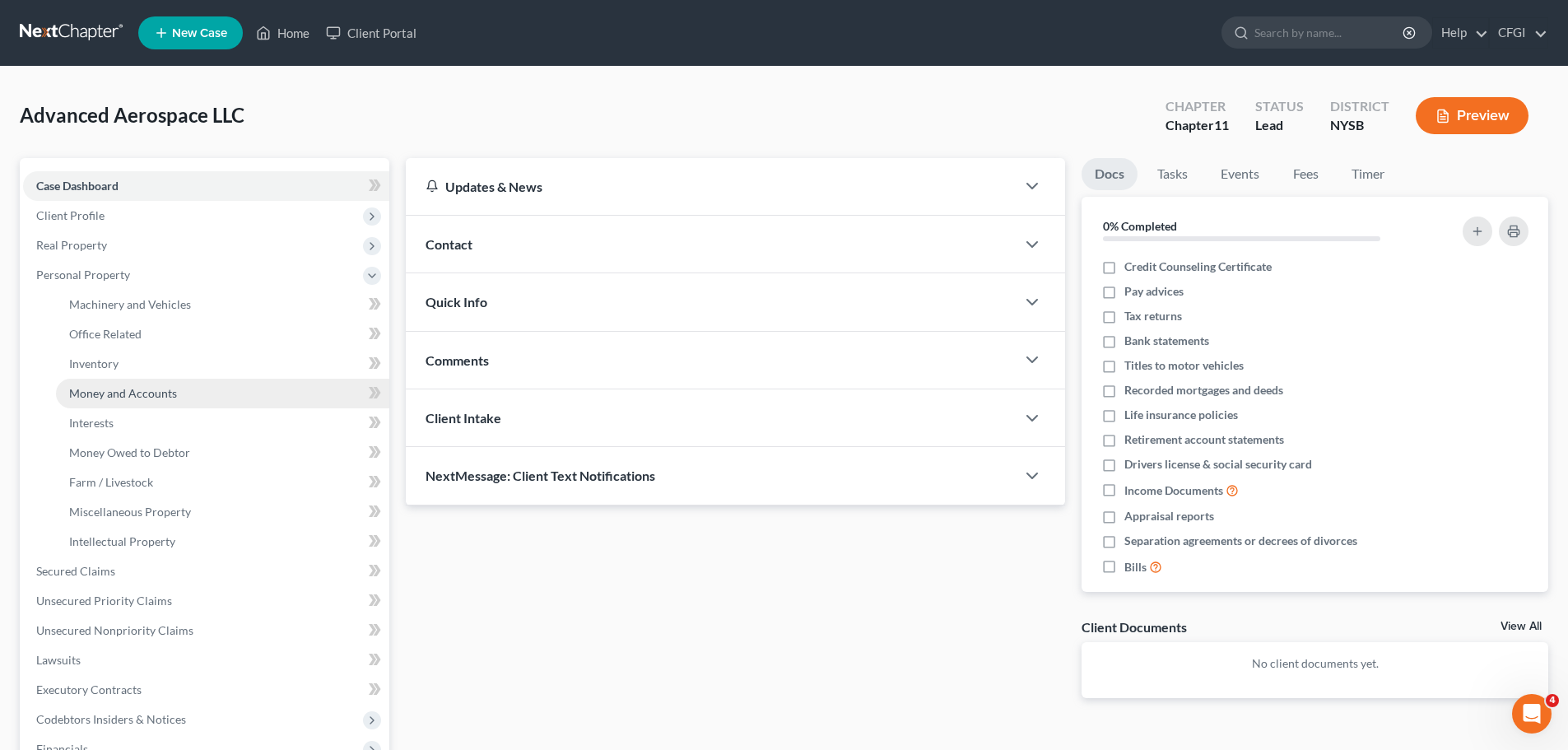
click at [123, 394] on span "Money and Accounts" at bounding box center [123, 392] width 108 height 14
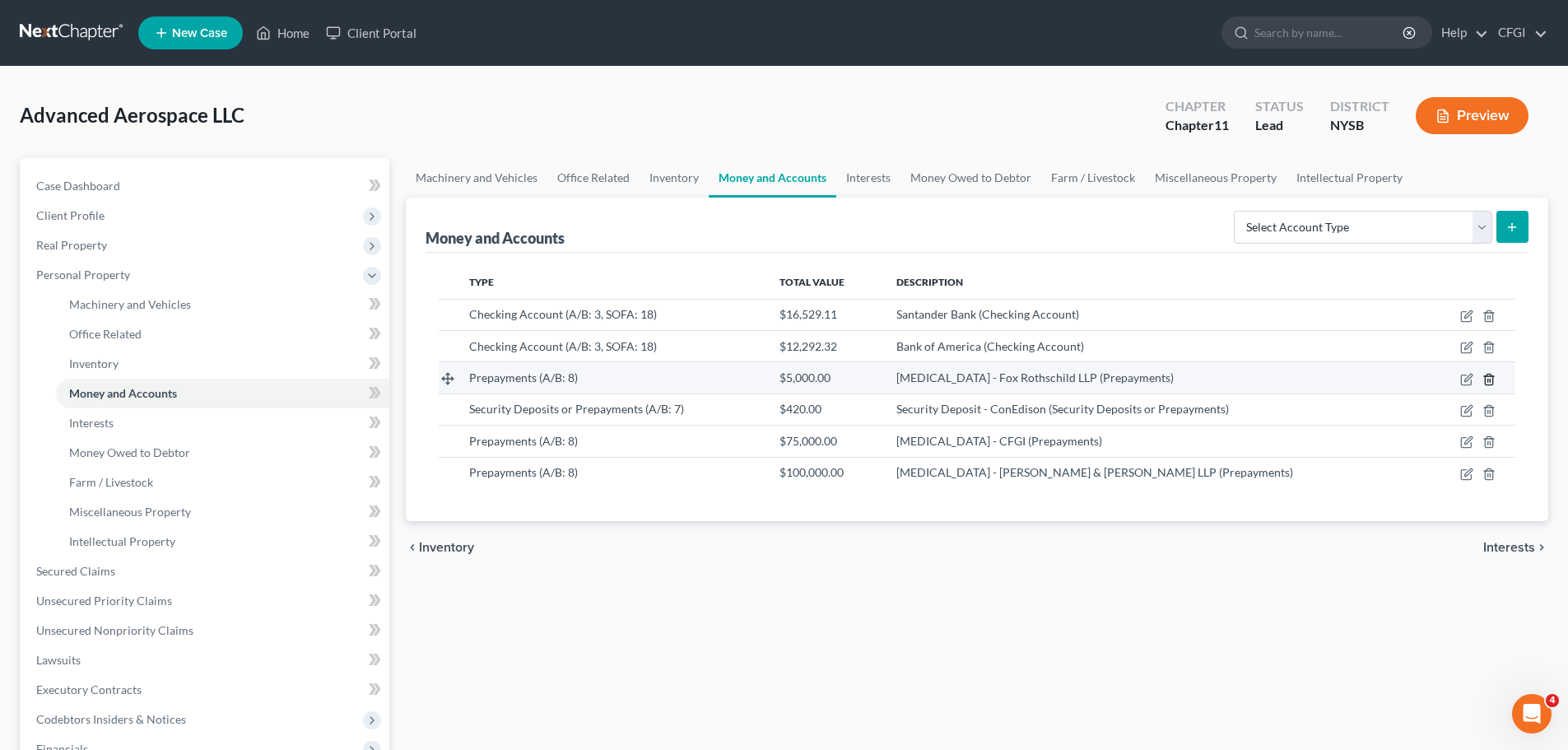
click at [1492, 377] on icon "button" at bounding box center [1489, 379] width 7 height 11
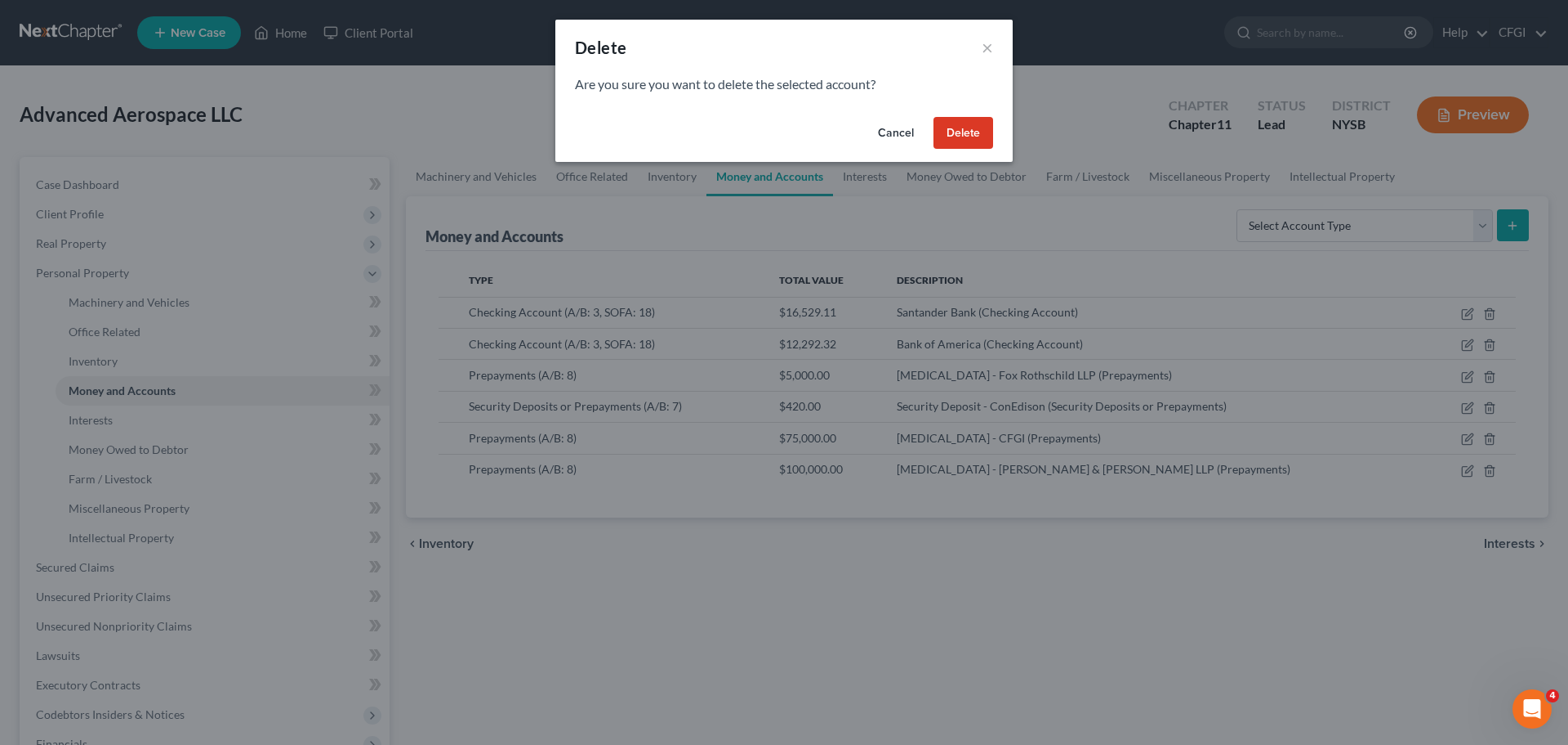
click at [955, 138] on button "Delete" at bounding box center [964, 133] width 60 height 33
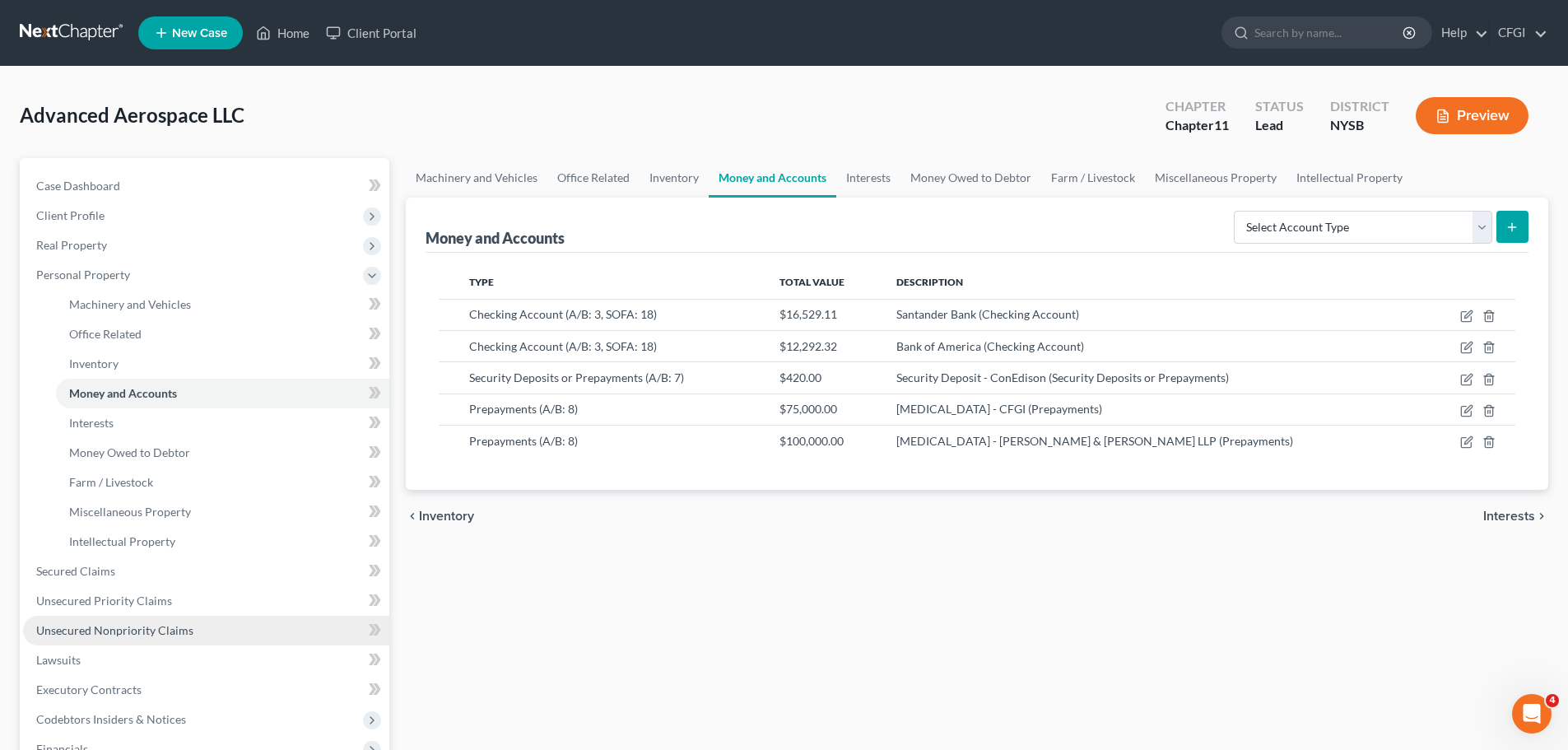
click at [122, 631] on span "Unsecured Nonpriority Claims" at bounding box center [115, 629] width 157 height 14
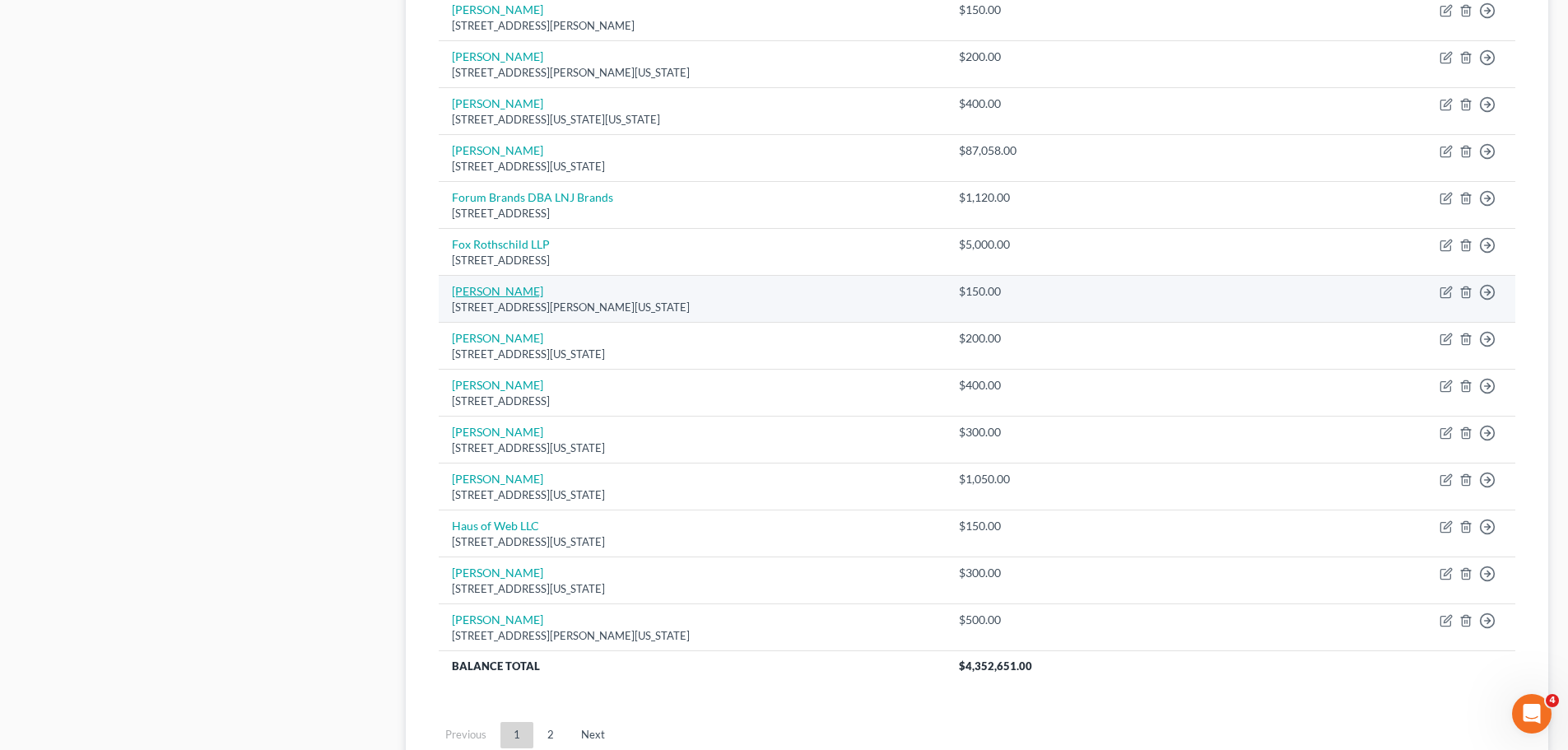
scroll to position [986, 0]
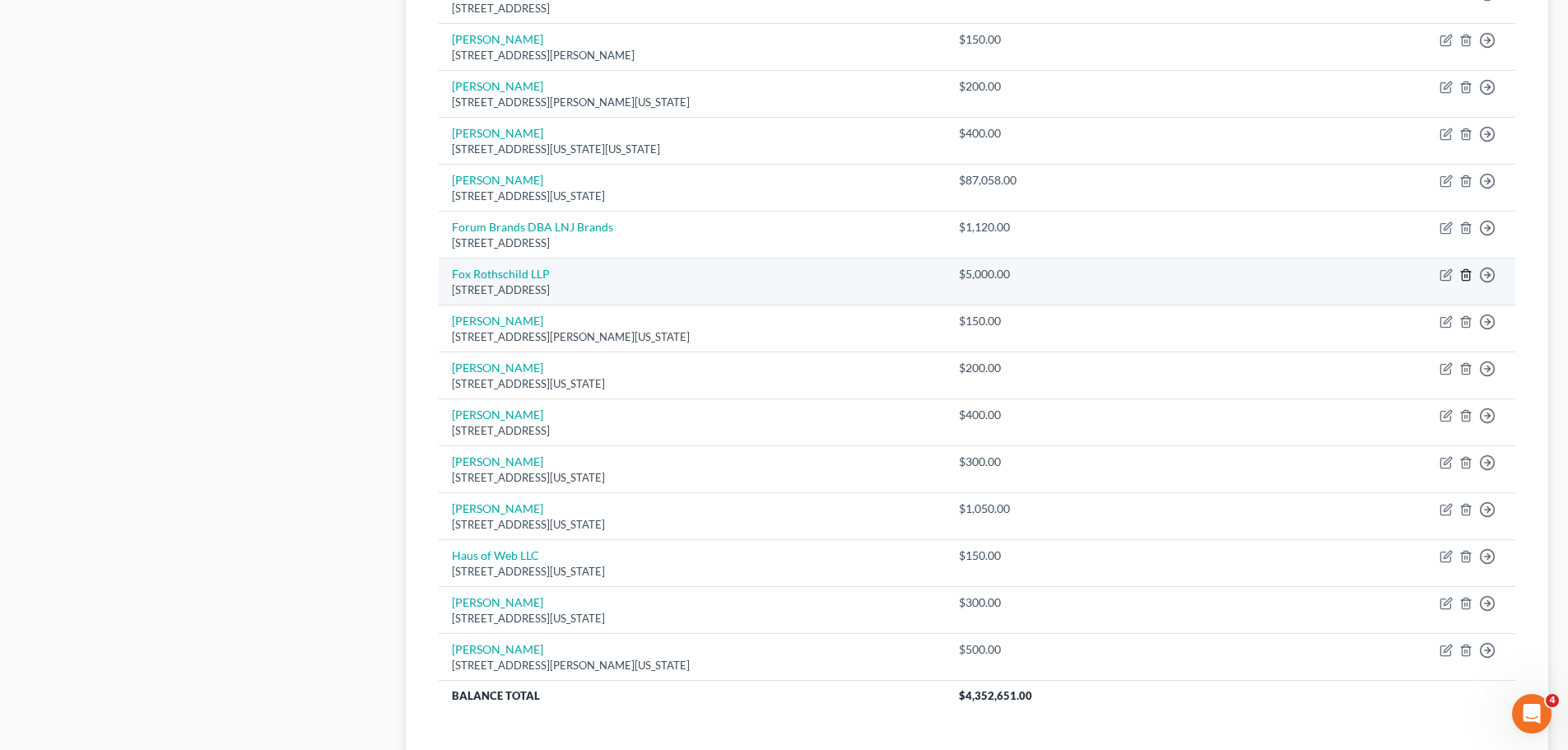
click at [1466, 279] on icon "button" at bounding box center [1466, 274] width 13 height 13
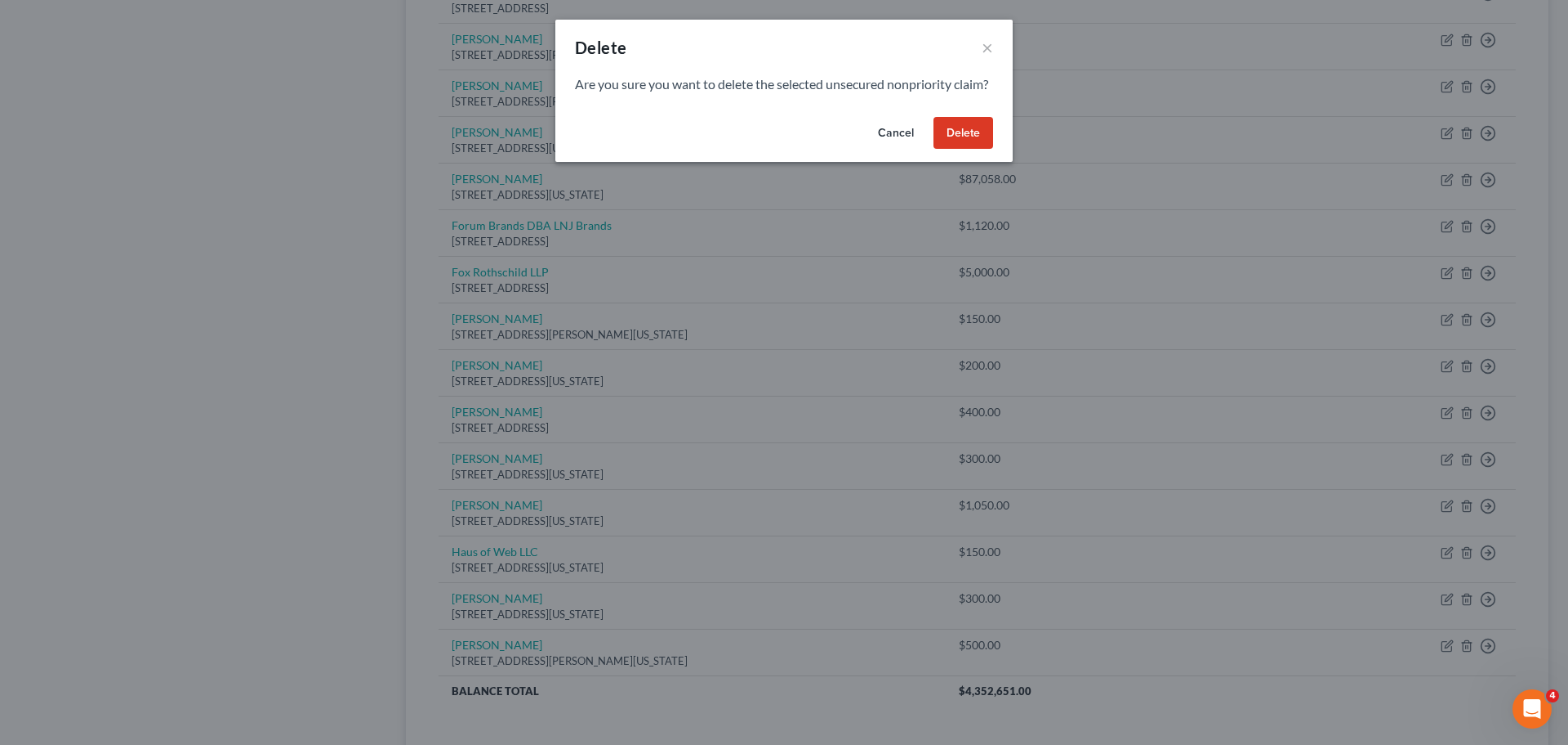
click at [943, 149] on button "Delete" at bounding box center [964, 133] width 60 height 33
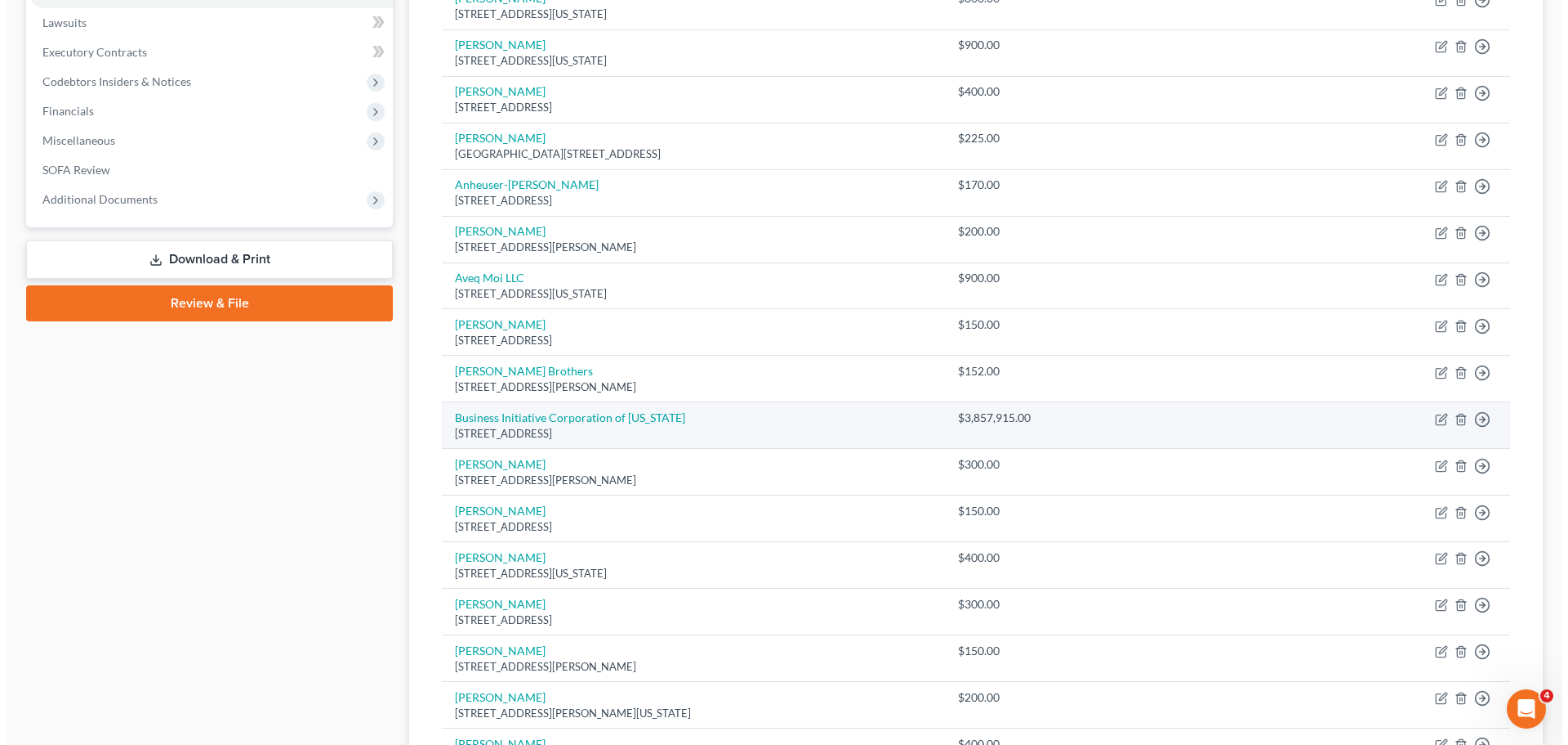
scroll to position [408, 0]
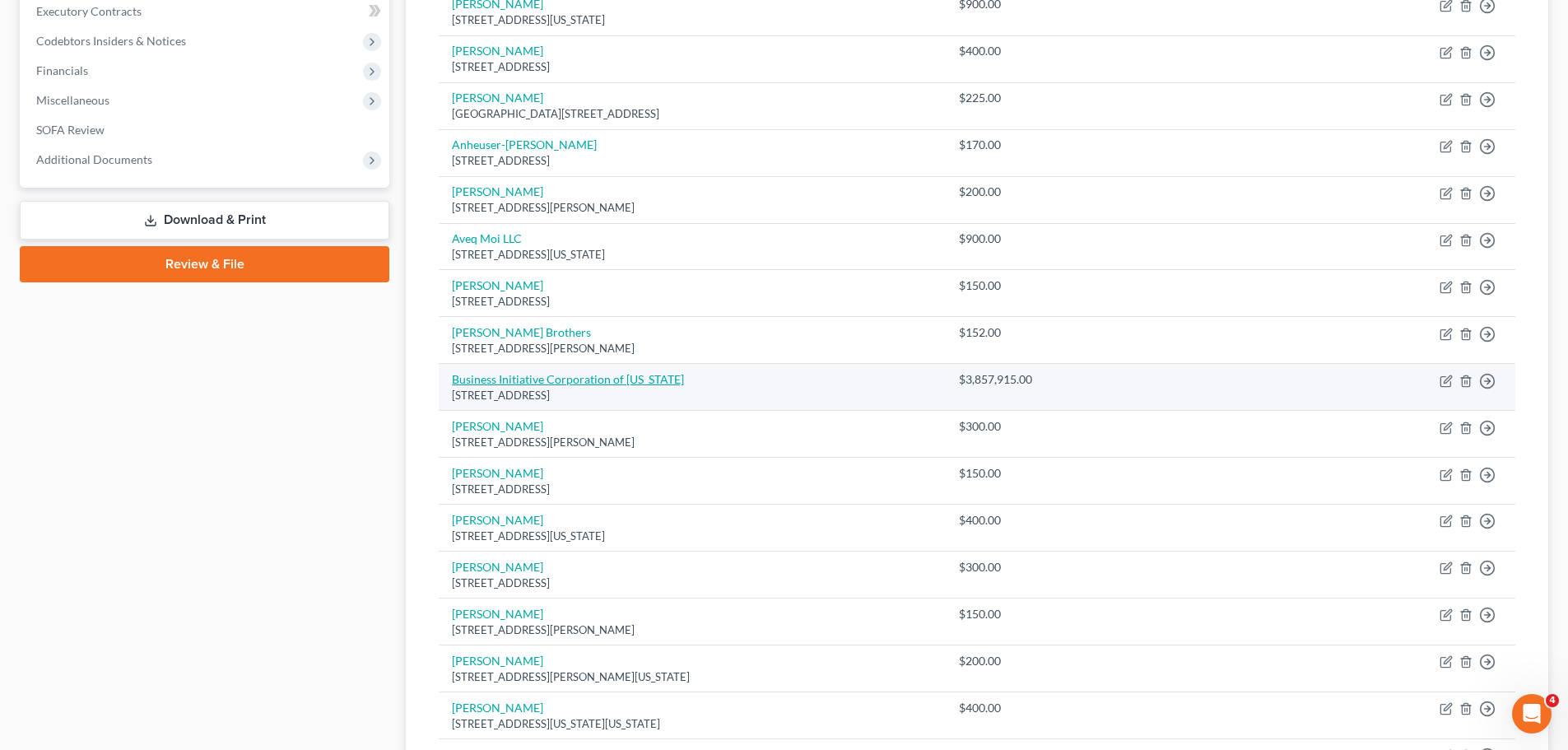
click at [606, 379] on link "Business Initiative Corporation of [US_STATE]" at bounding box center [568, 378] width 232 height 14
select select "35"
select select "9"
select select "0"
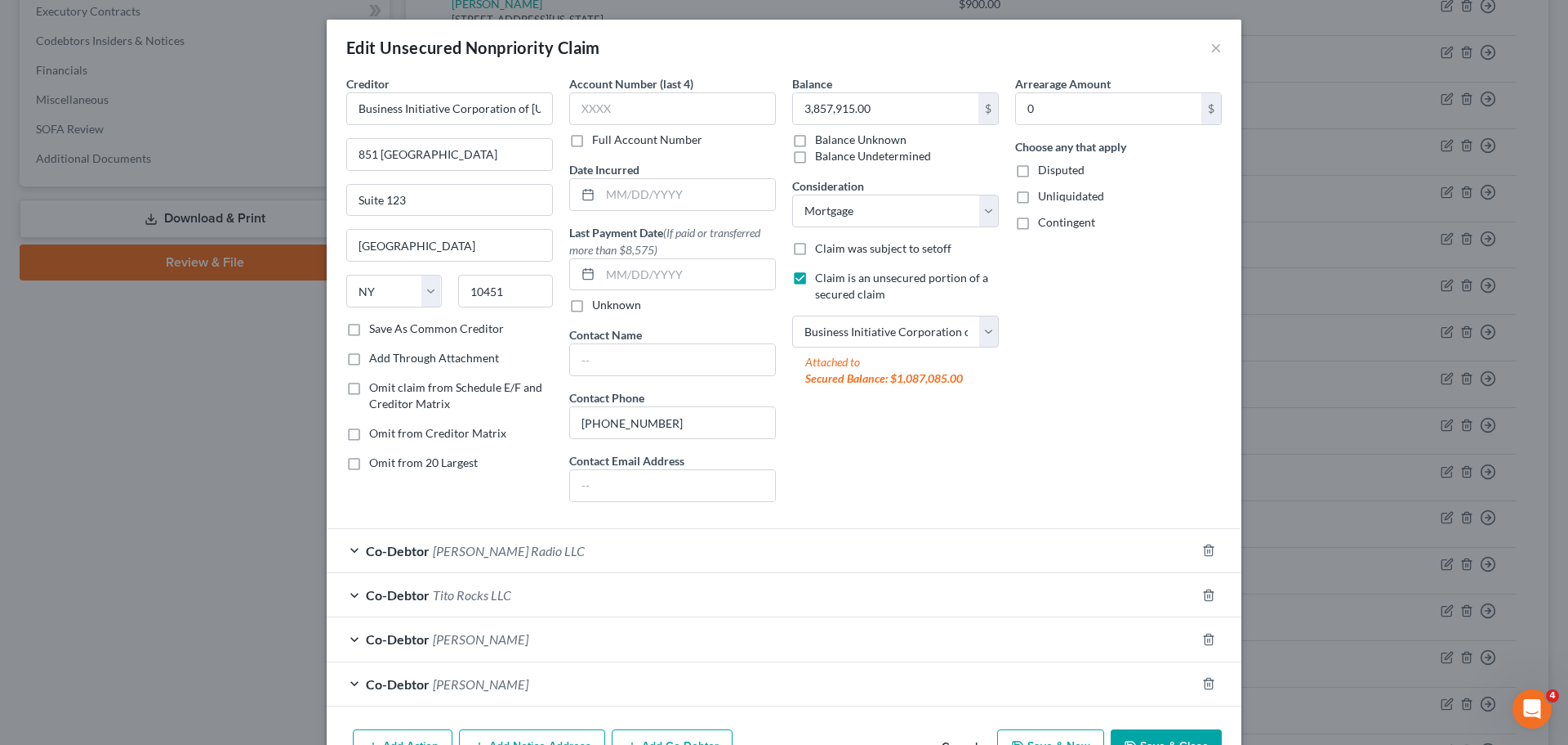
click at [1039, 215] on label "Contingent" at bounding box center [1067, 223] width 57 height 16
click at [1045, 215] on input "Contingent" at bounding box center [1050, 220] width 11 height 11
checkbox input "true"
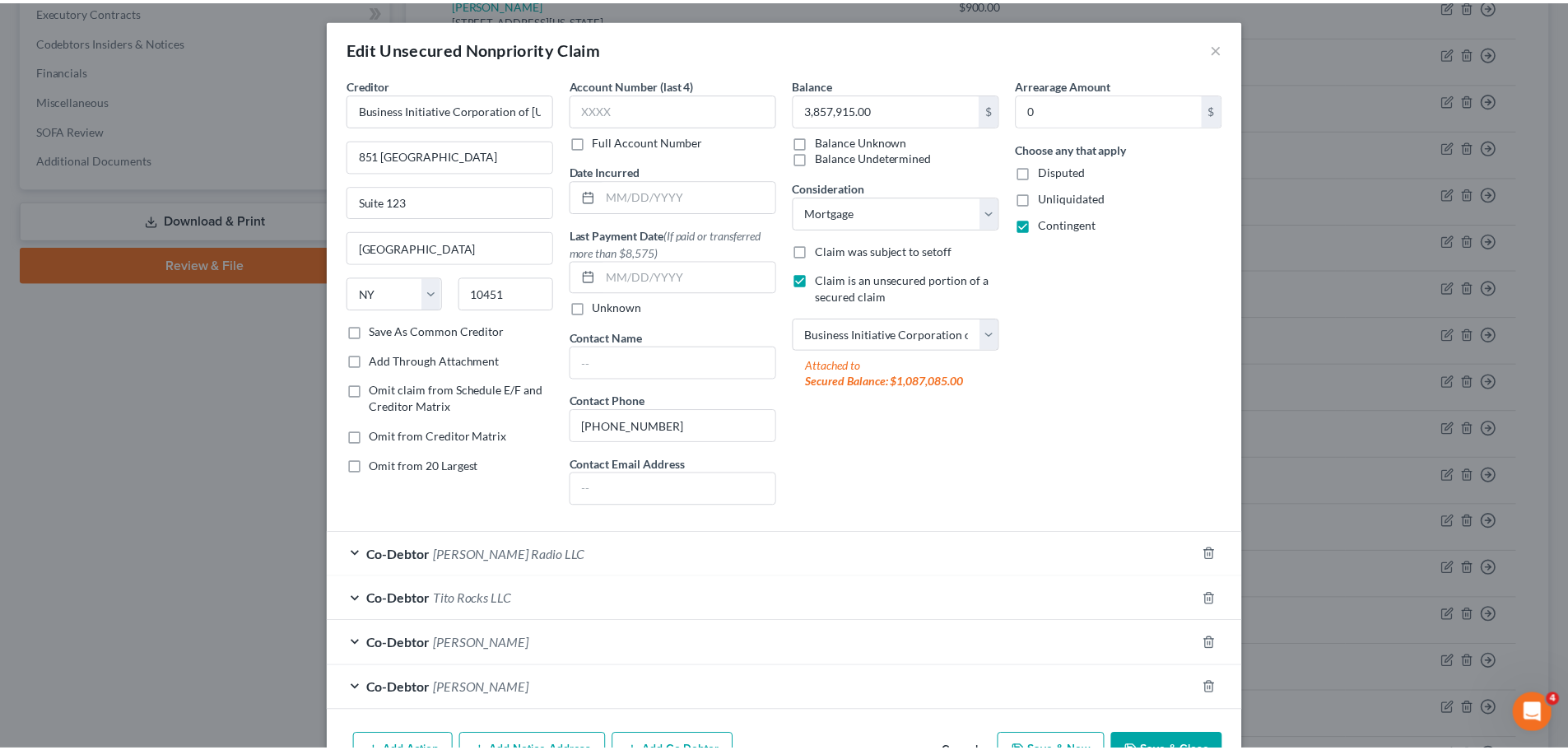
scroll to position [98, 0]
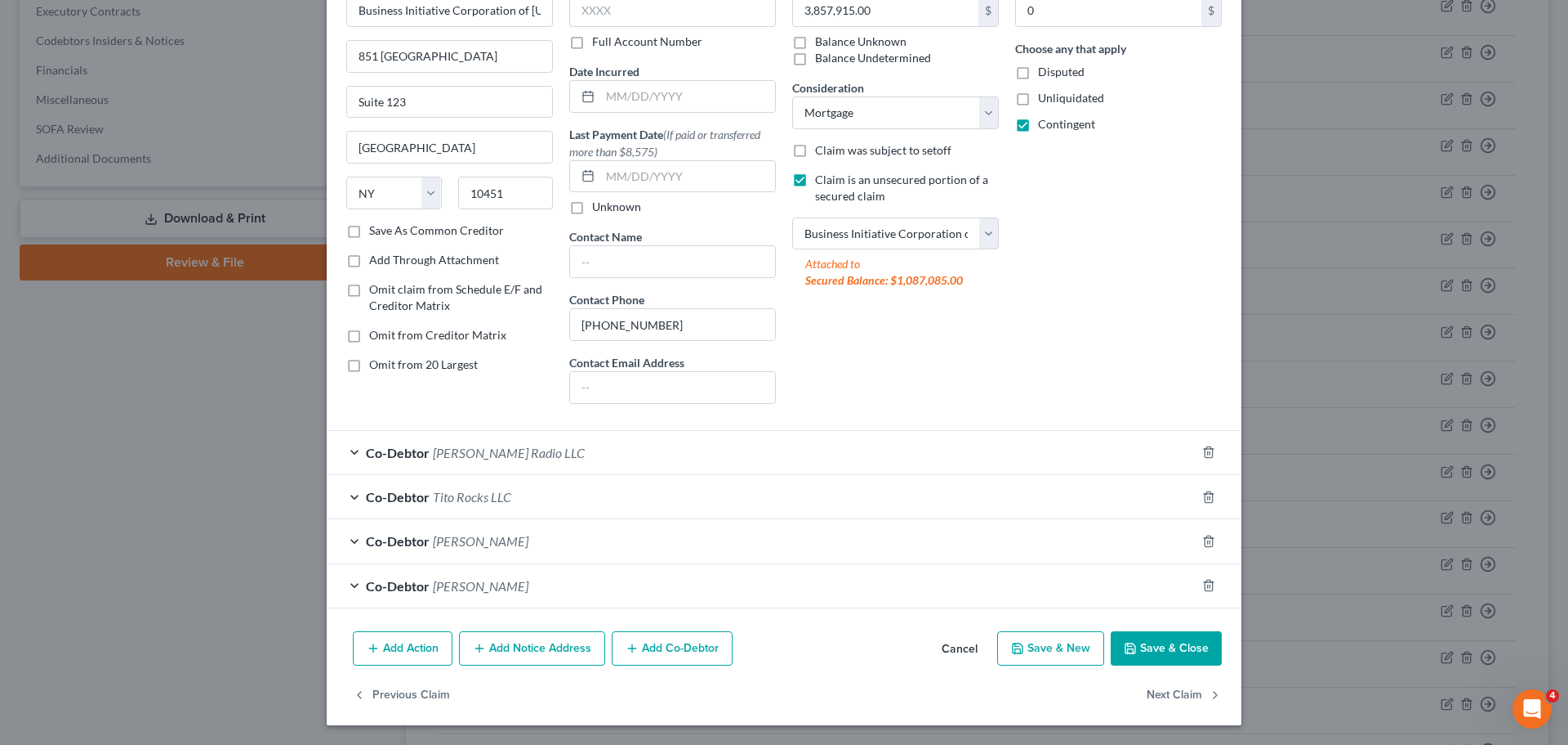
click at [1164, 654] on button "Save & Close" at bounding box center [1166, 648] width 111 height 34
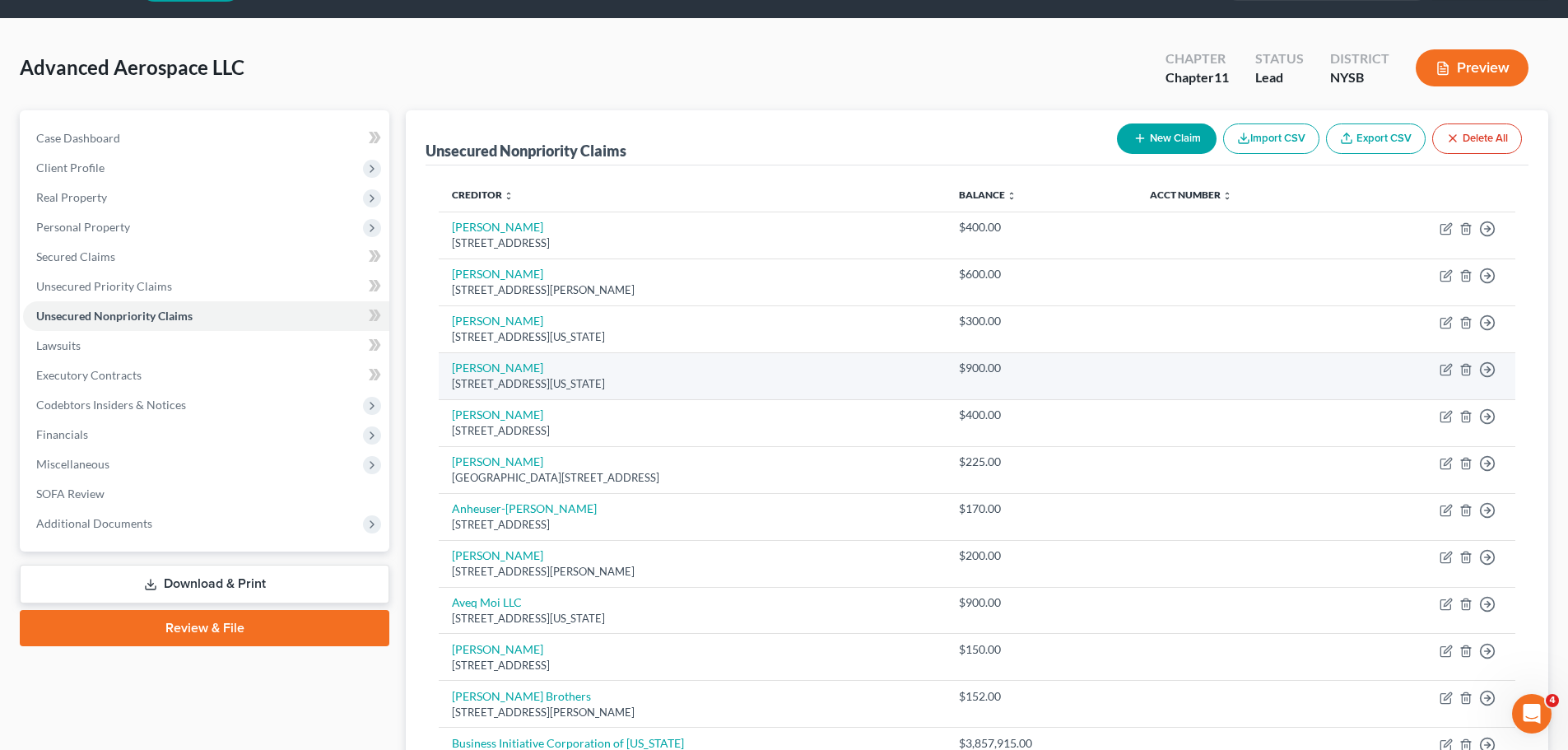
scroll to position [0, 0]
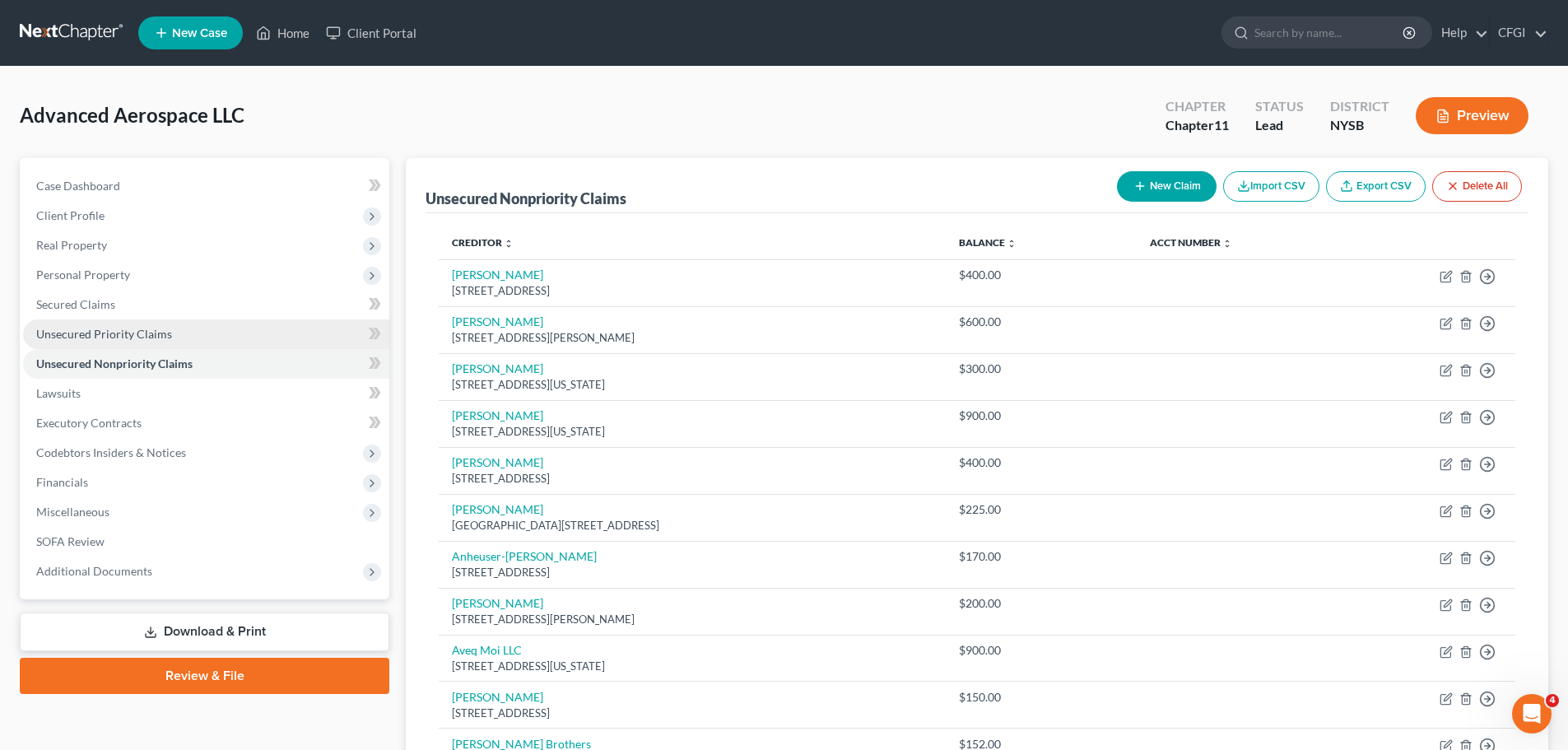
click at [94, 339] on span "Unsecured Priority Claims" at bounding box center [104, 333] width 136 height 14
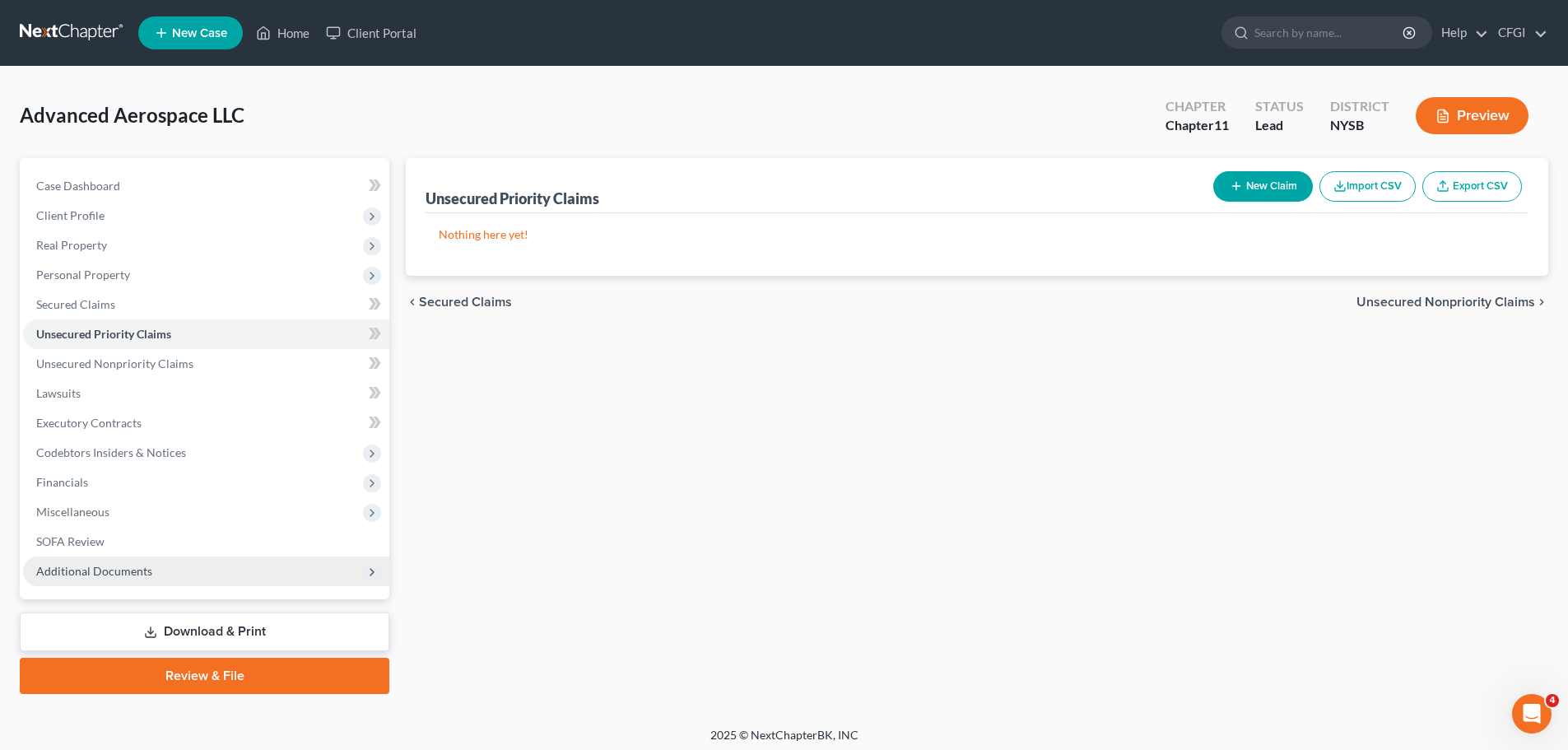
click at [154, 574] on span "Additional Documents" at bounding box center [206, 570] width 366 height 30
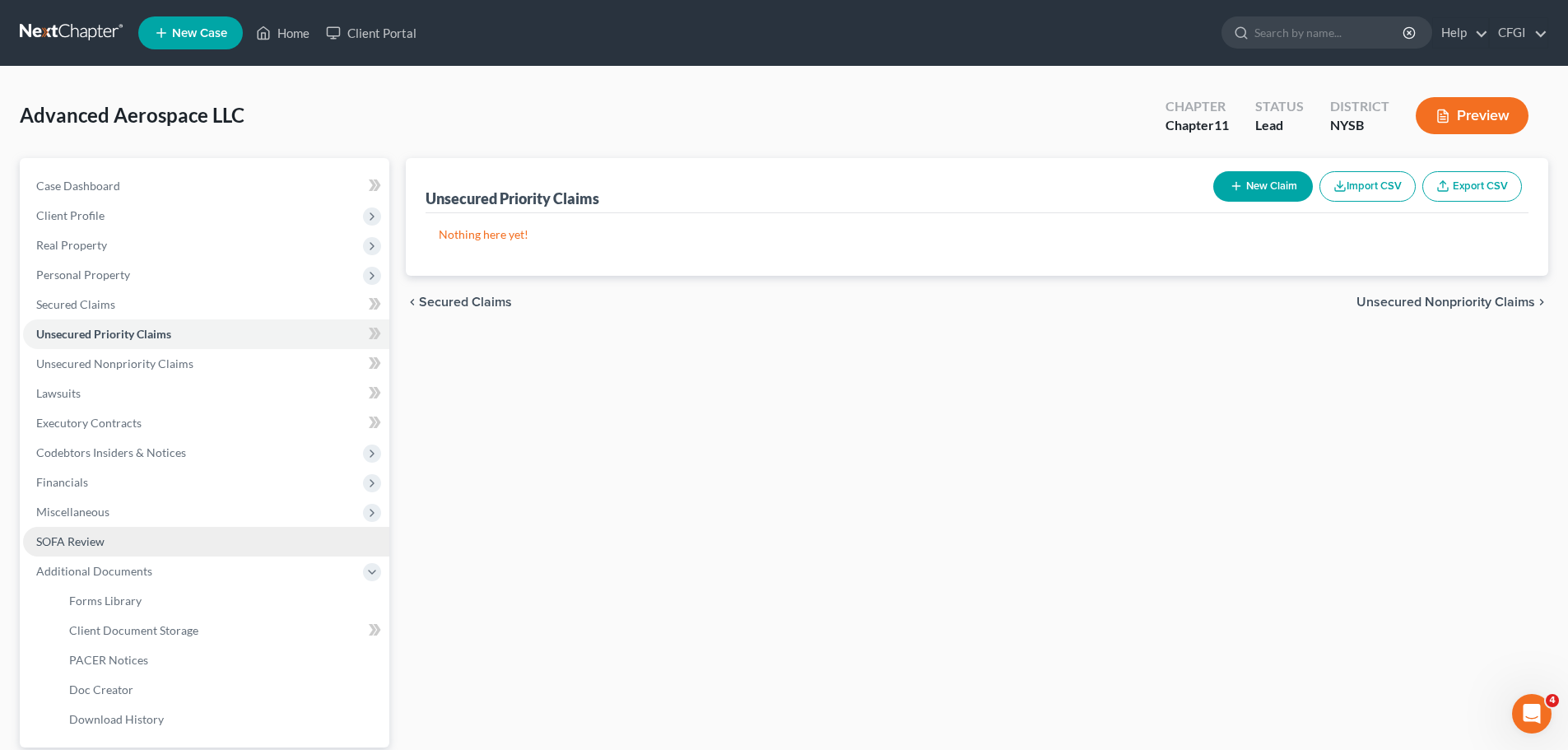
click at [124, 549] on link "SOFA Review" at bounding box center [206, 541] width 366 height 30
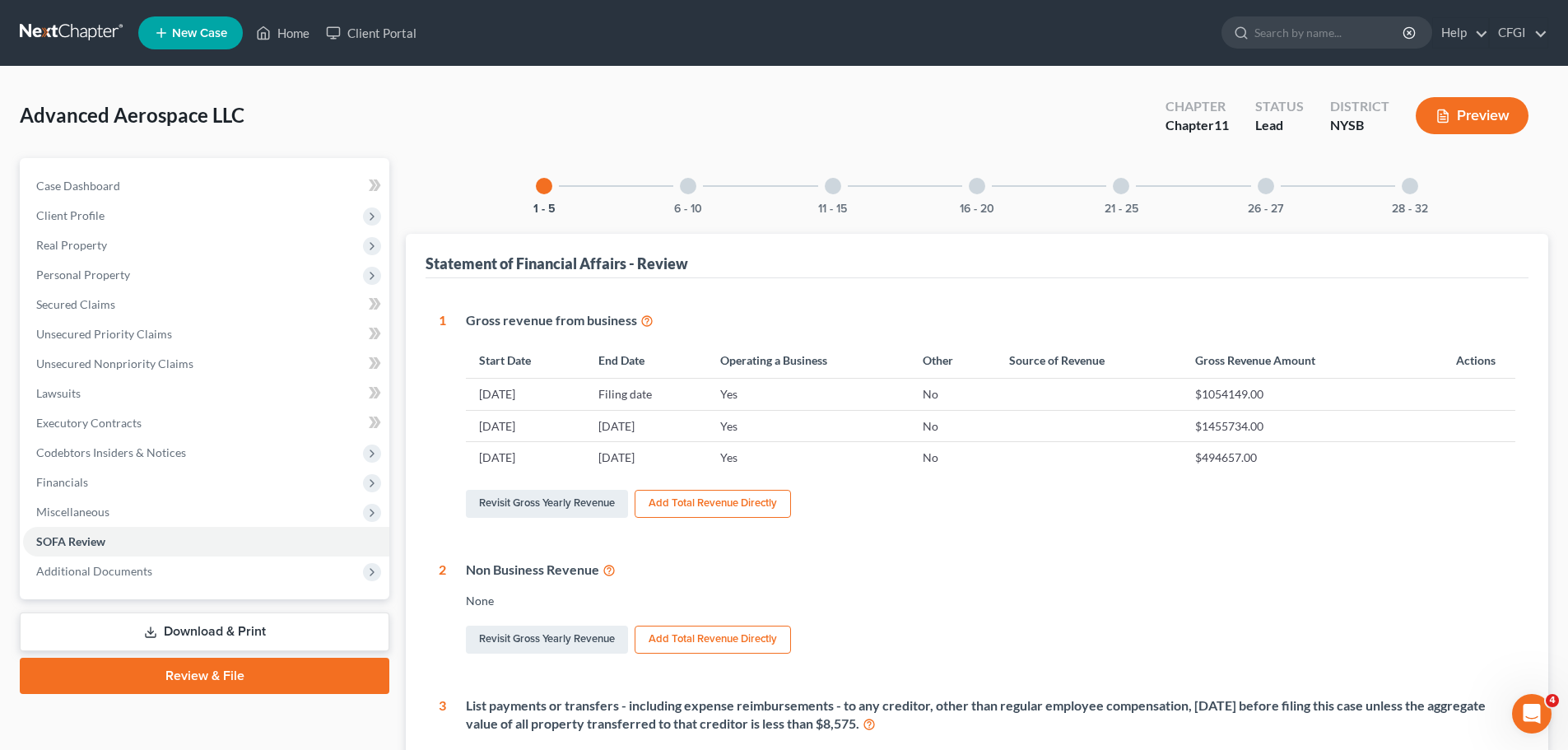
click at [1128, 186] on div at bounding box center [1121, 186] width 16 height 16
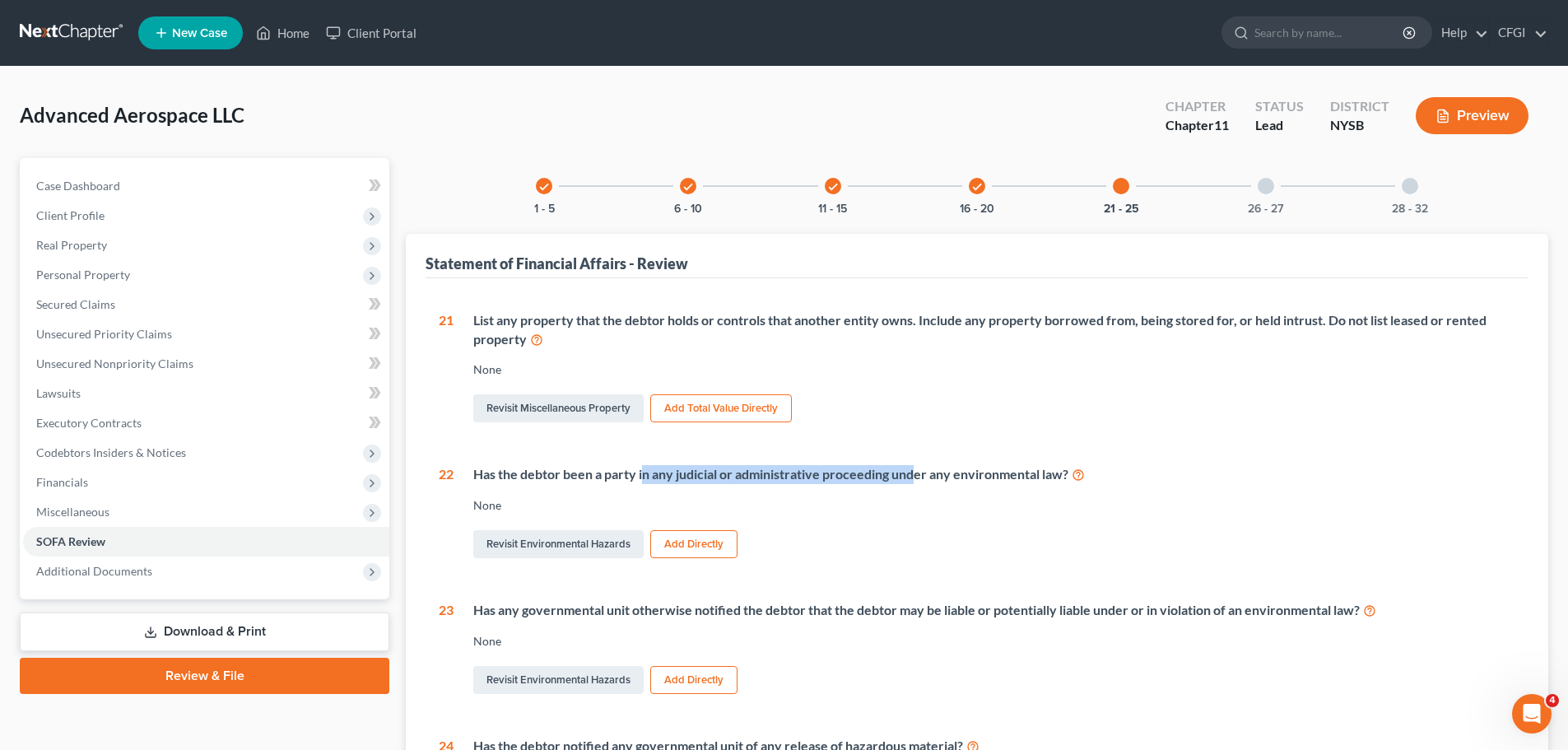
drag, startPoint x: 643, startPoint y: 478, endPoint x: 914, endPoint y: 472, distance: 271.1
click at [914, 472] on div "Has the debtor been a party in any judicial or administrative proceeding under …" at bounding box center [994, 474] width 1042 height 19
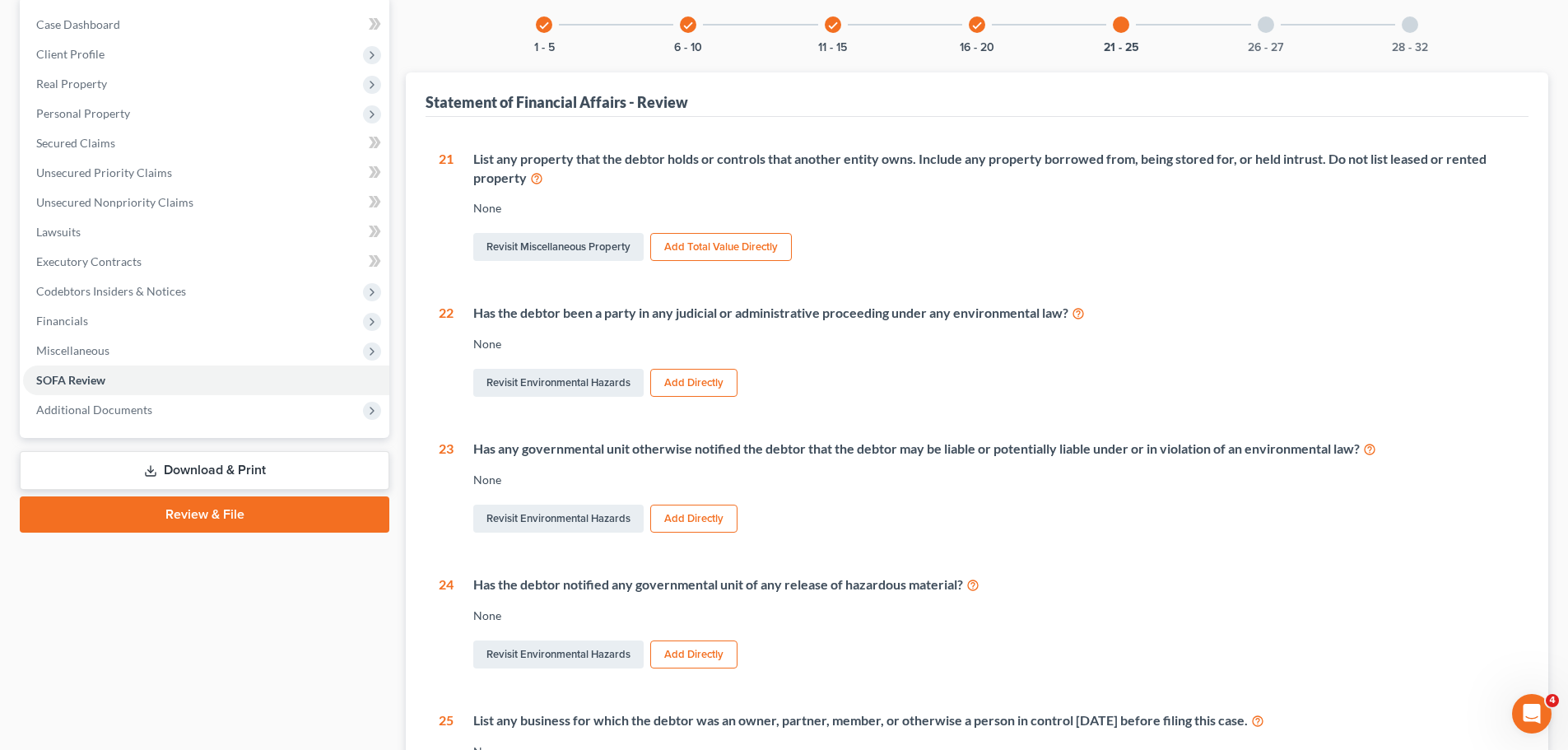
scroll to position [165, 0]
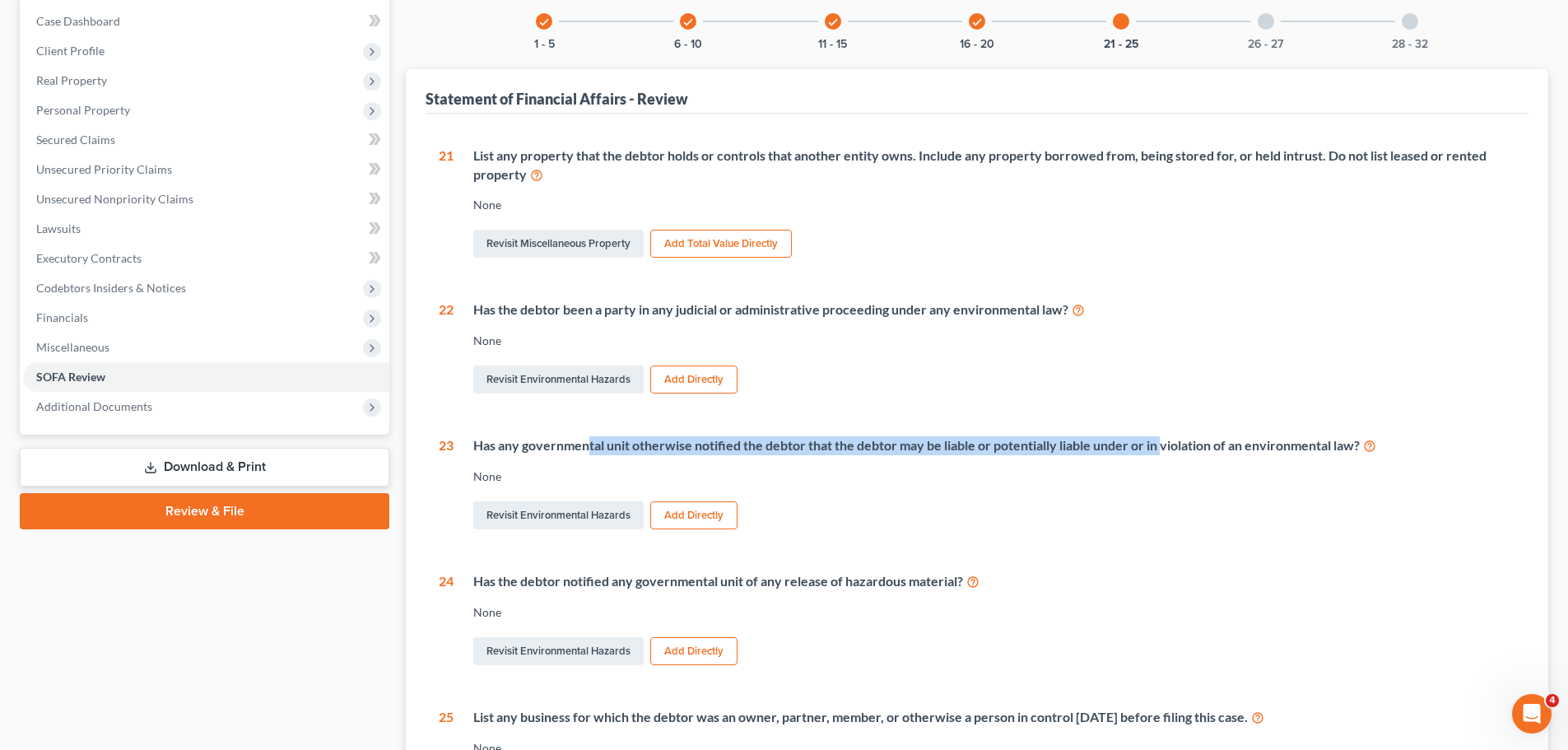
drag, startPoint x: 589, startPoint y: 445, endPoint x: 1163, endPoint y: 455, distance: 574.1
click at [1163, 455] on div "Has any governmental unit otherwise notified the debtor that the debtor may be …" at bounding box center [994, 446] width 1042 height 19
drag, startPoint x: 1159, startPoint y: 445, endPoint x: 820, endPoint y: 440, distance: 339.0
click at [826, 440] on div "Has any governmental unit otherwise notified the debtor that the debtor may be …" at bounding box center [994, 446] width 1042 height 19
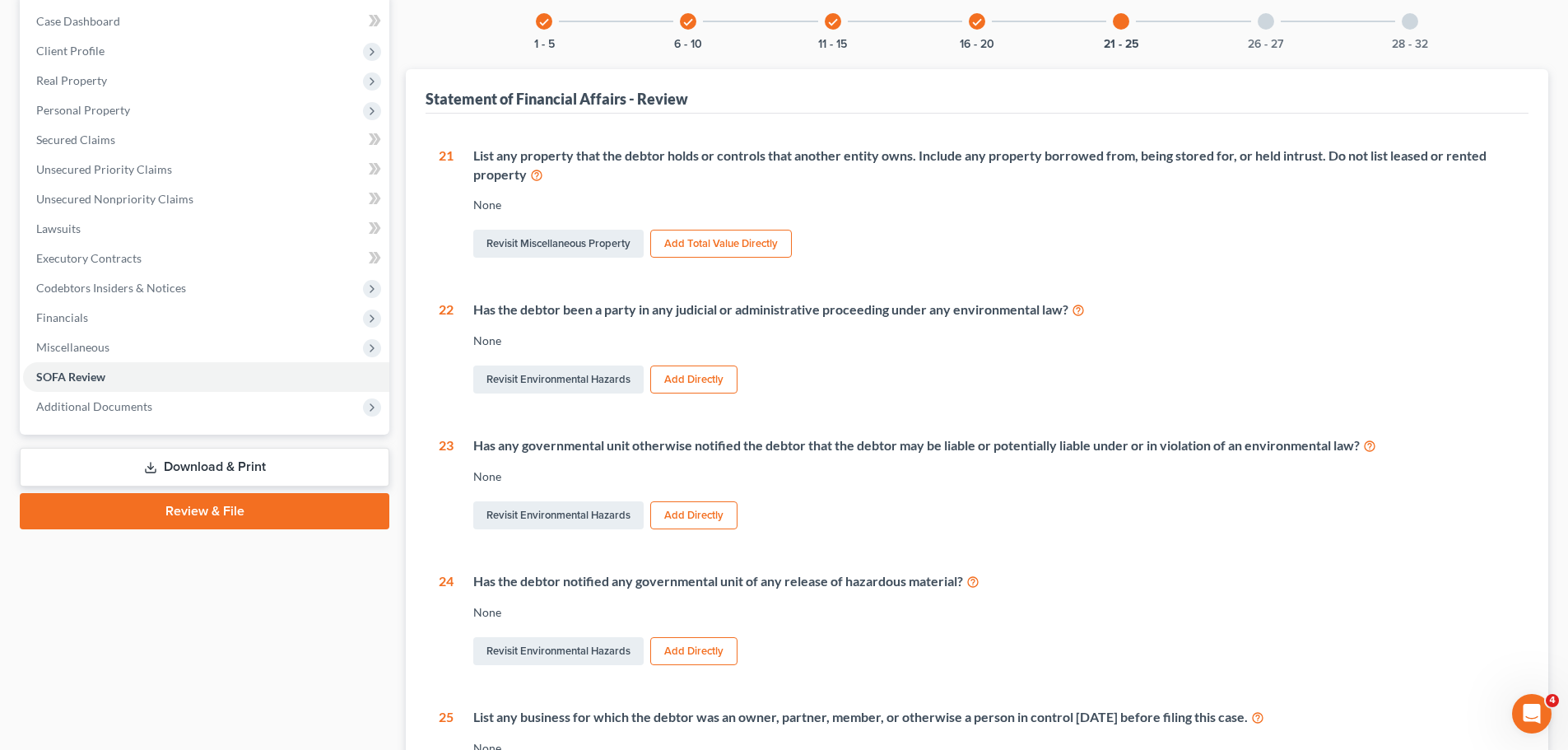
click at [818, 440] on div "Has any governmental unit otherwise notified the debtor that the debtor may be …" at bounding box center [994, 446] width 1042 height 19
drag, startPoint x: 589, startPoint y: 443, endPoint x: 1122, endPoint y: 439, distance: 533.0
click at [1119, 439] on div "Has any governmental unit otherwise notified the debtor that the debtor may be …" at bounding box center [994, 446] width 1042 height 19
click at [1123, 439] on div "Has any governmental unit otherwise notified the debtor that the debtor may be …" at bounding box center [994, 446] width 1042 height 19
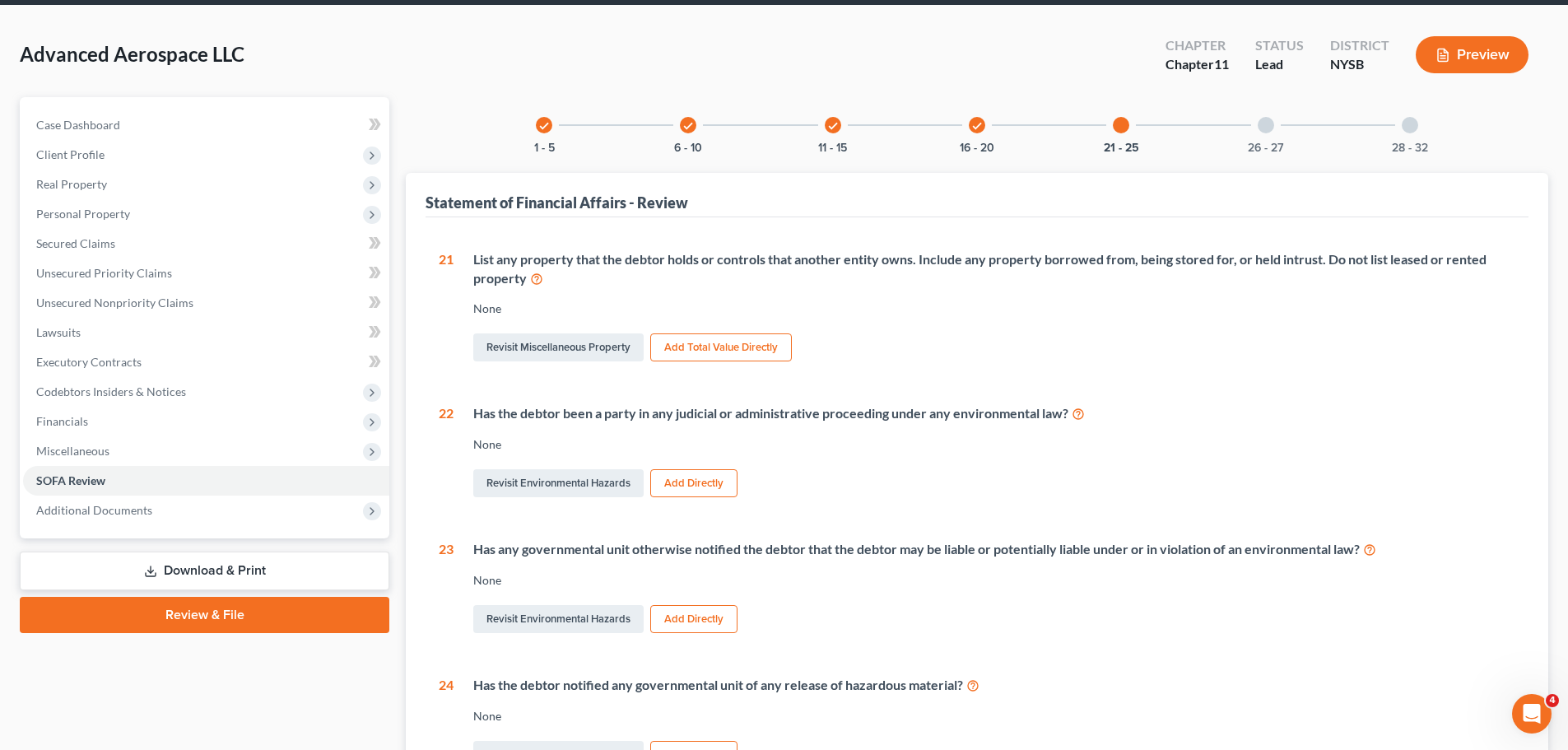
scroll to position [0, 0]
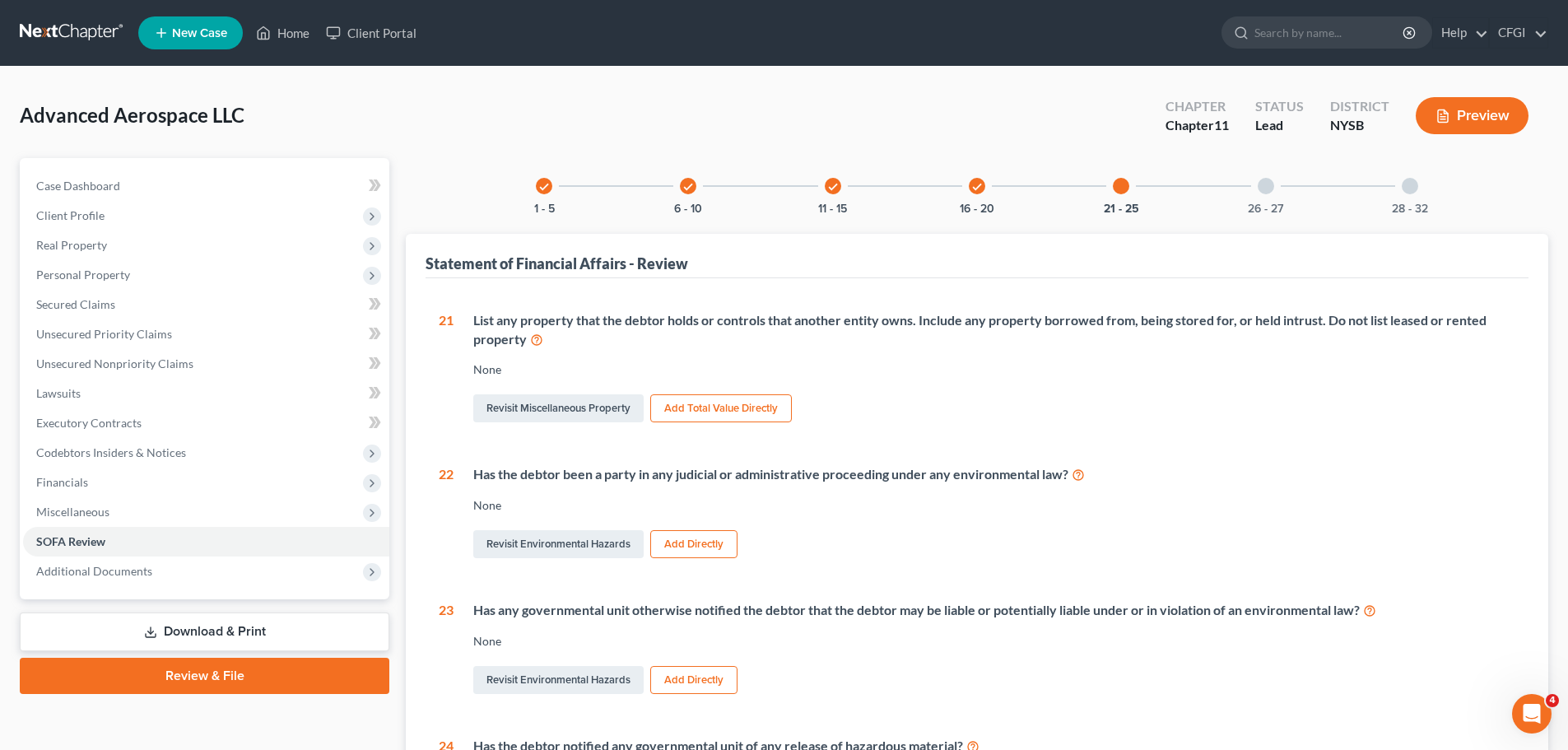
click at [1271, 170] on div "26 - 27" at bounding box center [1265, 185] width 56 height 56
